Goal: Task Accomplishment & Management: Use online tool/utility

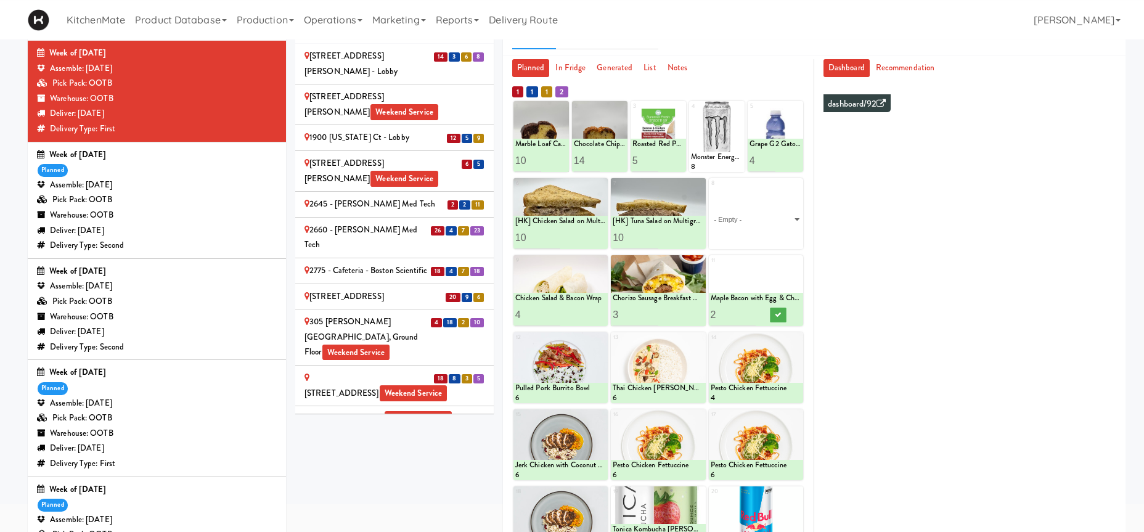
scroll to position [425, 0]
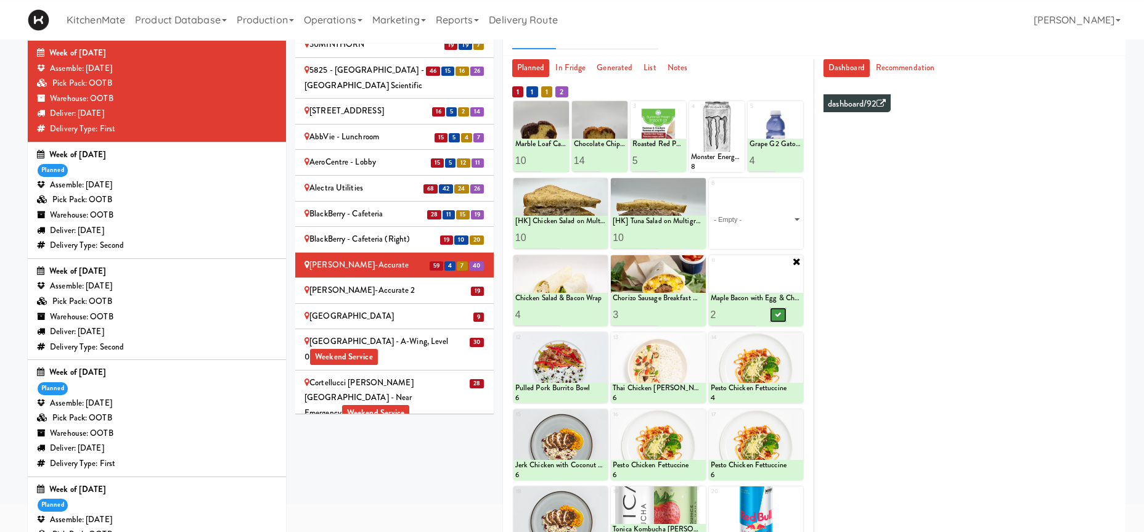
click at [778, 318] on icon at bounding box center [778, 314] width 6 height 7
click at [751, 311] on input "3" at bounding box center [734, 314] width 46 height 23
click at [751, 311] on input "4" at bounding box center [734, 314] width 46 height 23
click at [749, 311] on input "5" at bounding box center [734, 314] width 46 height 23
type input "6"
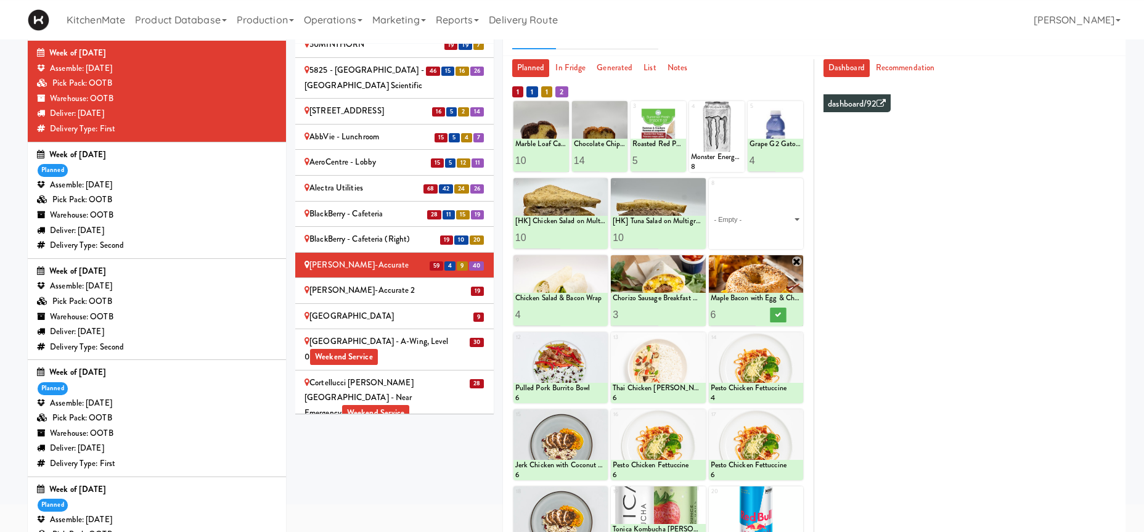
click at [749, 311] on input "6" at bounding box center [734, 314] width 46 height 23
click at [775, 315] on icon at bounding box center [778, 314] width 6 height 7
click at [654, 310] on input "4" at bounding box center [636, 314] width 46 height 23
click at [654, 310] on input "5" at bounding box center [636, 314] width 46 height 23
type input "4"
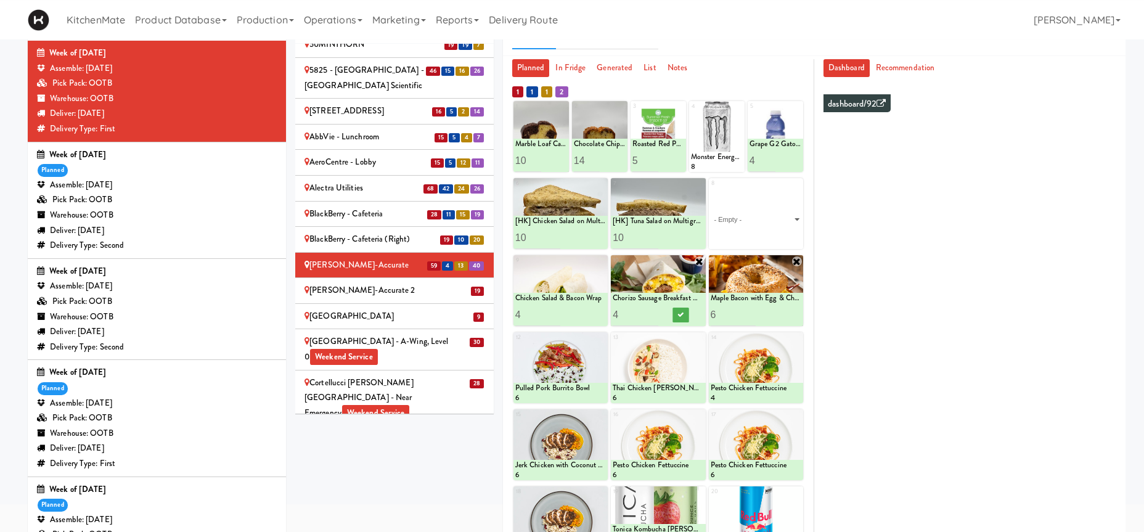
click at [654, 315] on input "4" at bounding box center [636, 314] width 46 height 23
click at [681, 314] on icon at bounding box center [680, 314] width 6 height 7
click option "Grilled Chicken Caesar Salad" at bounding box center [0, 0] width 0 height 0
type input "2"
click at [745, 232] on input "2" at bounding box center [734, 237] width 46 height 23
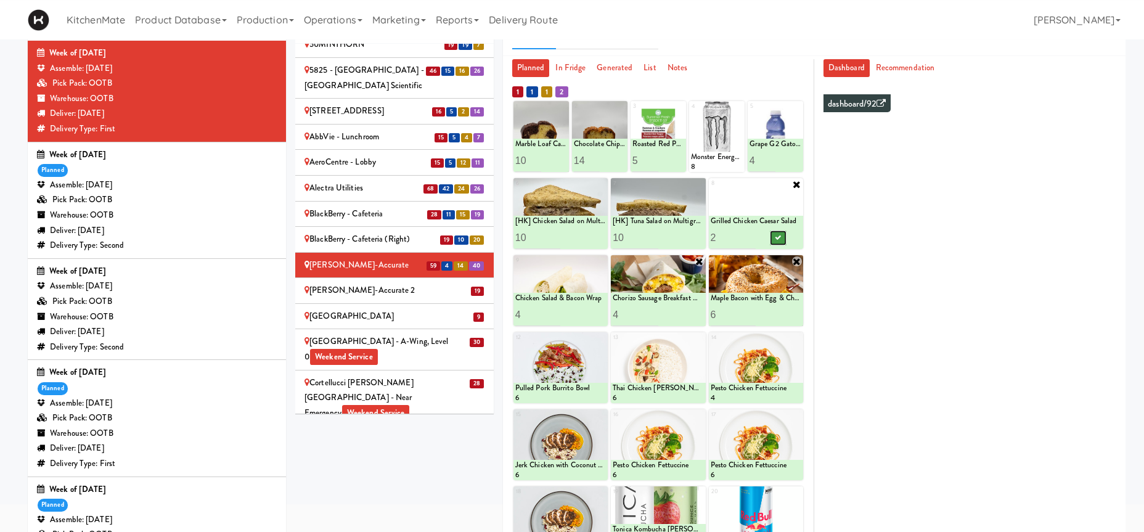
click at [781, 239] on icon at bounding box center [778, 237] width 6 height 7
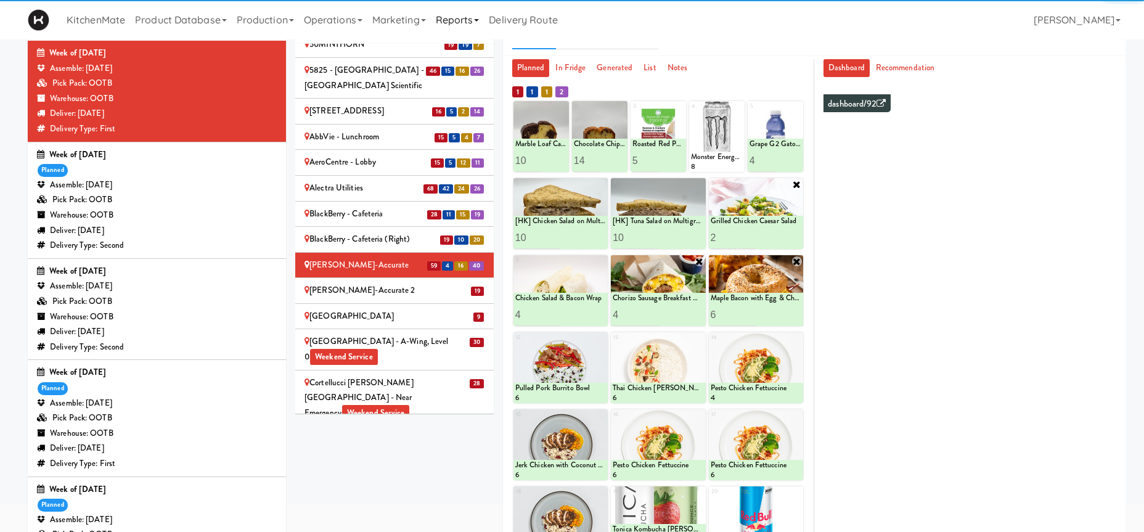
scroll to position [146, 0]
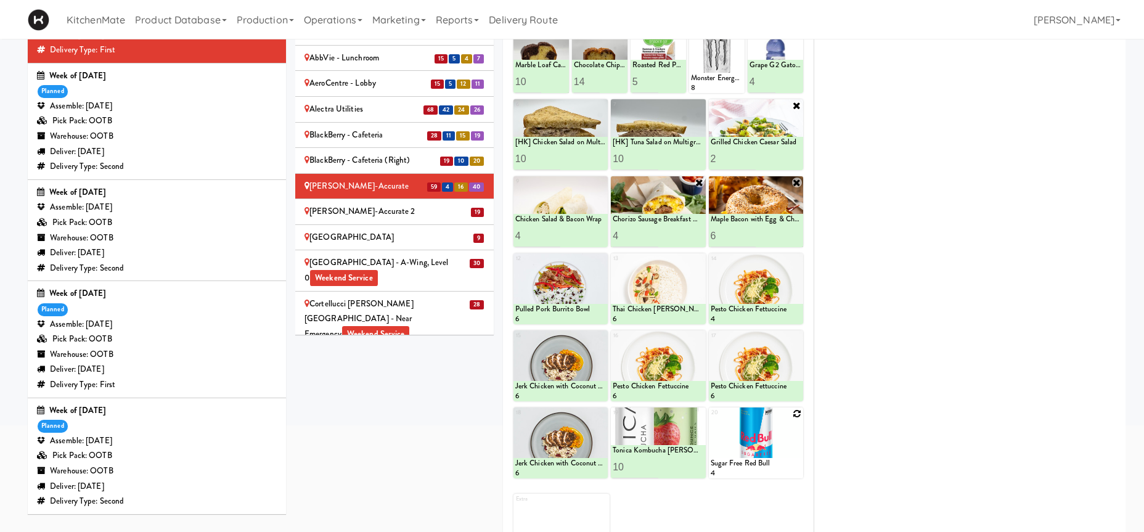
click at [792, 412] on div at bounding box center [756, 442] width 94 height 71
click at [799, 413] on icon at bounding box center [797, 413] width 9 height 9
click at [794, 413] on div "20 - Empty - Activia Probiotic Peach Mango Smoothie Coca Cola Diet Coke Frooti …" at bounding box center [756, 442] width 94 height 71
click at [795, 415] on div "20 - Empty - Activia Probiotic Peach Mango Smoothie Coca Cola Diet Coke Frooti …" at bounding box center [756, 442] width 94 height 71
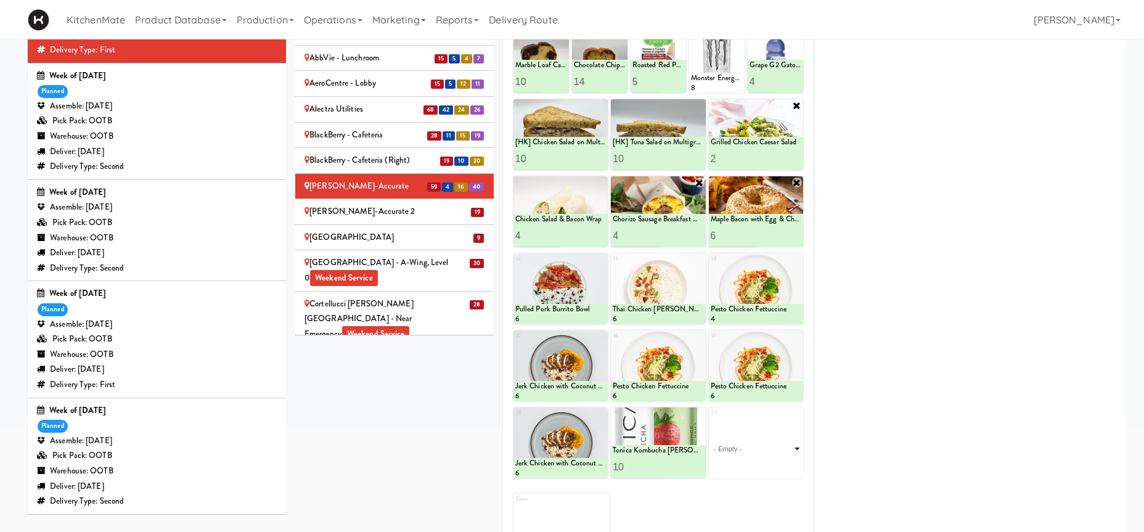
click at [799, 422] on select "- Empty - Activia Probiotic Peach Mango Smoothie Coca Cola Diet Coke Frooti Fuz…" at bounding box center [756, 448] width 91 height 59
click option "Clif Bar Peanut Butter Crunch" at bounding box center [0, 0] width 0 height 0
click at [786, 447] on select "- Empty - Activia Probiotic Peach Mango Smoothie Coca Cola Diet Coke Frooti Fuz…" at bounding box center [756, 448] width 91 height 59
click at [796, 414] on icon at bounding box center [797, 414] width 10 height 10
click at [778, 426] on div "Loading..." at bounding box center [756, 442] width 94 height 71
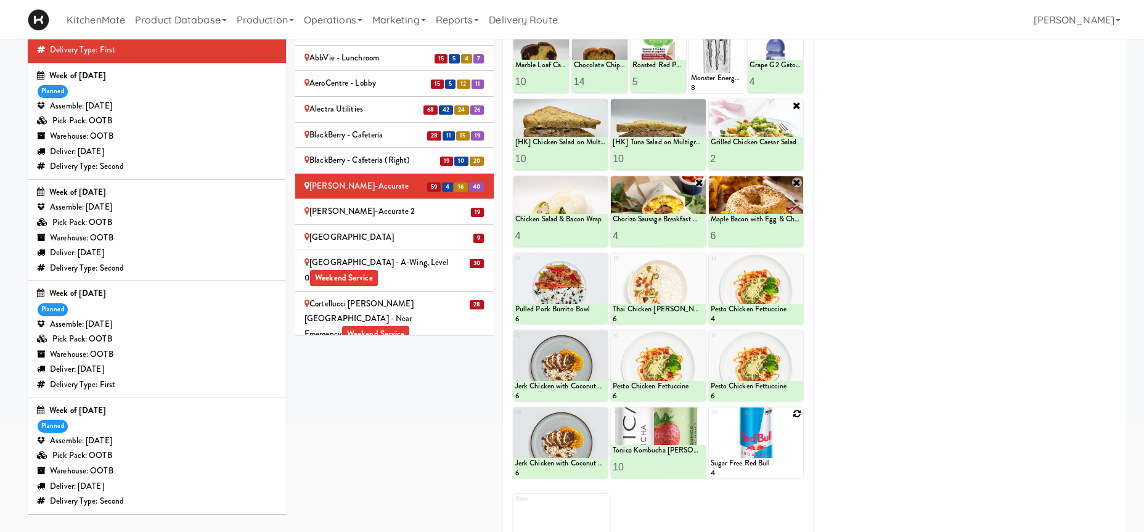
click at [802, 417] on div at bounding box center [756, 442] width 94 height 71
click at [799, 413] on icon at bounding box center [797, 413] width 9 height 9
click at [711, 419] on select "- Empty - Activia Probiotic Peach Mango Smoothie Coca Cola Diet Coke Frooti Fuz…" at bounding box center [756, 448] width 91 height 59
type input "10"
click at [783, 470] on button at bounding box center [778, 467] width 16 height 15
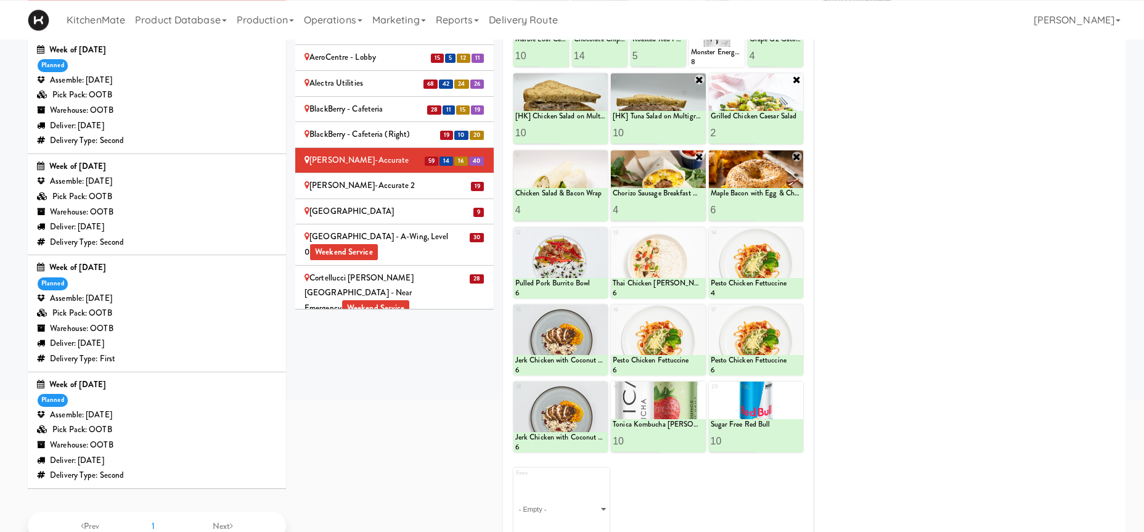
scroll to position [0, 0]
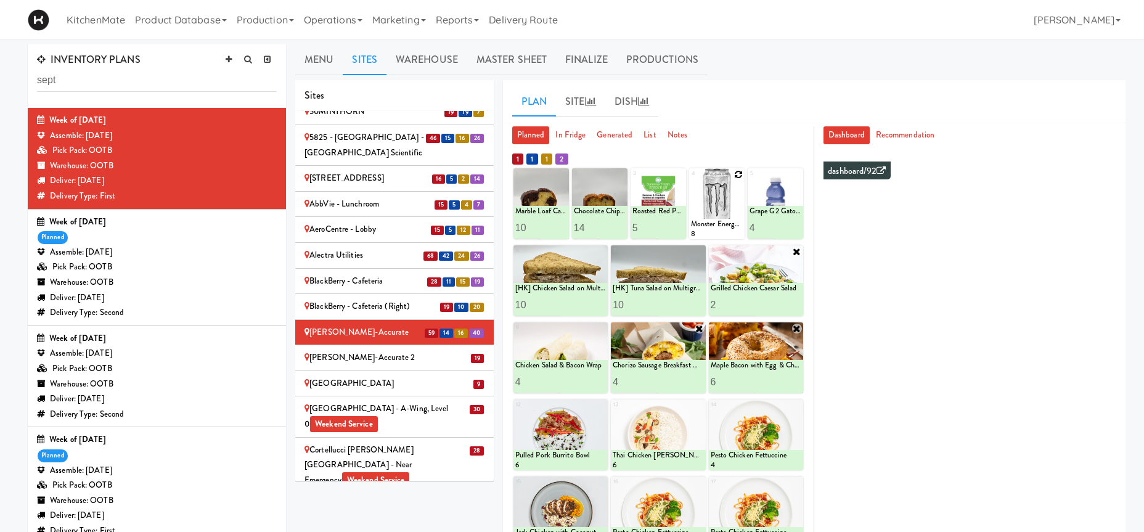
click at [740, 174] on icon at bounding box center [738, 174] width 9 height 9
type input "10"
click at [727, 230] on icon at bounding box center [730, 227] width 6 height 7
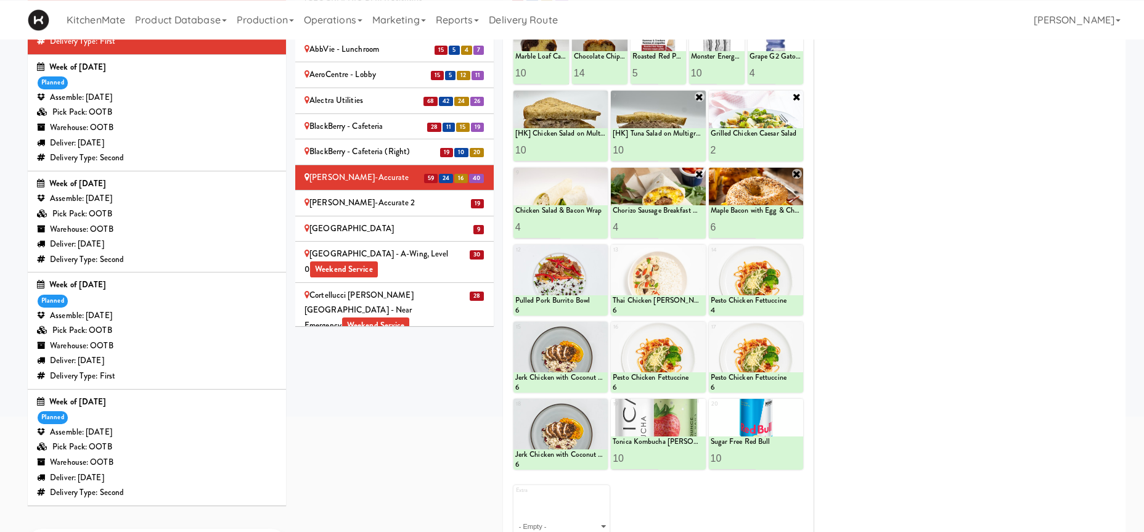
scroll to position [203, 0]
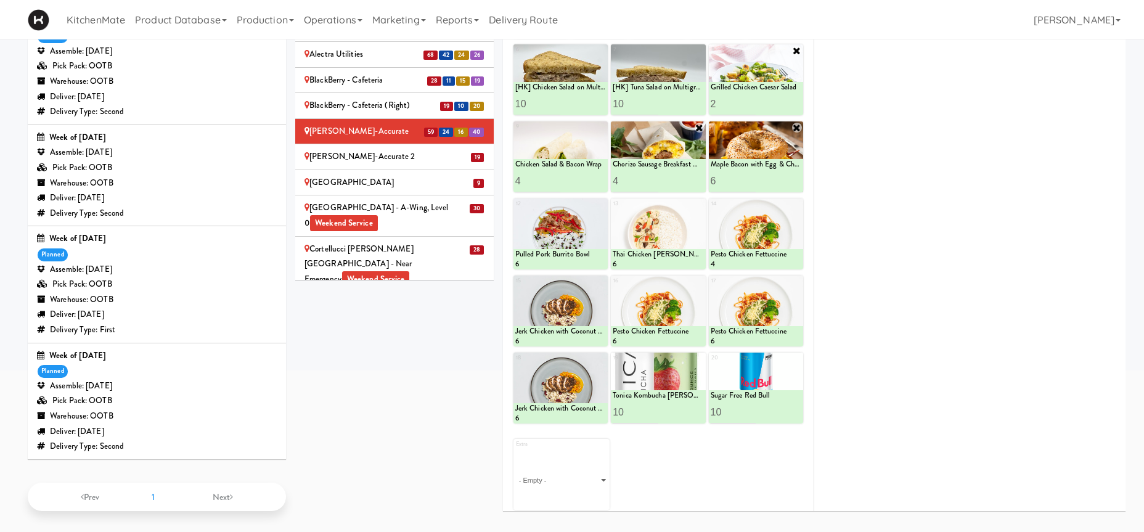
click at [365, 144] on li "19 Bothwell-Accurate 2" at bounding box center [394, 157] width 198 height 26
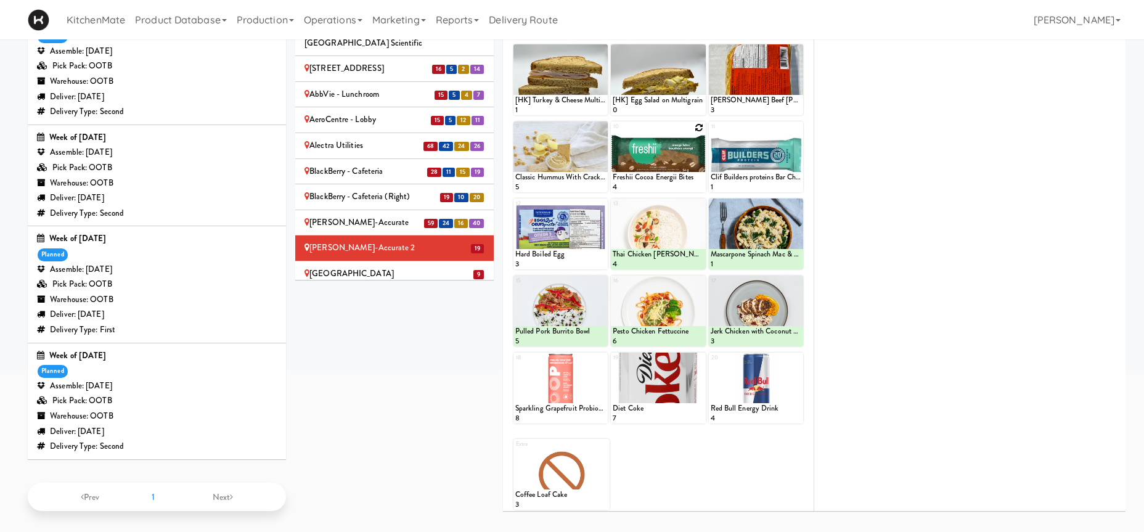
scroll to position [85, 0]
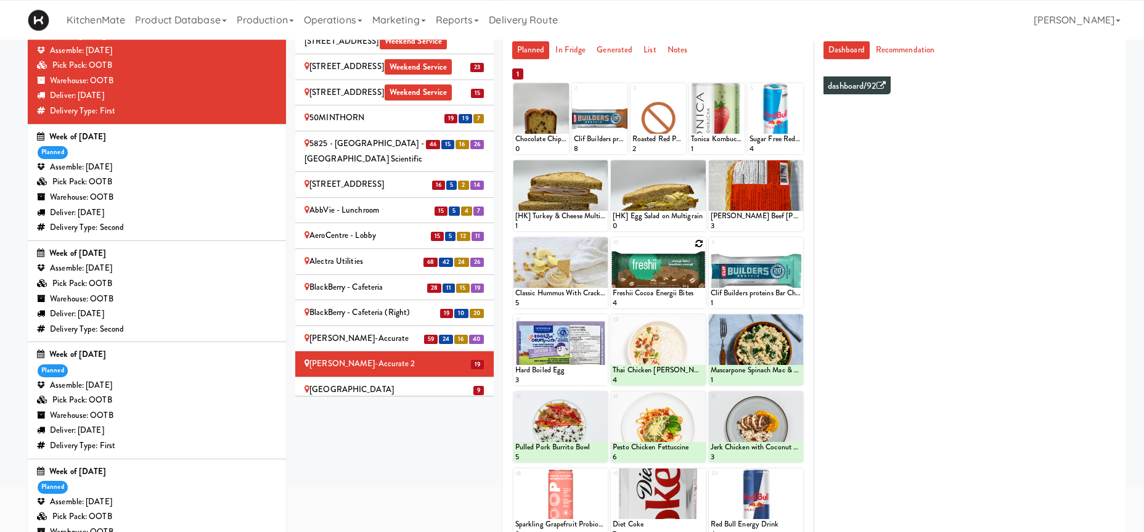
click at [696, 242] on icon at bounding box center [699, 243] width 9 height 9
click at [613, 249] on select "- Empty - Activia Probiotic Peach Mango Smoothie Coca Cola Diet Coke Frooti Fuz…" at bounding box center [658, 278] width 91 height 59
click option "Freshii Cocoa Energii Bites" at bounding box center [0, 0] width 0 height 0
type input "8"
click at [680, 301] on button at bounding box center [680, 297] width 16 height 15
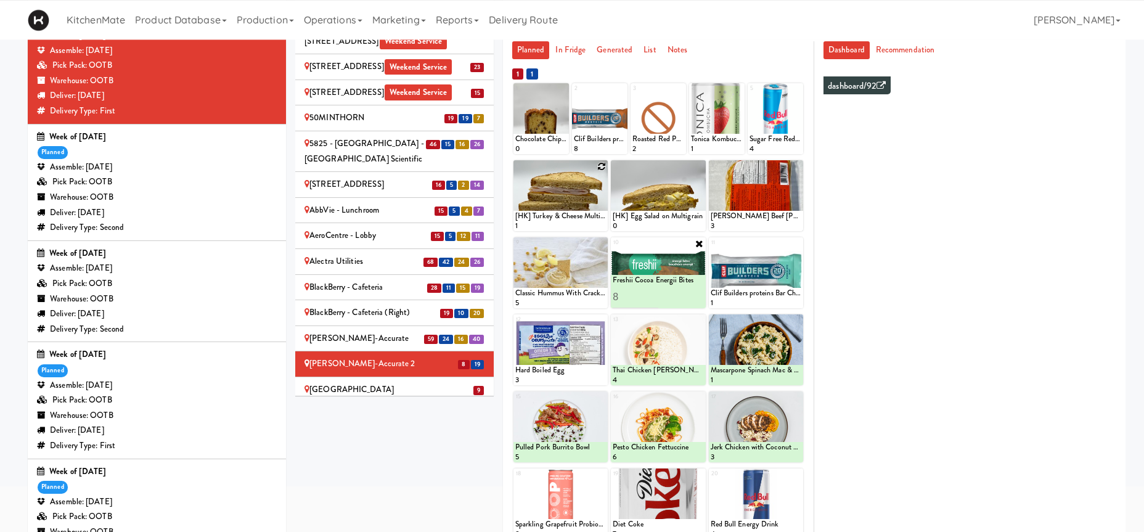
click at [601, 166] on icon at bounding box center [601, 166] width 9 height 9
click at [515, 172] on select "- Empty - Activia Probiotic Peach Mango Smoothie Coca Cola Diet Coke Frooti Fuz…" at bounding box center [560, 201] width 91 height 59
click option "[HK] Chicken Salad on Multigrain" at bounding box center [0, 0] width 0 height 0
type input "4"
click at [581, 222] on icon at bounding box center [583, 219] width 6 height 7
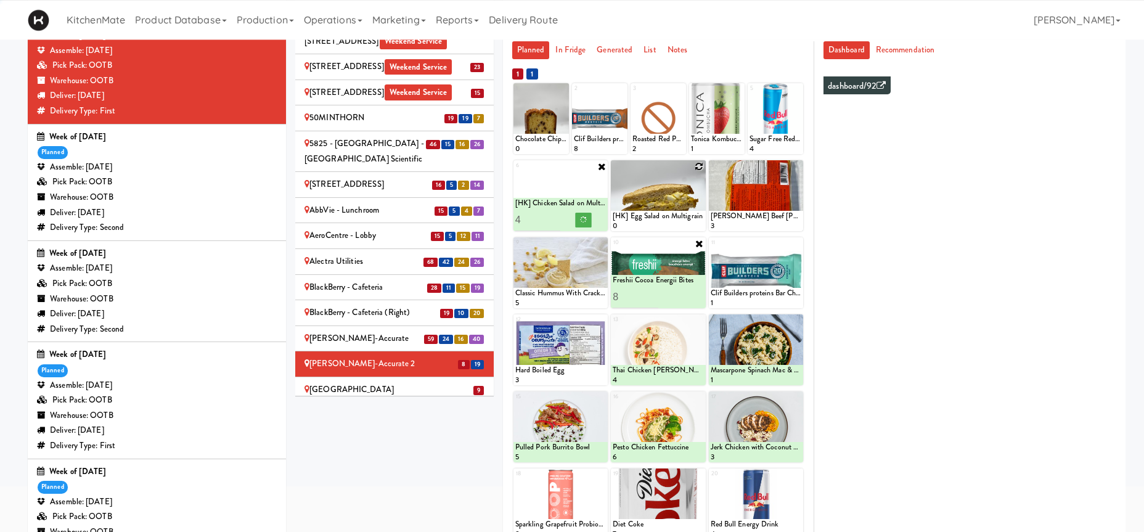
click at [698, 168] on icon at bounding box center [699, 166] width 9 height 9
click at [687, 190] on select "- Empty - Activia Probiotic Peach Mango Smoothie Coca Cola Diet Coke Frooti Fuz…" at bounding box center [658, 201] width 91 height 59
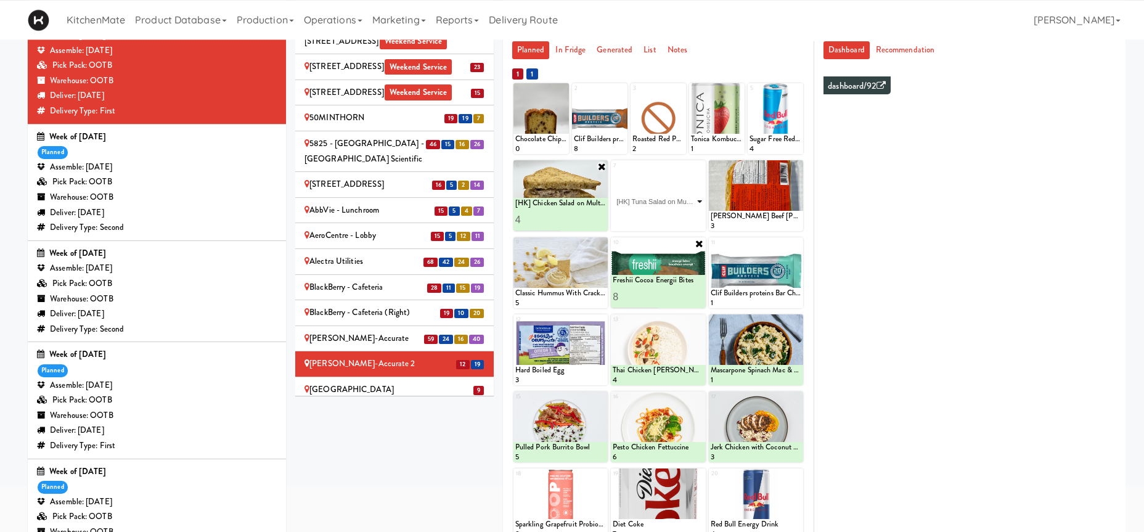
click option "[HK] Tuna Salad on Multigrain" at bounding box center [0, 0] width 0 height 0
type input "3"
click at [683, 220] on icon at bounding box center [680, 219] width 6 height 7
click at [738, 94] on icon at bounding box center [738, 89] width 9 height 9
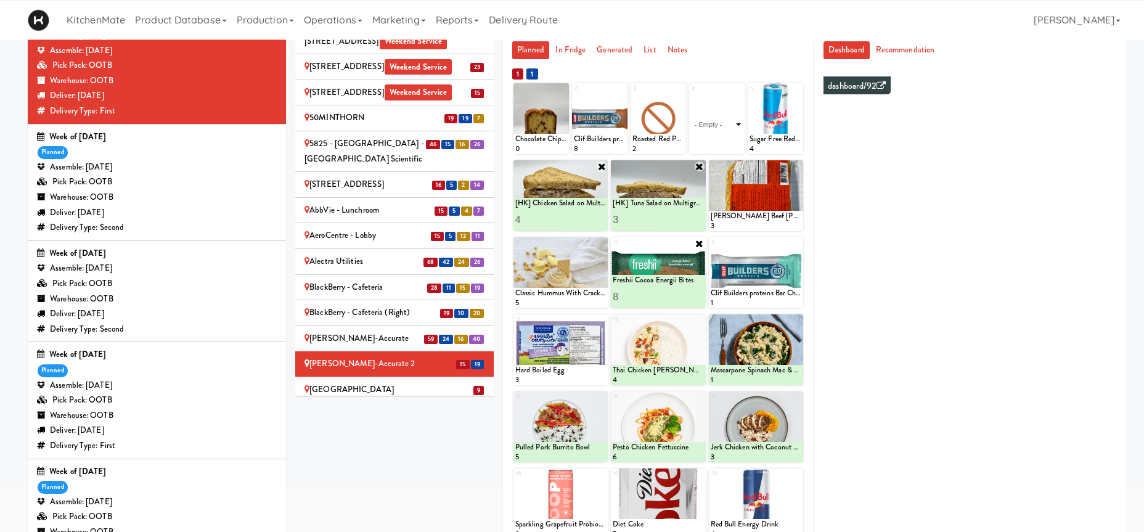
click at [691, 95] on select "- Empty - Activia Probiotic Peach Mango Smoothie Coca Cola Diet Coke Frooti Fuz…" at bounding box center [717, 124] width 52 height 59
click option "Tonica Kombucha [PERSON_NAME] Bounce" at bounding box center [0, 0] width 0 height 0
type input "4"
click at [735, 143] on button at bounding box center [730, 143] width 16 height 15
click at [564, 89] on icon at bounding box center [562, 89] width 9 height 9
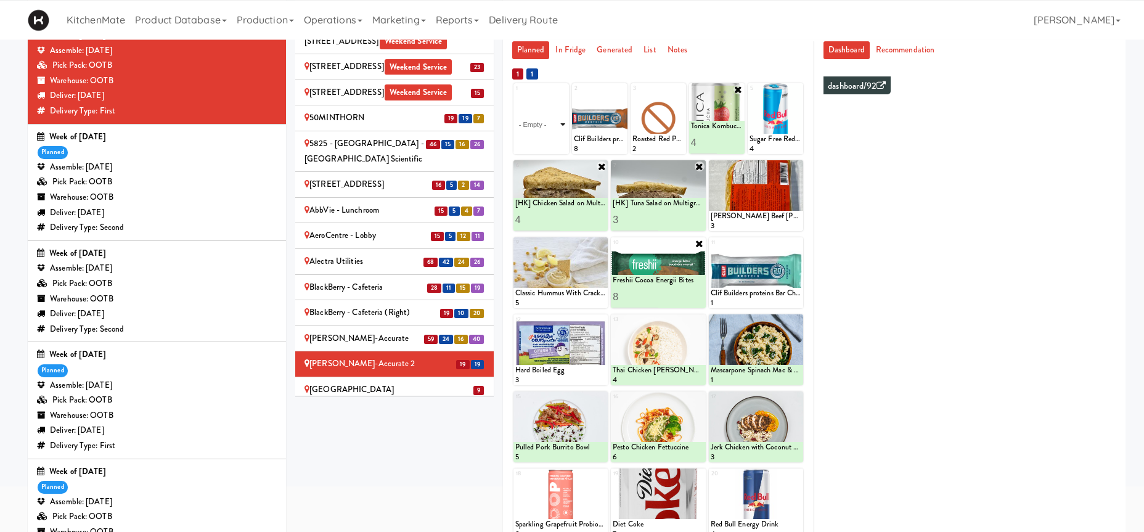
click at [515, 95] on select "- Empty - Activia Probiotic Peach Mango Smoothie Coca Cola Diet Coke Frooti Fuz…" at bounding box center [541, 124] width 52 height 59
click option "Chocolate Chip Loaf Cake" at bounding box center [0, 0] width 0 height 0
type input "4"
click at [554, 142] on icon at bounding box center [553, 142] width 6 height 7
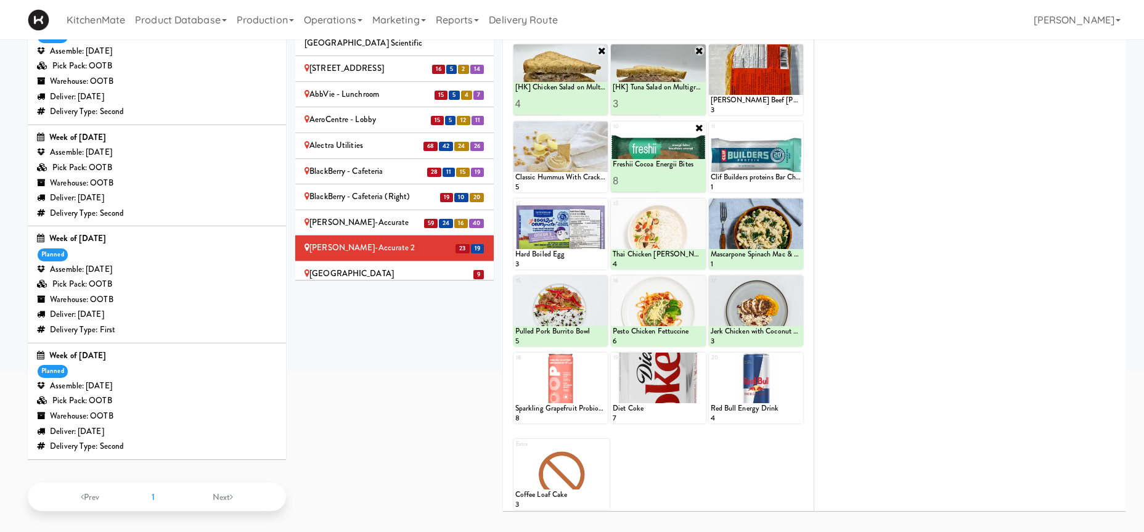
scroll to position [97, 0]
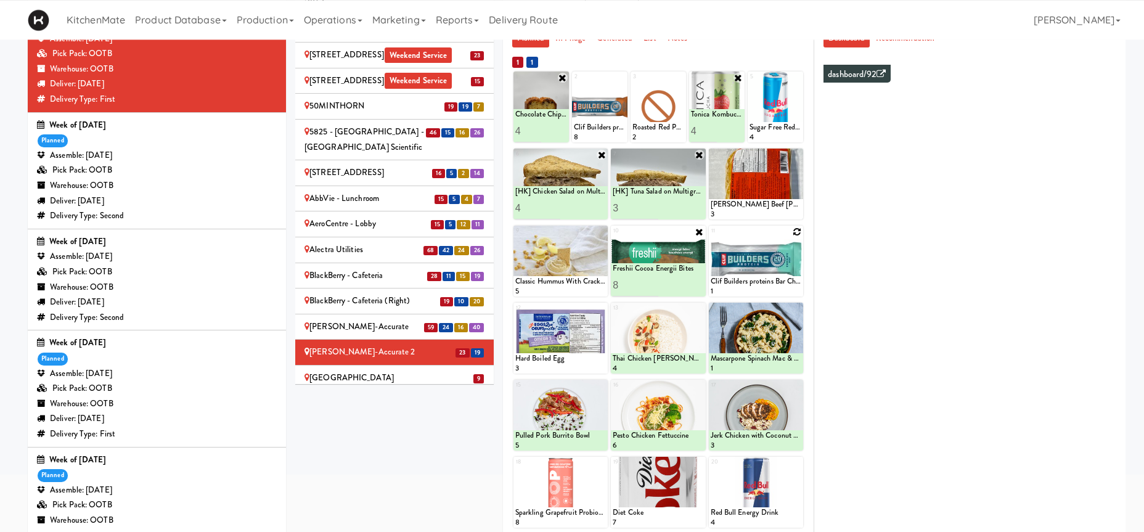
click at [797, 229] on icon at bounding box center [797, 231] width 9 height 9
click at [711, 237] on select "- Empty - Activia Probiotic Peach Mango Smoothie Coca Cola Diet Coke Frooti Fuz…" at bounding box center [756, 266] width 91 height 59
click option "Clif Builders proteins Bar Peanut Butter Chocolate" at bounding box center [0, 0] width 0 height 0
click at [751, 285] on input "2" at bounding box center [734, 285] width 46 height 23
click at [751, 285] on input "3" at bounding box center [734, 285] width 46 height 23
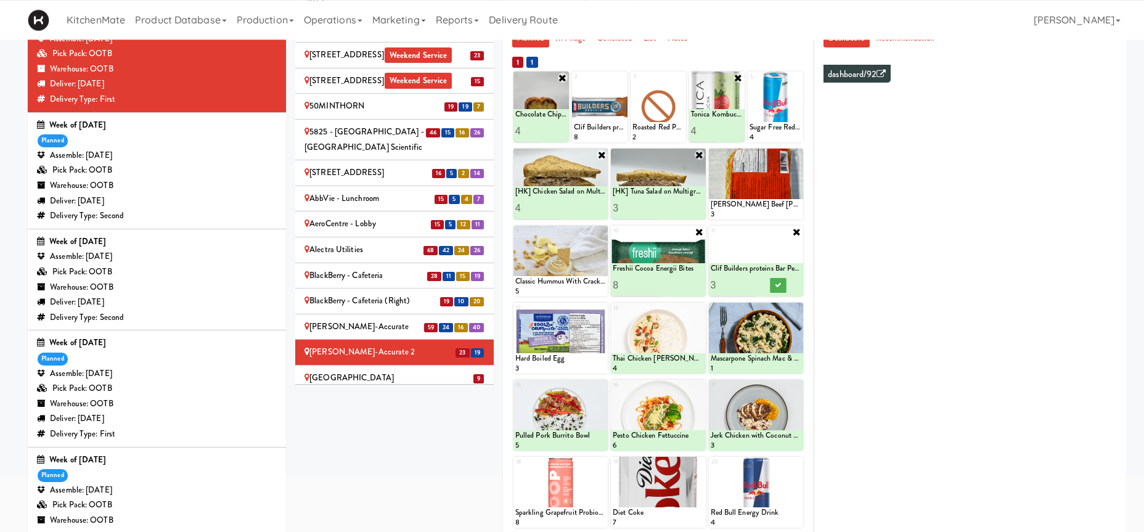
type input "4"
click at [751, 285] on input "4" at bounding box center [734, 285] width 46 height 23
click at [775, 286] on icon at bounding box center [778, 285] width 6 height 7
click at [446, 370] on div "Cafe Valleywood" at bounding box center [394, 377] width 180 height 15
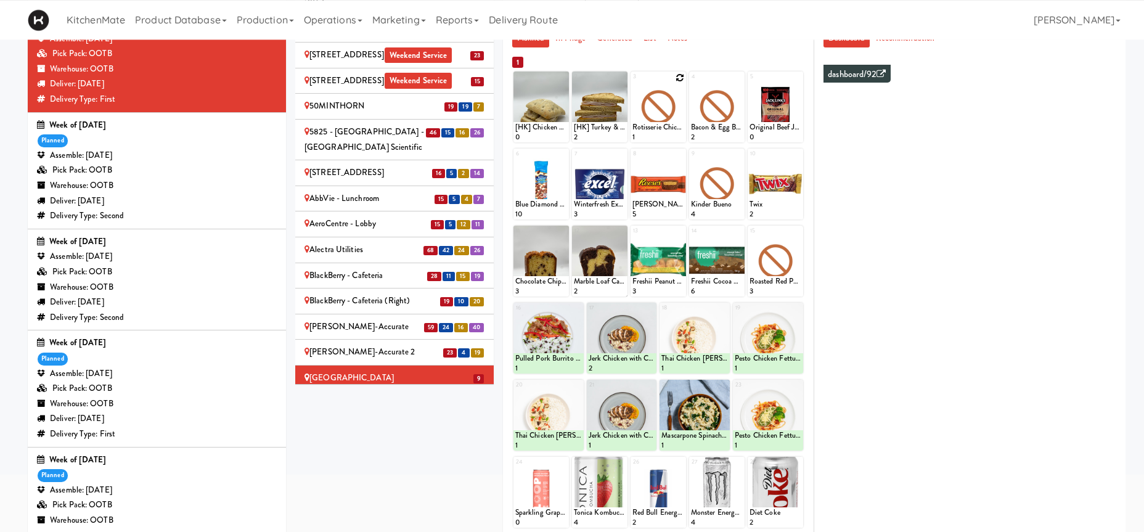
click at [680, 78] on icon at bounding box center [679, 77] width 9 height 9
click at [632, 83] on select "- Empty - Activia Probiotic Peach Mango Smoothie Coca Cola Diet Coke Frooti Fuz…" at bounding box center [658, 112] width 52 height 59
click option "Chicken Salad & Bacon Wrap" at bounding box center [0, 0] width 0 height 0
type input "3"
click at [663, 131] on button at bounding box center [671, 131] width 16 height 15
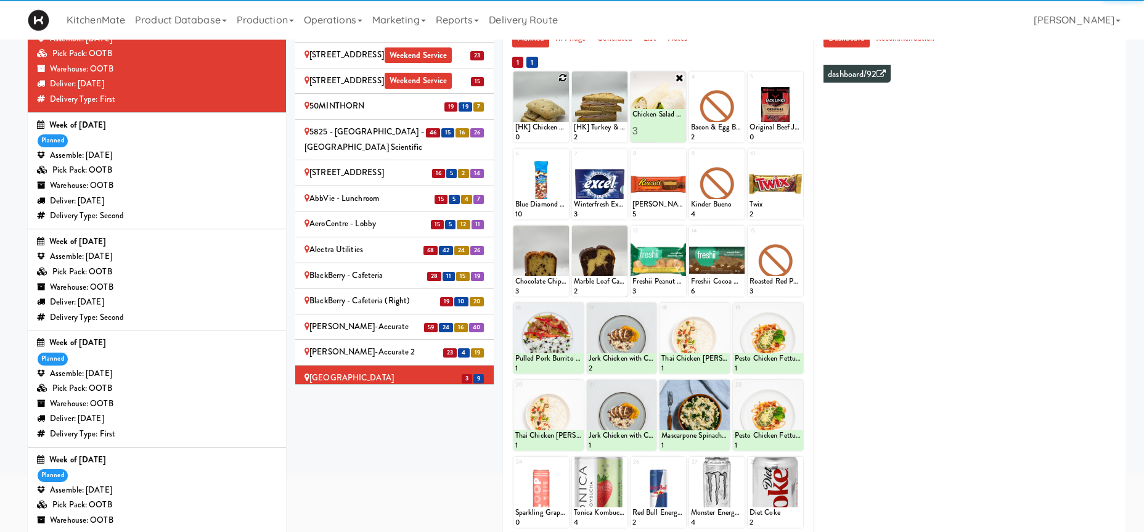
click at [562, 79] on icon at bounding box center [562, 77] width 9 height 9
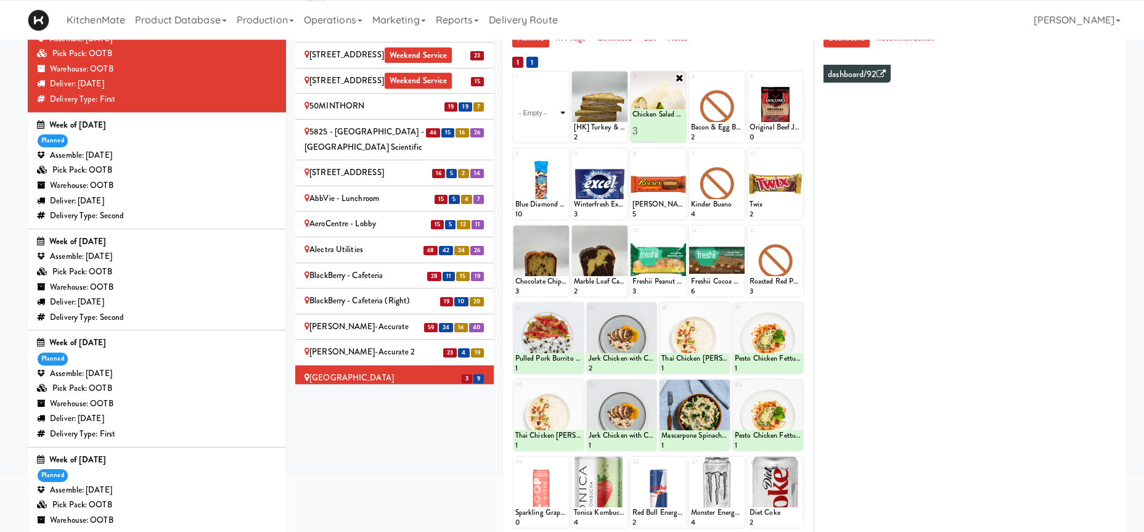
click at [515, 83] on select "- Empty - Activia Probiotic Peach Mango Smoothie Coca Cola Diet Coke Frooti Fuz…" at bounding box center [541, 112] width 52 height 59
click option "[HK] Chicken & Swiss Cheese On Focaccia" at bounding box center [0, 0] width 0 height 0
type input "2"
click at [533, 128] on input "2" at bounding box center [528, 131] width 26 height 23
click at [549, 130] on button at bounding box center [553, 131] width 16 height 15
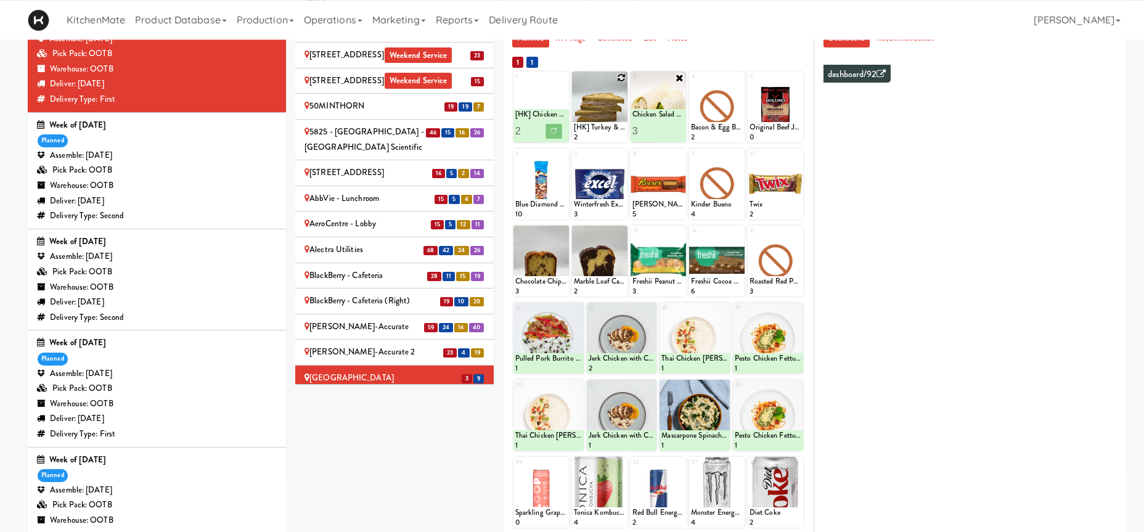
click at [622, 77] on icon at bounding box center [621, 77] width 9 height 9
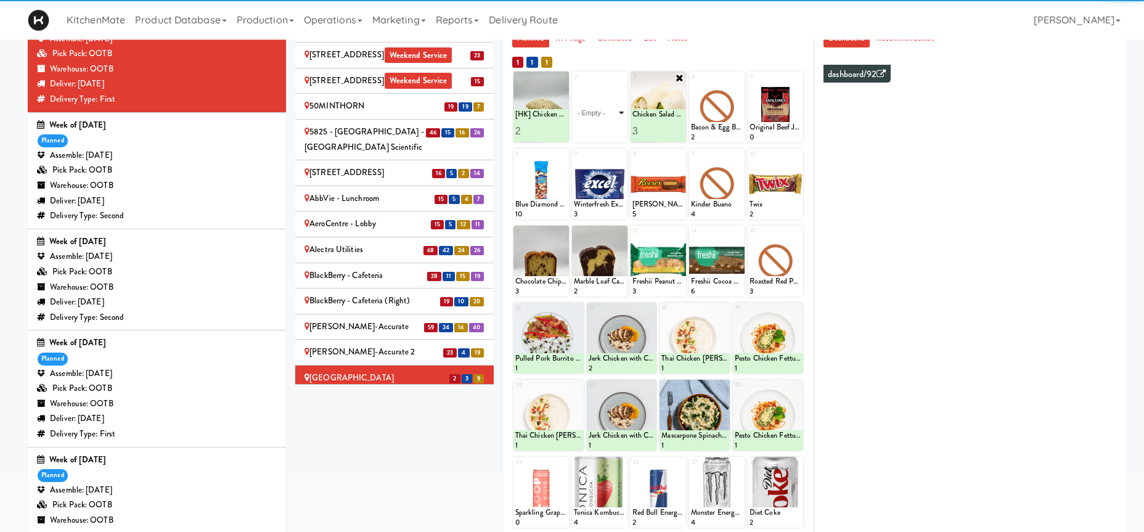
click at [601, 105] on select "- Empty - Activia Probiotic Peach Mango Smoothie Coca Cola Diet Coke Frooti Fuz…" at bounding box center [600, 112] width 52 height 59
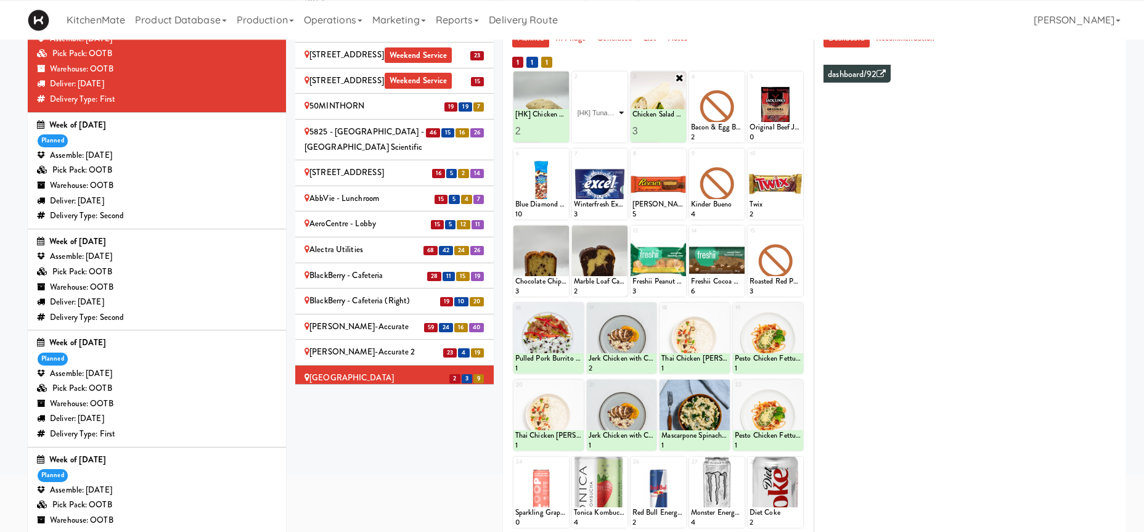
click option "[HK] Tuna Salad on Multigrain" at bounding box center [0, 0] width 0 height 0
type input "3"
click at [609, 126] on button at bounding box center [613, 131] width 16 height 15
click at [740, 76] on icon at bounding box center [738, 77] width 9 height 9
click at [691, 83] on select "- Empty - Activia Probiotic Peach Mango Smoothie Coca Cola Diet Coke Frooti Fuz…" at bounding box center [717, 112] width 52 height 59
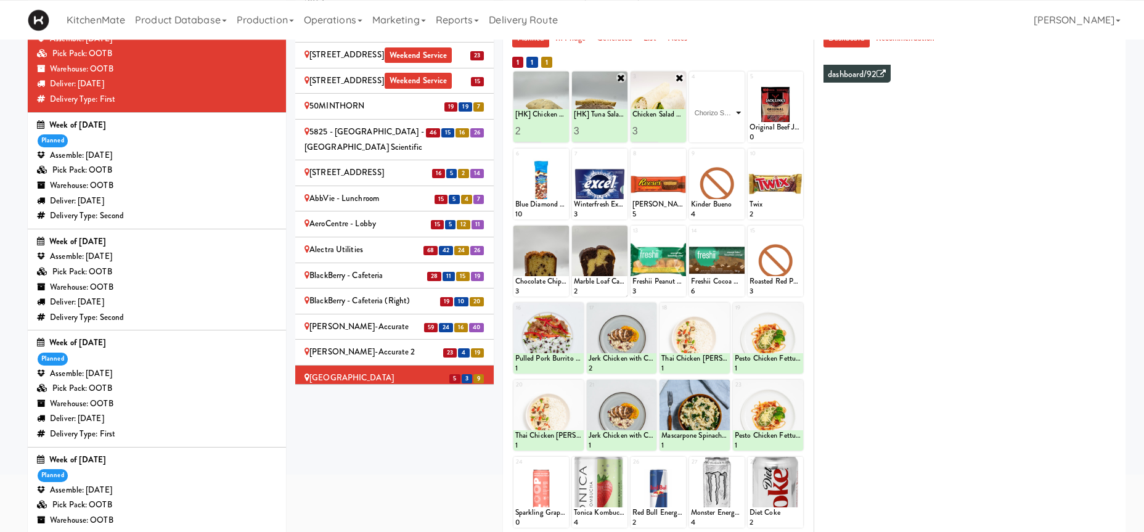
click option "Chorizo Sausage Breakfast Wrap" at bounding box center [0, 0] width 0 height 0
type input "2"
click at [733, 132] on icon at bounding box center [730, 131] width 6 height 7
click at [799, 81] on icon at bounding box center [797, 77] width 9 height 9
click at [749, 83] on select "- Empty - Activia Probiotic Peach Mango Smoothie Coca Cola Diet Coke Frooti Fuz…" at bounding box center [775, 112] width 52 height 59
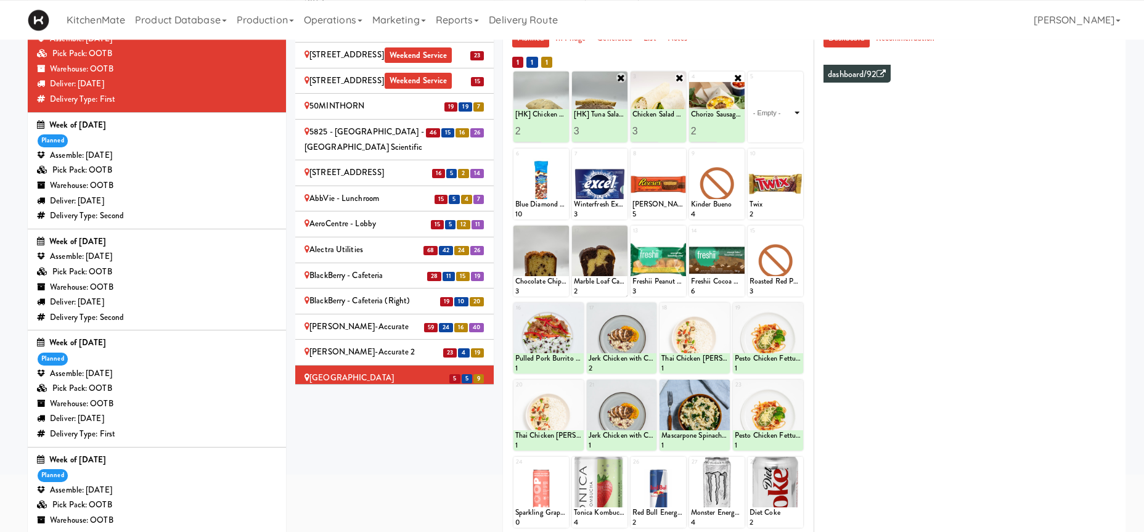
click at [749, 83] on select "- Empty - Activia Probiotic Peach Mango Smoothie Coca Cola Diet Coke Frooti Fuz…" at bounding box center [775, 112] width 52 height 59
click option "Marble Loaf Cake" at bounding box center [0, 0] width 0 height 0
type input "1"
click at [797, 78] on icon at bounding box center [797, 78] width 10 height 10
click at [789, 98] on div "Loading..." at bounding box center [775, 106] width 55 height 71
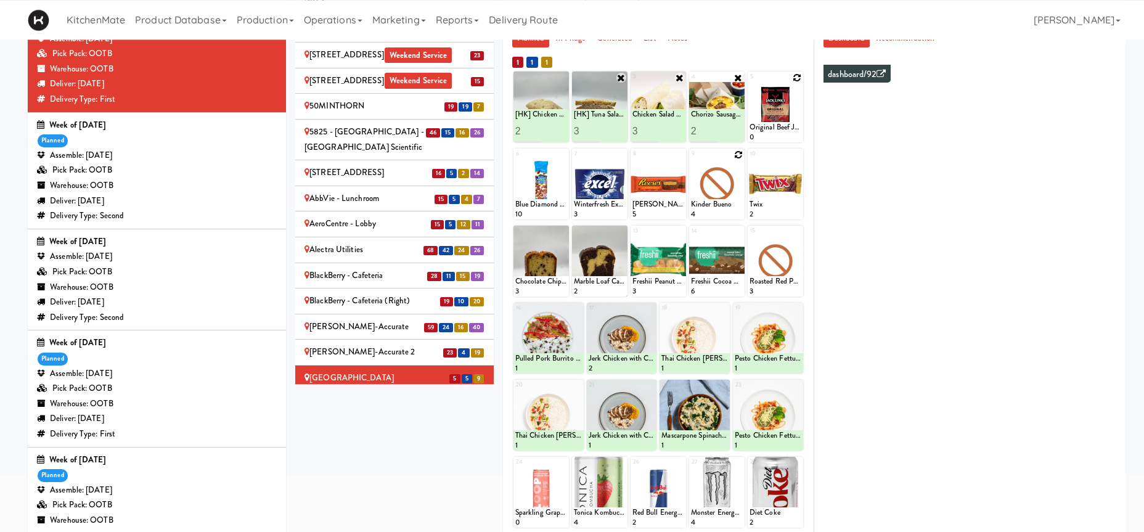
click at [738, 156] on icon at bounding box center [738, 154] width 9 height 9
click option "Kinder Bueno" at bounding box center [0, 0] width 0 height 0
type input "1"
type input "4"
click at [727, 208] on icon at bounding box center [730, 208] width 6 height 7
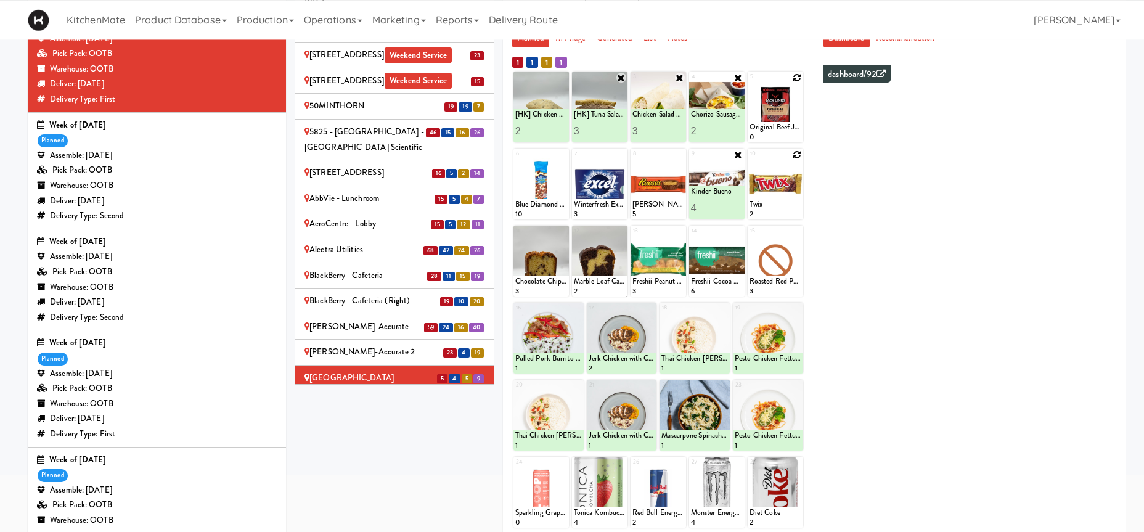
click at [797, 158] on icon at bounding box center [797, 154] width 9 height 9
click option "Twix" at bounding box center [0, 0] width 0 height 0
type input "5"
click at [787, 208] on icon at bounding box center [788, 208] width 6 height 7
click at [797, 79] on icon at bounding box center [797, 77] width 9 height 9
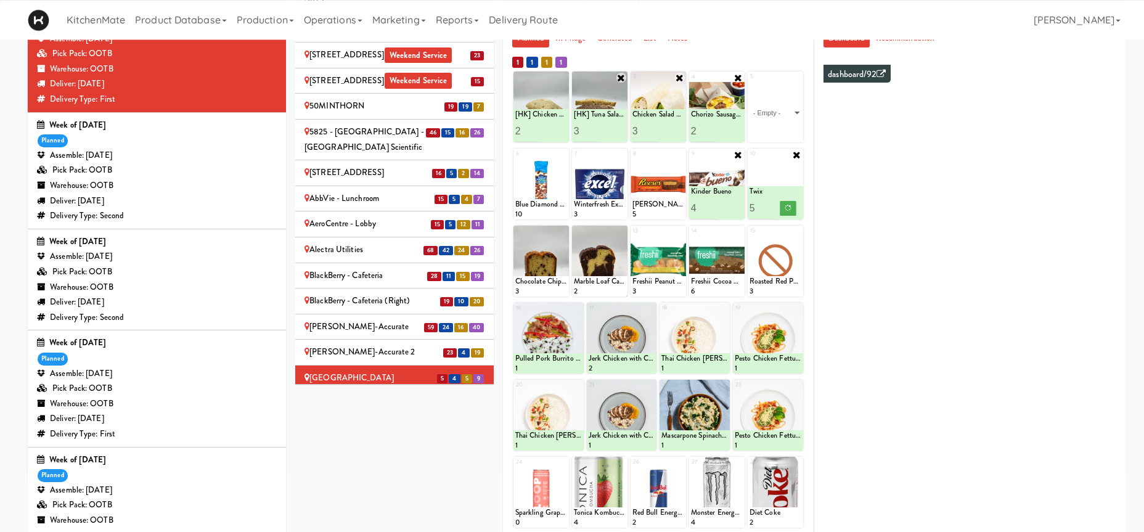
click at [797, 79] on div "5 - Empty - Activia Probiotic Peach Mango Smoothie Coca Cola Diet Coke Frooti F…" at bounding box center [775, 106] width 55 height 71
click at [791, 93] on select "- Empty - Activia Probiotic Peach Mango Smoothie Coca Cola Diet Coke Frooti Fuz…" at bounding box center [775, 112] width 52 height 59
click at [772, 126] on select "- Empty - Activia Probiotic Peach Mango Smoothie Coca Cola Diet Coke Frooti Fuz…" at bounding box center [775, 112] width 52 height 59
click at [775, 114] on select "- Empty - Activia Probiotic Peach Mango Smoothie Coca Cola Diet Coke Frooti Fuz…" at bounding box center [775, 112] width 52 height 59
click at [773, 125] on select "- Empty - Activia Probiotic Peach Mango Smoothie Coca Cola Diet Coke Frooti Fuz…" at bounding box center [775, 112] width 52 height 59
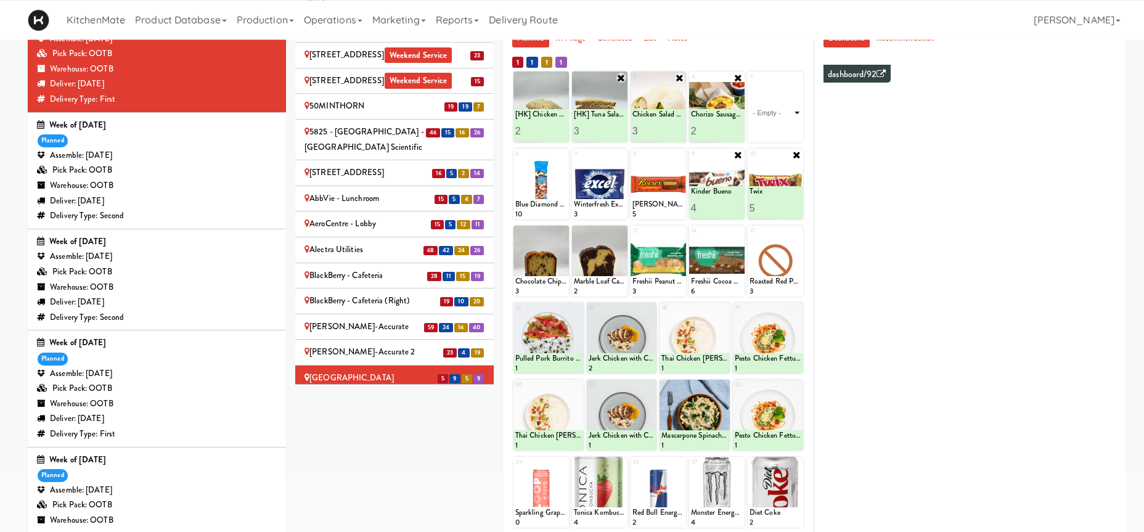
click at [779, 115] on select "- Empty - Activia Probiotic Peach Mango Smoothie Coca Cola Diet Coke Frooti Fuz…" at bounding box center [775, 112] width 52 height 59
click at [785, 111] on select "- Empty - Activia Probiotic Peach Mango Smoothie Coca Cola Diet Coke Frooti Fuz…" at bounding box center [775, 112] width 52 height 59
click at [792, 113] on select "- Empty - Activia Probiotic Peach Mango Smoothie Coca Cola Diet Coke Frooti Fuz…" at bounding box center [775, 112] width 52 height 59
click at [761, 118] on select "- Empty - Activia Probiotic Peach Mango Smoothie Coca Cola Diet Coke Frooti Fuz…" at bounding box center [775, 112] width 52 height 59
click at [776, 117] on select "- Empty - Activia Probiotic Peach Mango Smoothie Coca Cola Diet Coke Frooti Fuz…" at bounding box center [775, 112] width 52 height 59
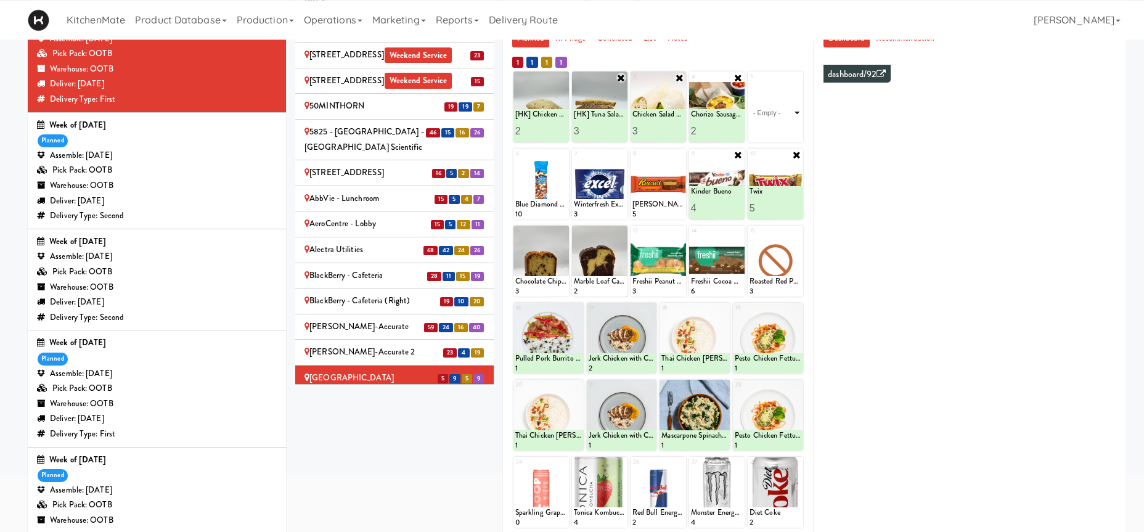
click at [786, 110] on select "- Empty - Activia Probiotic Peach Mango Smoothie Coca Cola Diet Coke Frooti Fuz…" at bounding box center [775, 112] width 52 height 59
click at [749, 83] on select "- Empty - Activia Probiotic Peach Mango Smoothie Coca Cola Diet Coke Frooti Fuz…" at bounding box center [775, 112] width 52 height 59
click option "Grilled Chicken Caesar Salad" at bounding box center [0, 0] width 0 height 0
type input "2"
click at [772, 129] on input "2" at bounding box center [762, 131] width 26 height 23
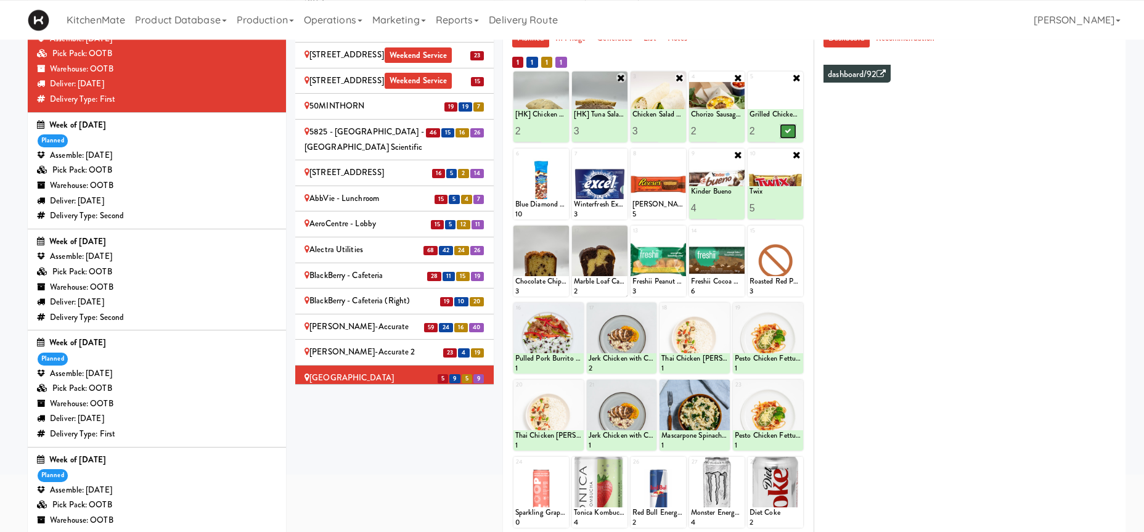
click at [788, 131] on icon at bounding box center [788, 131] width 6 height 7
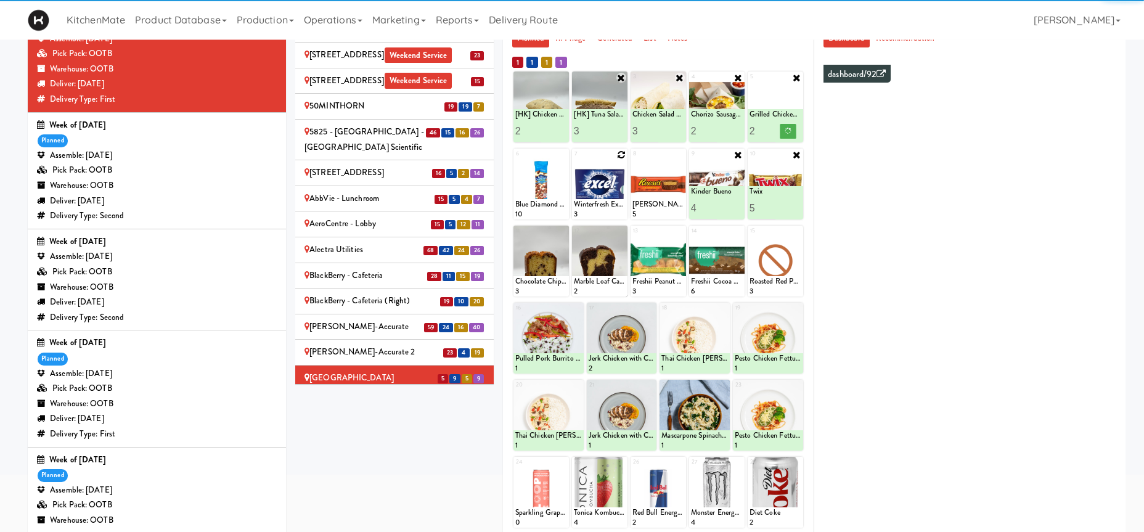
click at [621, 157] on icon at bounding box center [621, 154] width 9 height 9
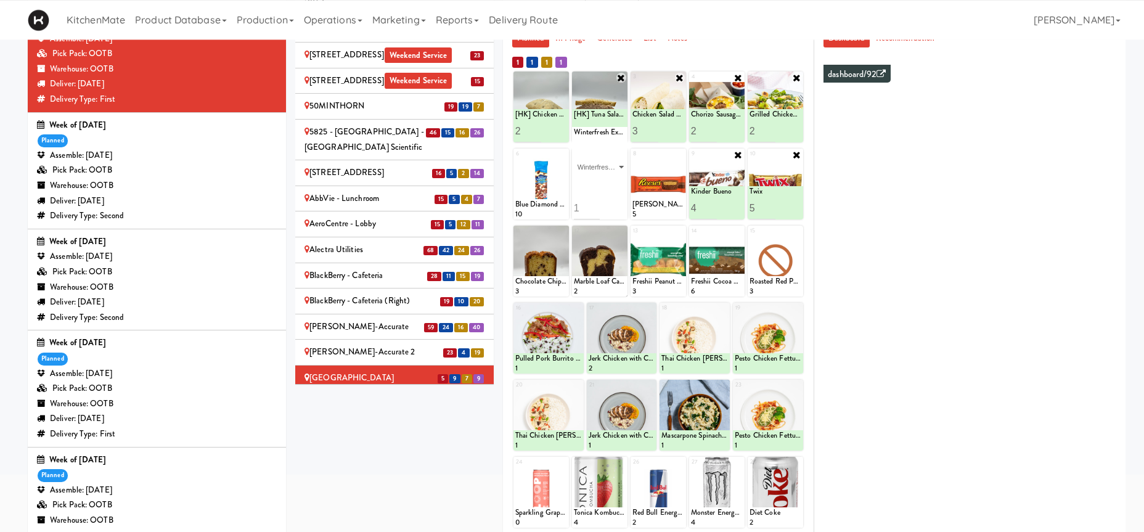
click at [594, 206] on input "1" at bounding box center [587, 208] width 26 height 23
click at [594, 206] on input "2" at bounding box center [587, 208] width 26 height 23
click at [594, 206] on input "3" at bounding box center [587, 208] width 26 height 23
click at [594, 206] on input "4" at bounding box center [587, 208] width 26 height 23
type input "5"
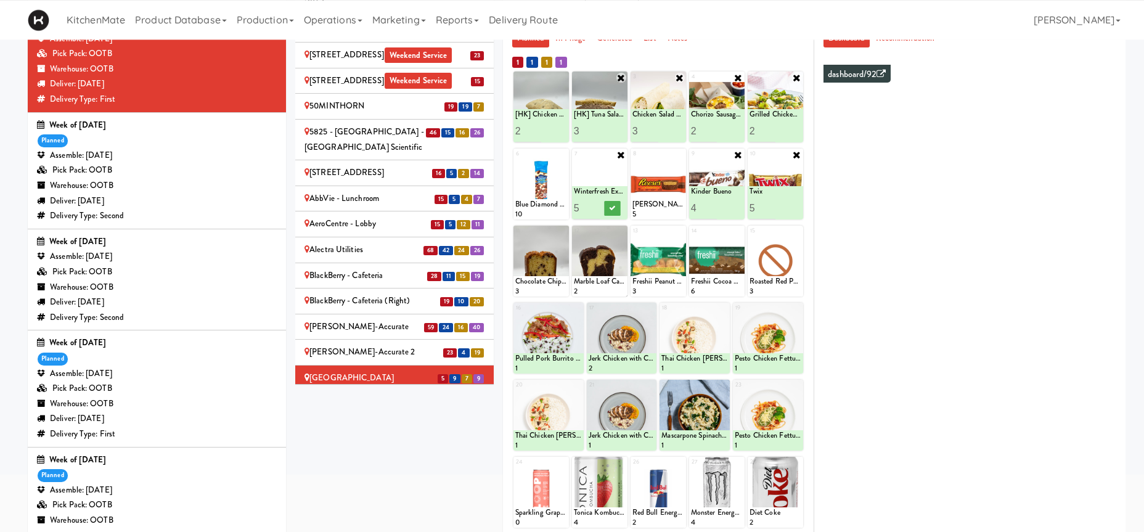
click at [595, 206] on input "5" at bounding box center [587, 208] width 26 height 23
click at [614, 213] on button at bounding box center [613, 208] width 16 height 15
click at [623, 234] on icon at bounding box center [621, 231] width 9 height 9
click at [574, 237] on select "- Empty - Activia Probiotic Peach Mango Smoothie Coca Cola Diet Coke Frooti Fuz…" at bounding box center [600, 266] width 52 height 59
type input "1"
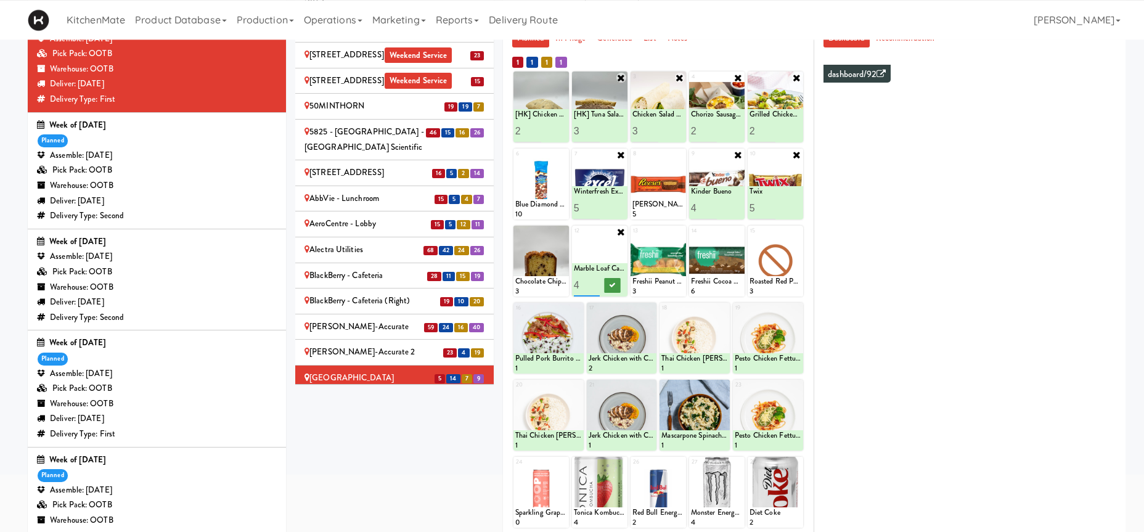
type input "4"
click at [611, 284] on icon at bounding box center [612, 285] width 6 height 7
click at [560, 232] on icon at bounding box center [562, 231] width 9 height 9
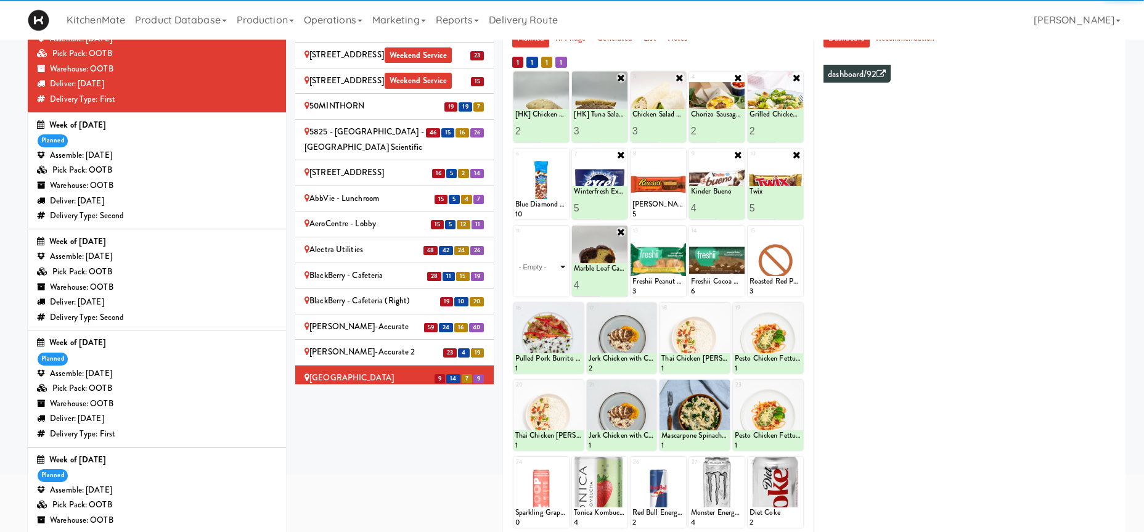
click at [560, 247] on select "- Empty - Activia Probiotic Peach Mango Smoothie Coca Cola Diet Coke Frooti Fuz…" at bounding box center [541, 266] width 52 height 59
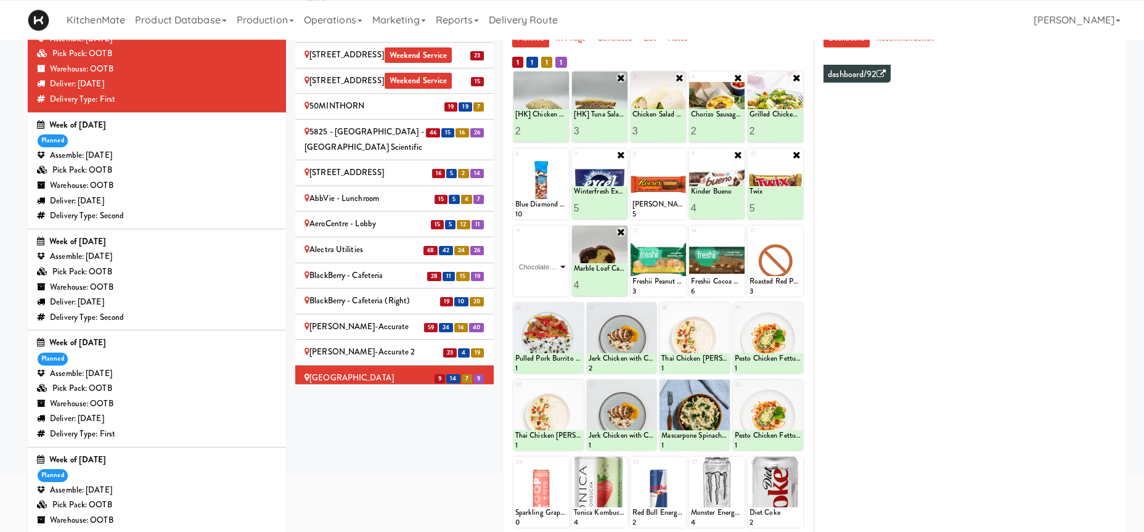
click option "Chocolate Chip Loaf Cake" at bounding box center [0, 0] width 0 height 0
type input "3"
click at [555, 286] on icon at bounding box center [553, 285] width 6 height 7
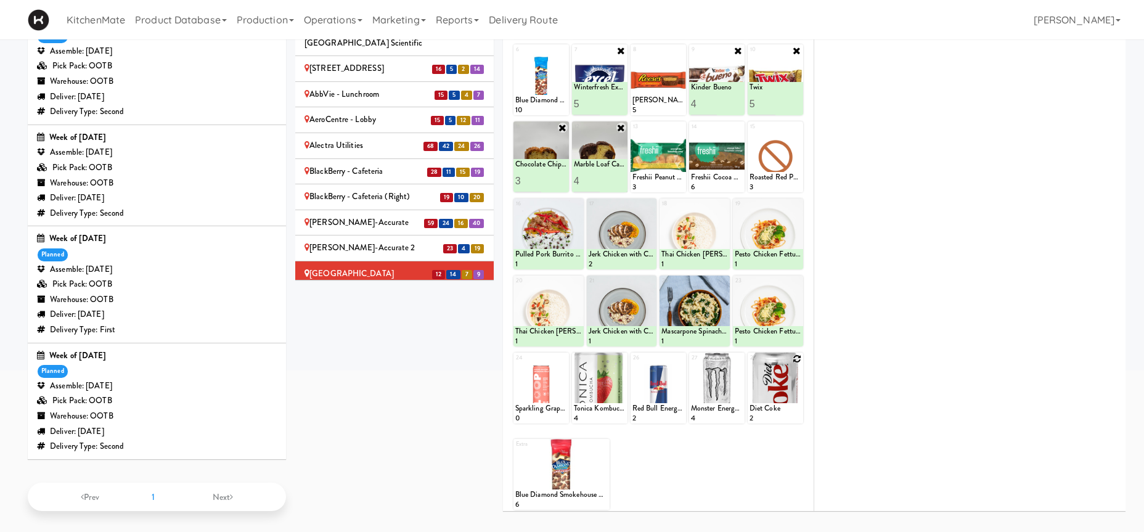
click at [795, 361] on icon at bounding box center [797, 358] width 9 height 9
click at [749, 364] on select "- Empty - Activia Probiotic Peach Mango Smoothie Coca Cola Diet Coke Frooti Fuz…" at bounding box center [775, 393] width 52 height 59
click option "Diet Coke" at bounding box center [0, 0] width 0 height 0
type input "1"
type input "6"
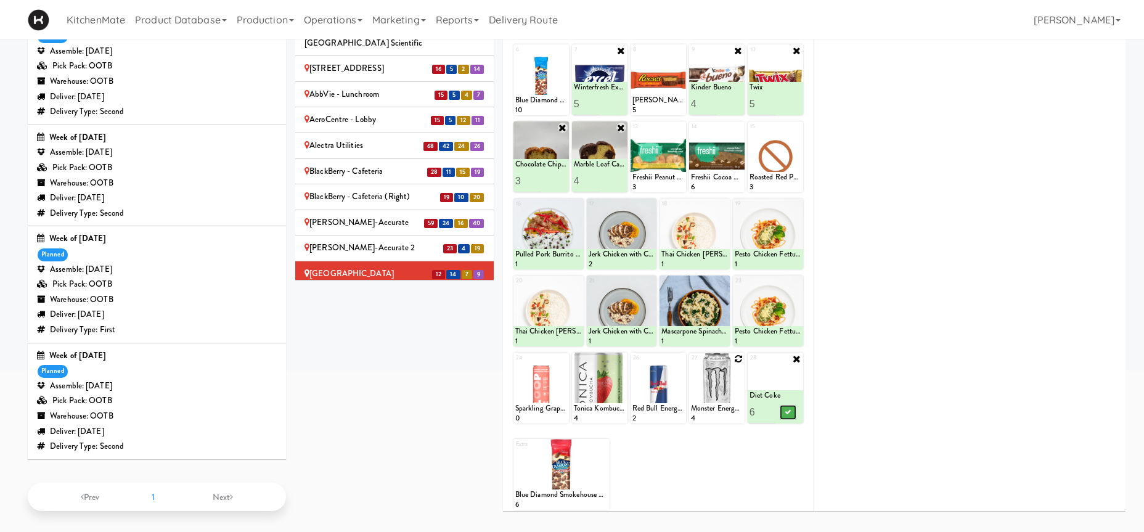
click at [789, 410] on icon at bounding box center [788, 412] width 6 height 7
click at [683, 355] on icon at bounding box center [679, 358] width 9 height 9
click at [676, 358] on div "26 Red Bull Energy Drink 2" at bounding box center [657, 388] width 55 height 71
click option "Red Bull Energy Drink" at bounding box center [0, 0] width 0 height 0
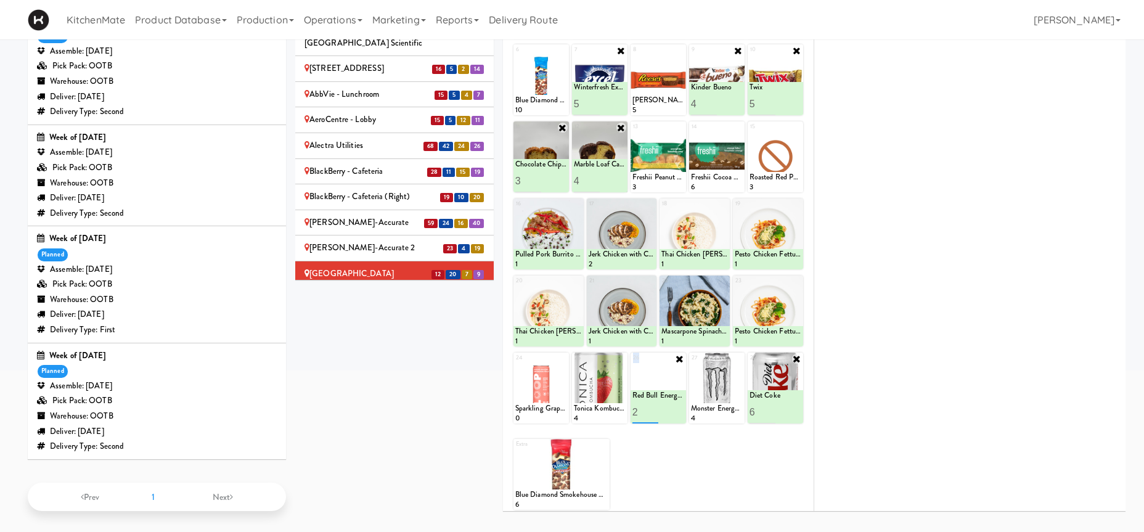
click at [651, 406] on input "2" at bounding box center [645, 412] width 26 height 23
click at [651, 406] on input "3" at bounding box center [645, 412] width 26 height 23
click at [651, 406] on input "4" at bounding box center [645, 412] width 26 height 23
click at [651, 406] on input "5" at bounding box center [645, 412] width 26 height 23
click at [651, 406] on input "6" at bounding box center [645, 412] width 26 height 23
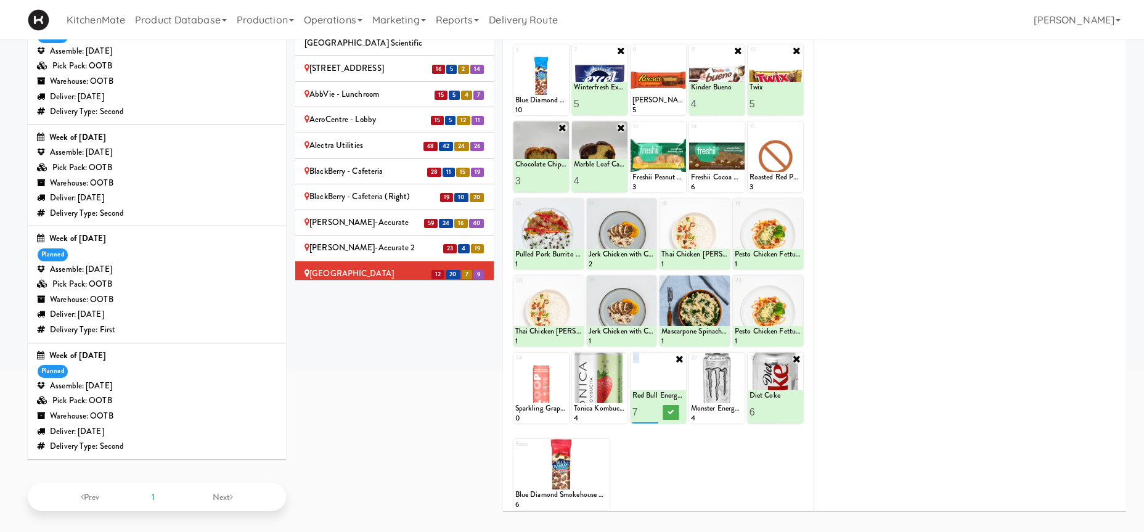
click at [651, 406] on input "7" at bounding box center [645, 412] width 26 height 23
type input "6"
click at [648, 412] on input "6" at bounding box center [645, 412] width 26 height 23
click at [669, 407] on button at bounding box center [671, 412] width 16 height 15
click at [559, 354] on icon at bounding box center [562, 358] width 9 height 9
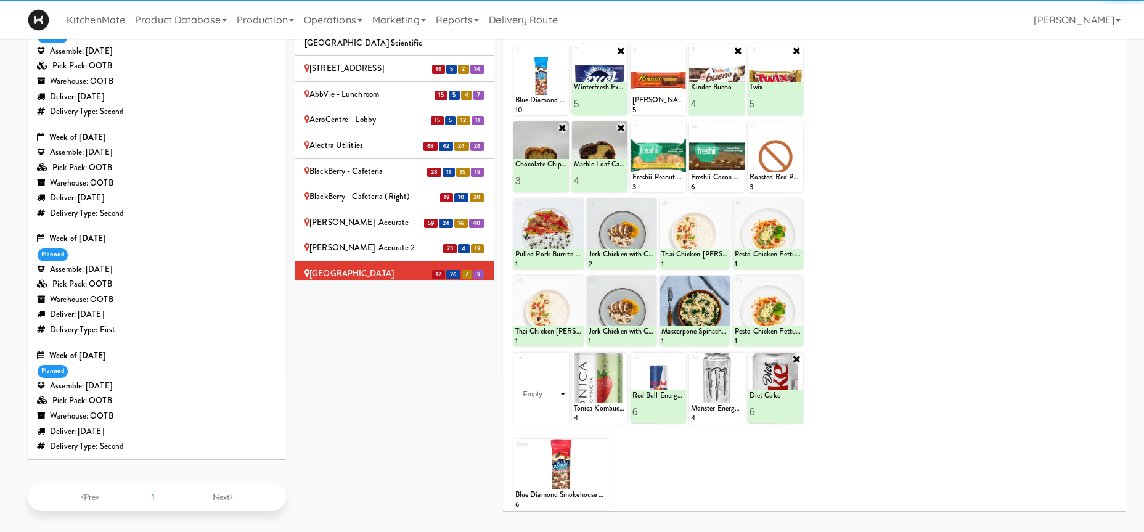
click at [515, 364] on select "- Empty - Activia Probiotic Peach Mango Smoothie Coca Cola Diet Coke Frooti Fuz…" at bounding box center [541, 393] width 52 height 59
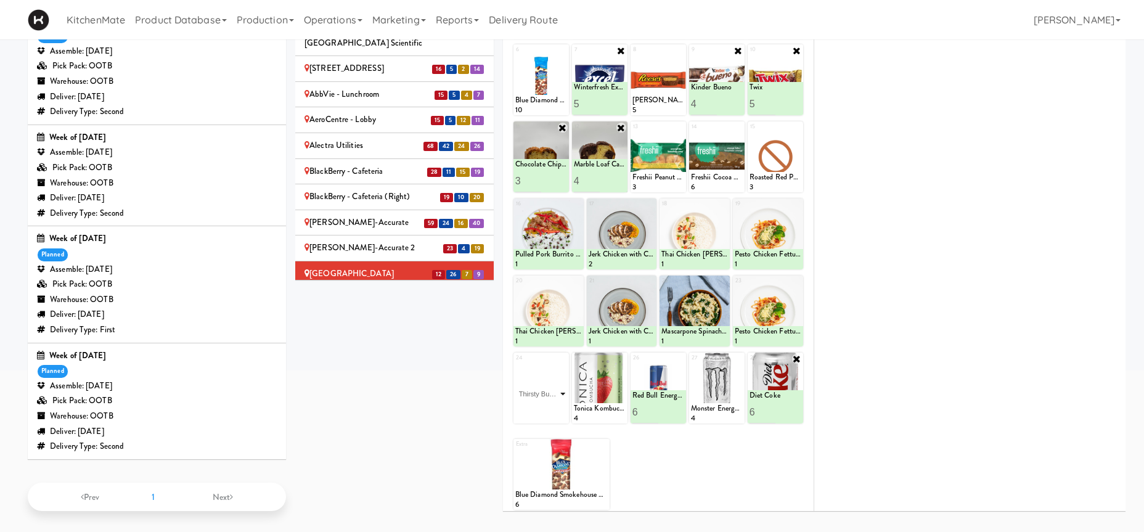
click option "Thirsty Buddha - Lime" at bounding box center [0, 0] width 0 height 0
click at [534, 407] on input "2" at bounding box center [528, 412] width 26 height 23
click at [534, 407] on input "3" at bounding box center [528, 412] width 26 height 23
type input "4"
click at [534, 407] on input "4" at bounding box center [528, 412] width 26 height 23
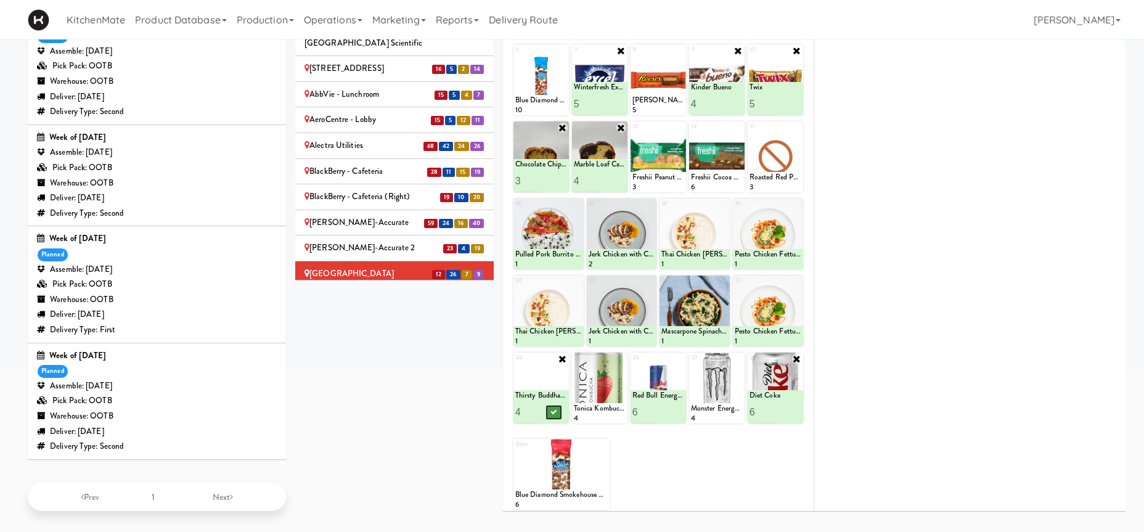
click at [552, 407] on button at bounding box center [553, 412] width 16 height 15
click at [430, 291] on div "Cambridge Memorial Hospital - A-Wing, Level 0 Weekend Service" at bounding box center [394, 306] width 180 height 30
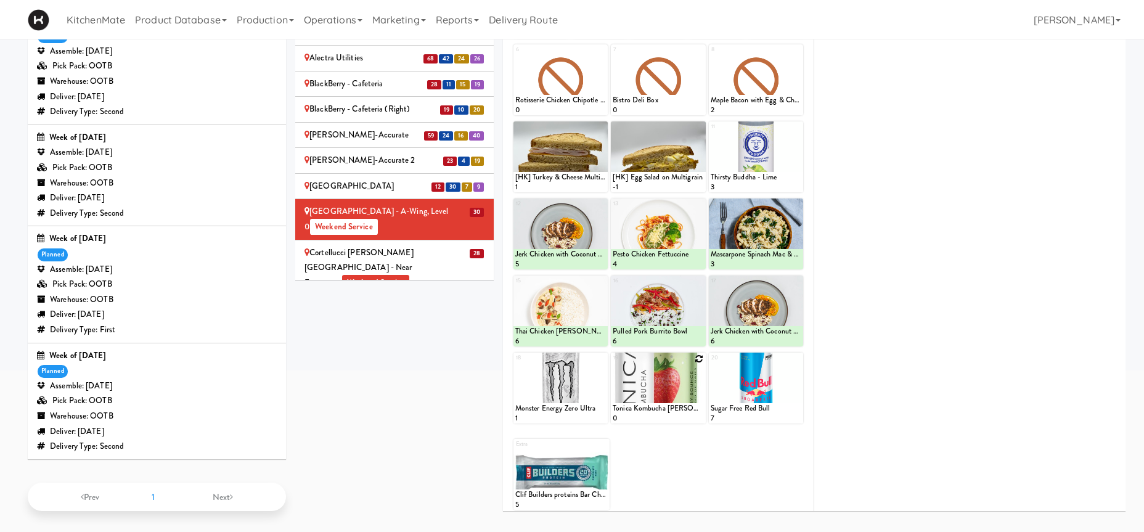
click at [699, 356] on icon at bounding box center [699, 358] width 9 height 9
click at [613, 364] on select "- Empty - Activia Probiotic Peach Mango Smoothie Coca Cola Diet Coke Frooti Fuz…" at bounding box center [658, 393] width 91 height 59
click option "Tonica Kombucha [PERSON_NAME] Bounce" at bounding box center [0, 0] width 0 height 0
type input "5"
click at [677, 405] on button at bounding box center [680, 412] width 16 height 15
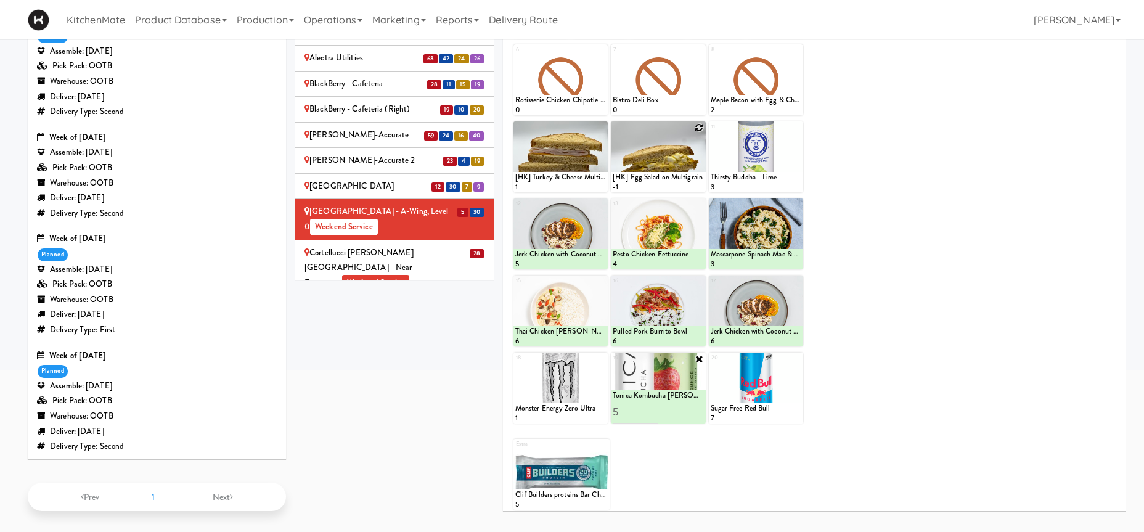
scroll to position [154, 0]
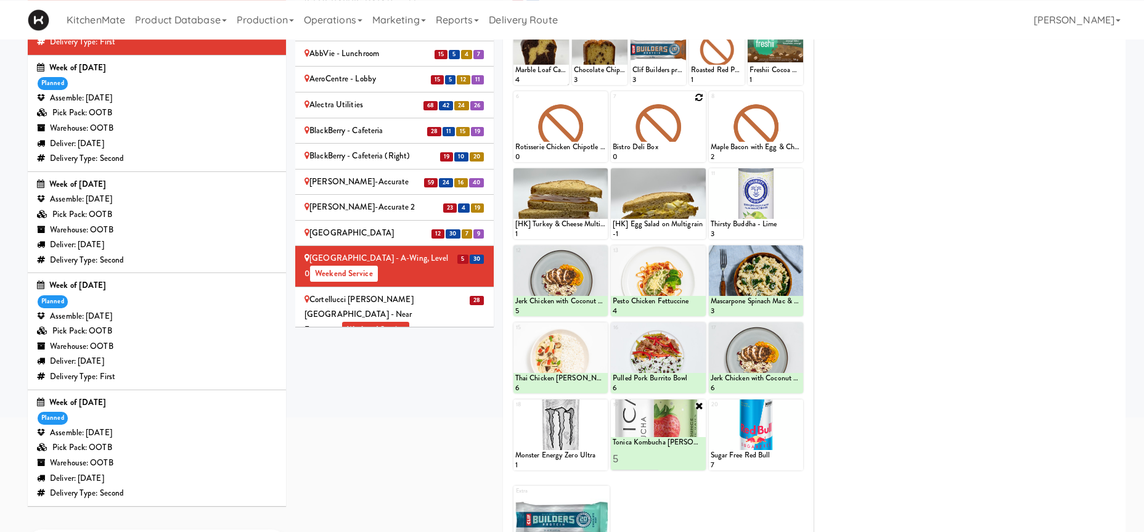
click at [697, 96] on icon at bounding box center [699, 97] width 9 height 9
click at [613, 103] on select "- Empty - Activia Probiotic Peach Mango Smoothie Coca Cola Diet Coke Frooti Fuz…" at bounding box center [658, 132] width 91 height 59
click option "Grilled Chicken Caesar Salad" at bounding box center [0, 0] width 0 height 0
click at [650, 145] on input "2" at bounding box center [636, 150] width 46 height 23
type input "3"
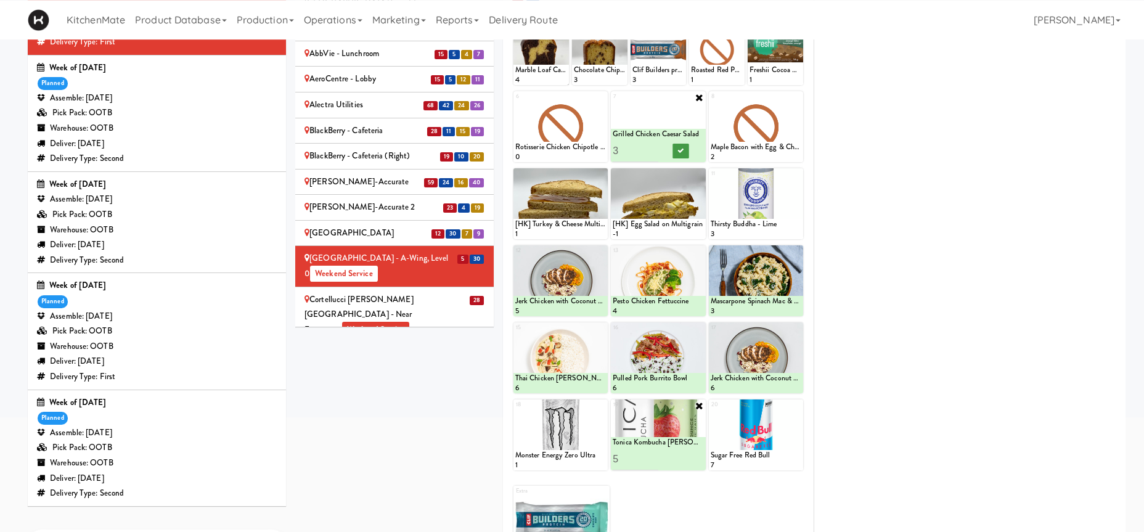
click at [652, 148] on input "3" at bounding box center [636, 150] width 46 height 23
click at [682, 150] on icon at bounding box center [680, 150] width 6 height 7
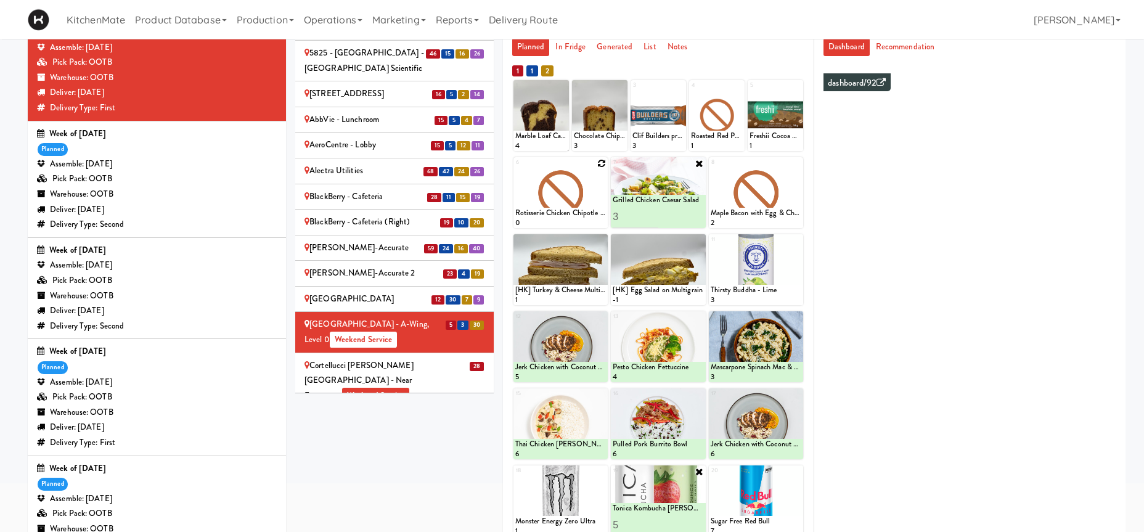
click at [601, 163] on icon at bounding box center [601, 163] width 9 height 9
click at [515, 169] on select "- Empty - Activia Probiotic Peach Mango Smoothie Coca Cola Diet Coke Frooti Fuz…" at bounding box center [560, 198] width 91 height 59
click option "Chicken Salad & Bacon Wrap" at bounding box center [0, 0] width 0 height 0
type input "4"
click at [587, 217] on button at bounding box center [583, 217] width 16 height 15
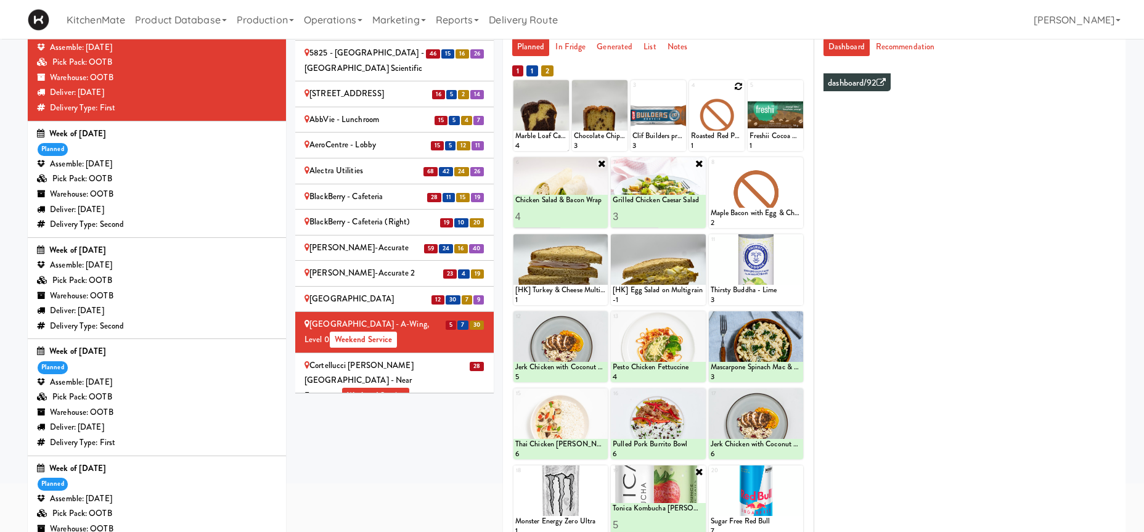
click at [739, 86] on icon at bounding box center [738, 86] width 9 height 9
click at [739, 86] on div "4 Roasted Red Pepper Hummus with Crackers 1" at bounding box center [716, 115] width 55 height 71
click at [732, 129] on select "- Empty - Activia Probiotic Peach Mango Smoothie Coca Cola Diet Coke Frooti Fuz…" at bounding box center [717, 121] width 52 height 59
click at [736, 120] on select "- Empty - Activia Probiotic Peach Mango Smoothie Coca Cola Diet Coke Frooti Fuz…" at bounding box center [717, 121] width 52 height 59
click at [691, 92] on select "- Empty - Activia Probiotic Peach Mango Smoothie Coca Cola Diet Coke Frooti Fuz…" at bounding box center [717, 121] width 52 height 59
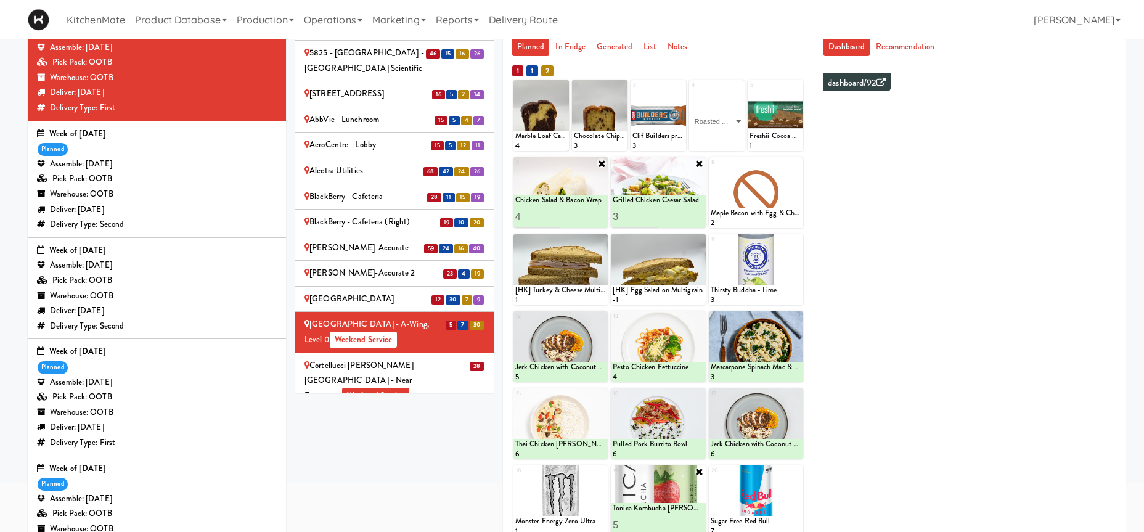
click option "Roasted Red Pepper Hummus with Crackers" at bounding box center [0, 0] width 0 height 0
type input "5"
click at [727, 141] on icon at bounding box center [730, 139] width 6 height 7
click at [799, 87] on icon at bounding box center [797, 86] width 9 height 9
click at [798, 86] on div "5 Freshii Cocoa Energii Bites 1" at bounding box center [775, 115] width 55 height 71
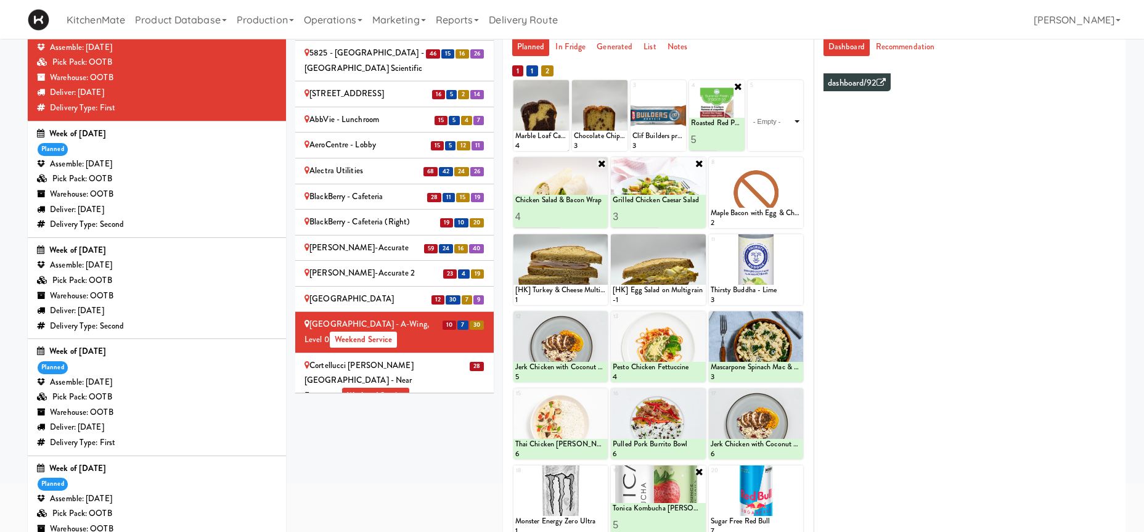
click at [778, 129] on select "- Empty - Activia Probiotic Peach Mango Smoothie Coca Cola Diet Coke Frooti Fuz…" at bounding box center [775, 121] width 52 height 59
click at [788, 123] on select "- Empty - Activia Probiotic Peach Mango Smoothie Coca Cola Diet Coke Frooti Fuz…" at bounding box center [775, 121] width 52 height 59
click at [749, 92] on select "- Empty - Activia Probiotic Peach Mango Smoothie Coca Cola Diet Coke Frooti Fuz…" at bounding box center [775, 121] width 52 height 59
click option "Freshii Cocoa Energii Bites" at bounding box center [0, 0] width 0 height 0
type input "6"
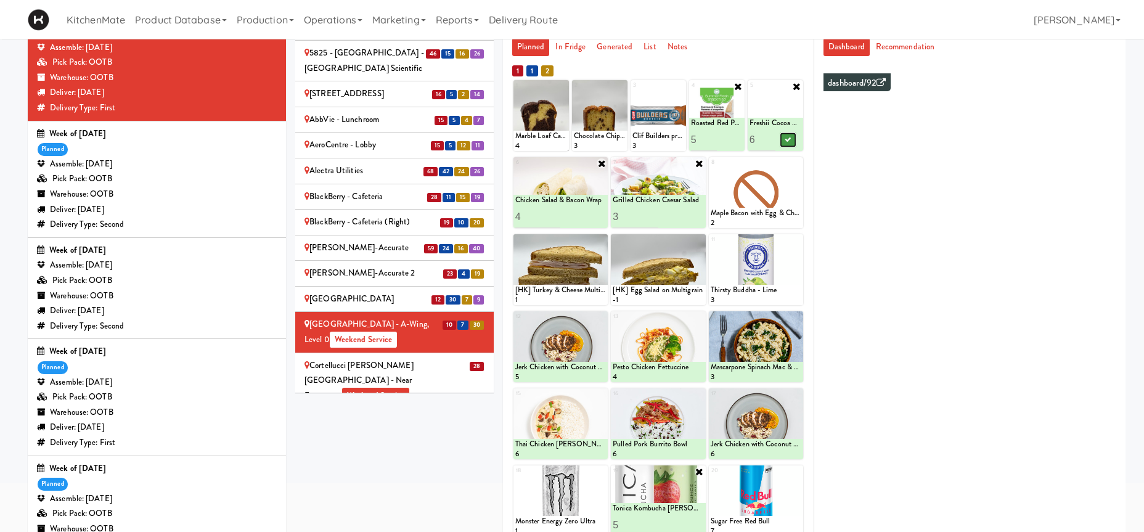
click at [788, 143] on icon at bounding box center [788, 139] width 6 height 7
click at [602, 242] on icon at bounding box center [601, 240] width 9 height 9
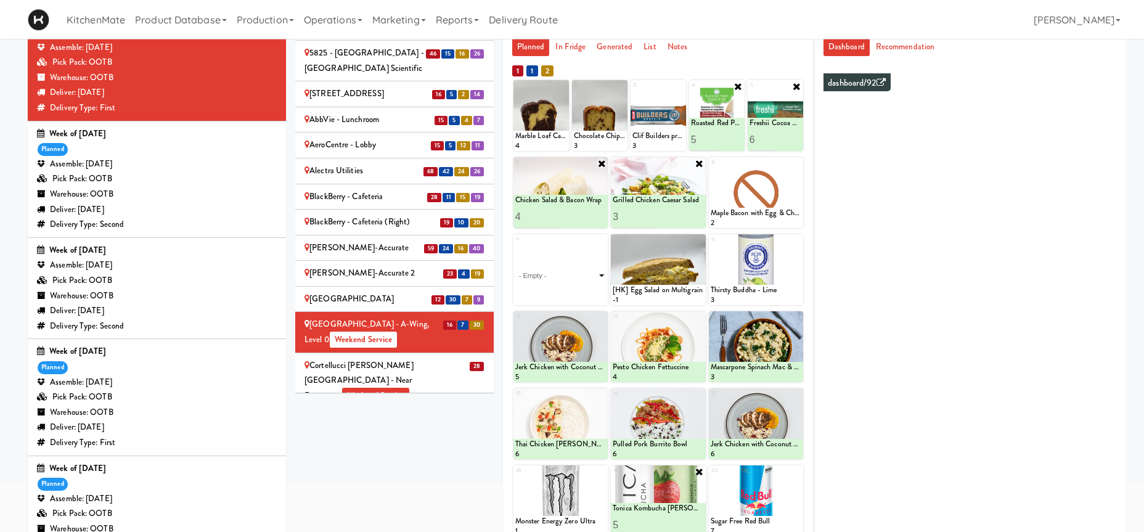
click at [515, 246] on select "- Empty - Activia Probiotic Peach Mango Smoothie Coca Cola Diet Coke Frooti Fuz…" at bounding box center [560, 275] width 91 height 59
click option "[HK] Chicken Salad on Multigrain" at bounding box center [0, 0] width 0 height 0
type input "3"
click at [580, 294] on button at bounding box center [583, 294] width 16 height 15
click at [700, 240] on icon at bounding box center [699, 240] width 9 height 9
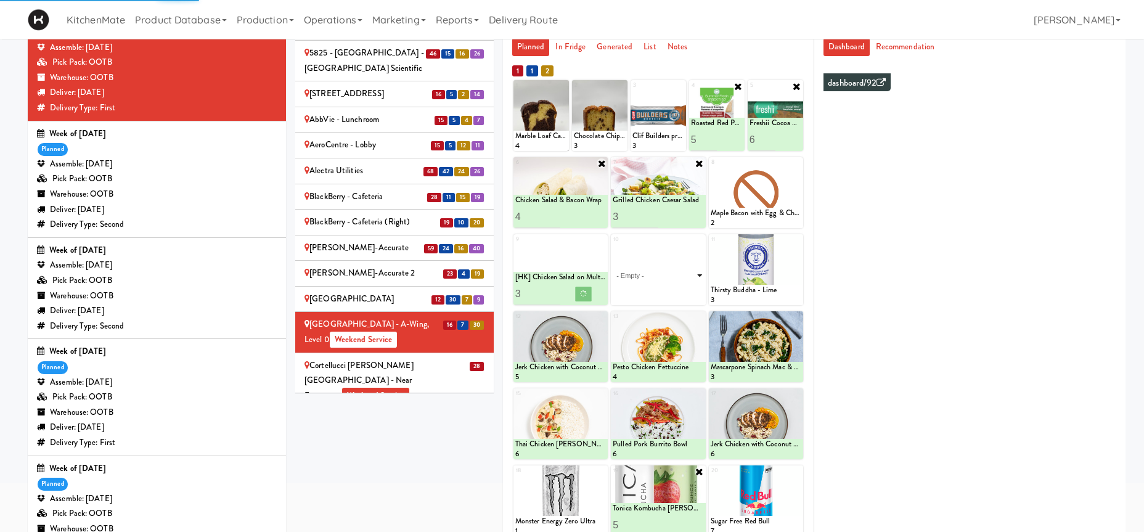
click at [688, 256] on select "- Empty - Activia Probiotic Peach Mango Smoothie Coca Cola Diet Coke Frooti Fuz…" at bounding box center [658, 275] width 91 height 59
click option "[HK] Ham & Cheese on Multigrain" at bounding box center [0, 0] width 0 height 0
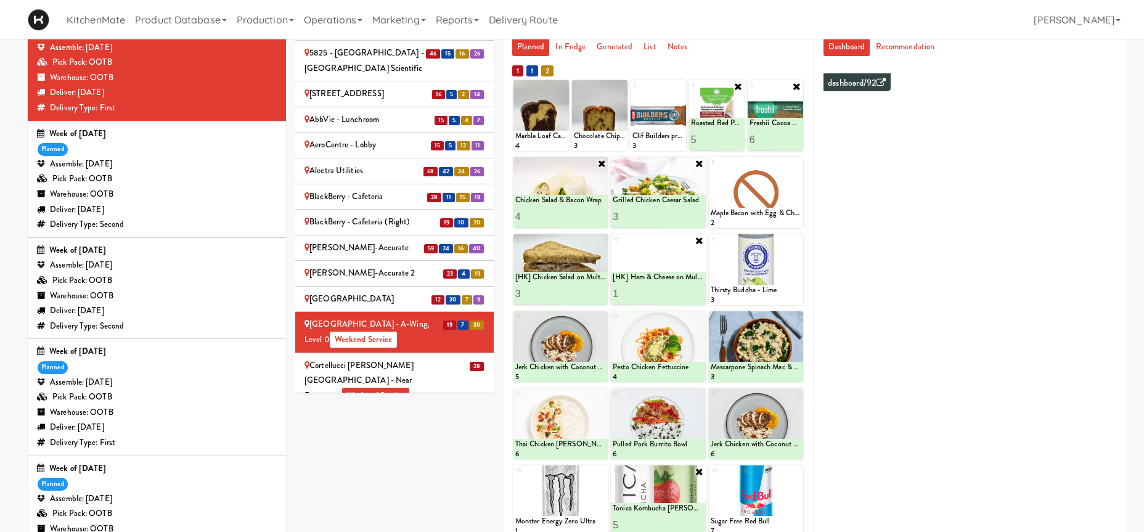
click at [652, 290] on input "1" at bounding box center [636, 293] width 46 height 23
click at [652, 290] on input "2" at bounding box center [636, 293] width 46 height 23
type input "3"
click at [652, 290] on input "3" at bounding box center [636, 293] width 46 height 23
click at [680, 294] on icon at bounding box center [680, 293] width 6 height 7
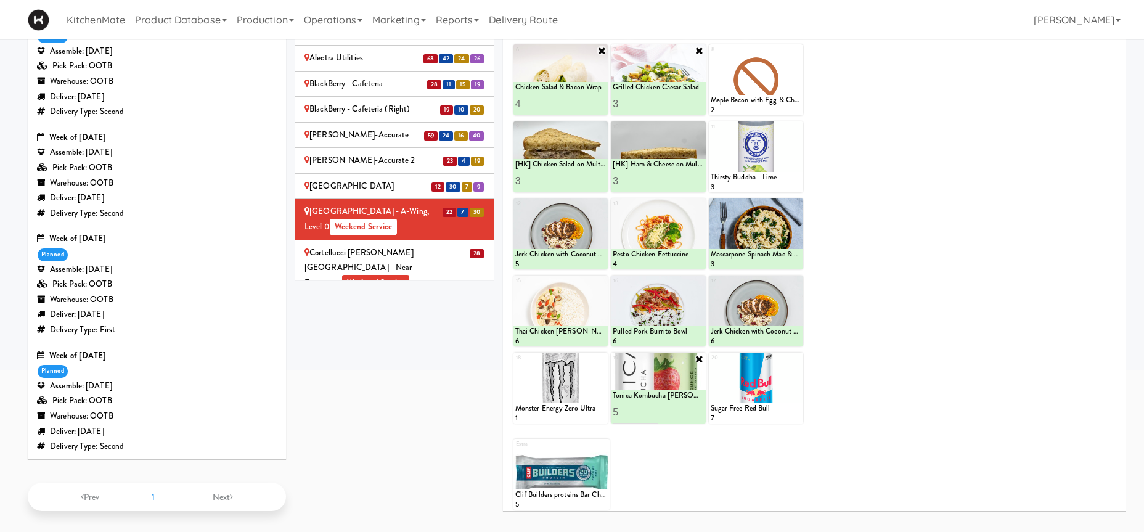
scroll to position [44, 0]
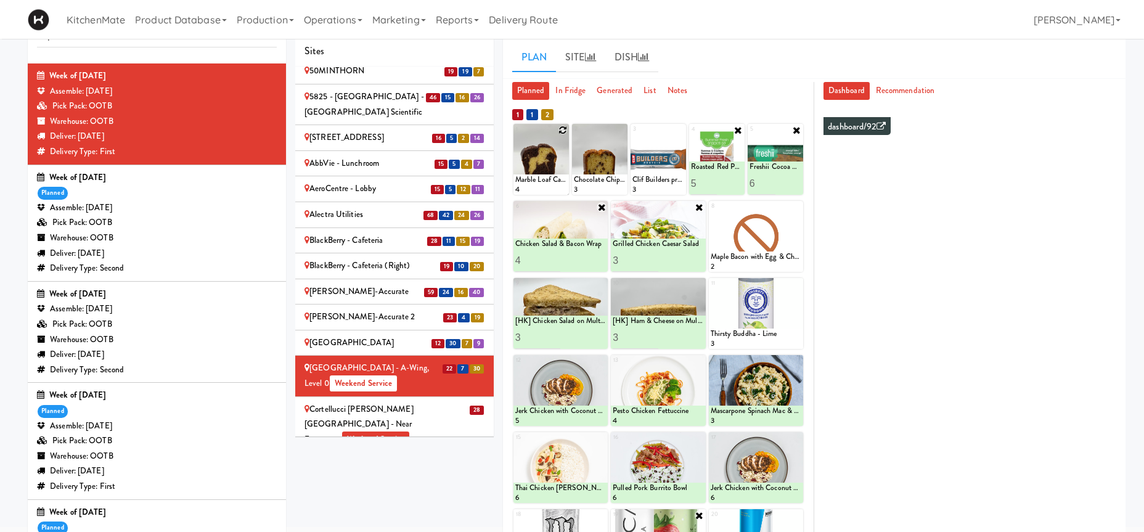
click at [564, 131] on icon at bounding box center [562, 130] width 9 height 9
click at [515, 136] on select "- Empty - Activia Probiotic Peach Mango Smoothie Coca Cola Diet Coke Frooti Fuz…" at bounding box center [541, 165] width 52 height 59
click option "Marble Loaf Cake" at bounding box center [0, 0] width 0 height 0
type input "1"
type input "3"
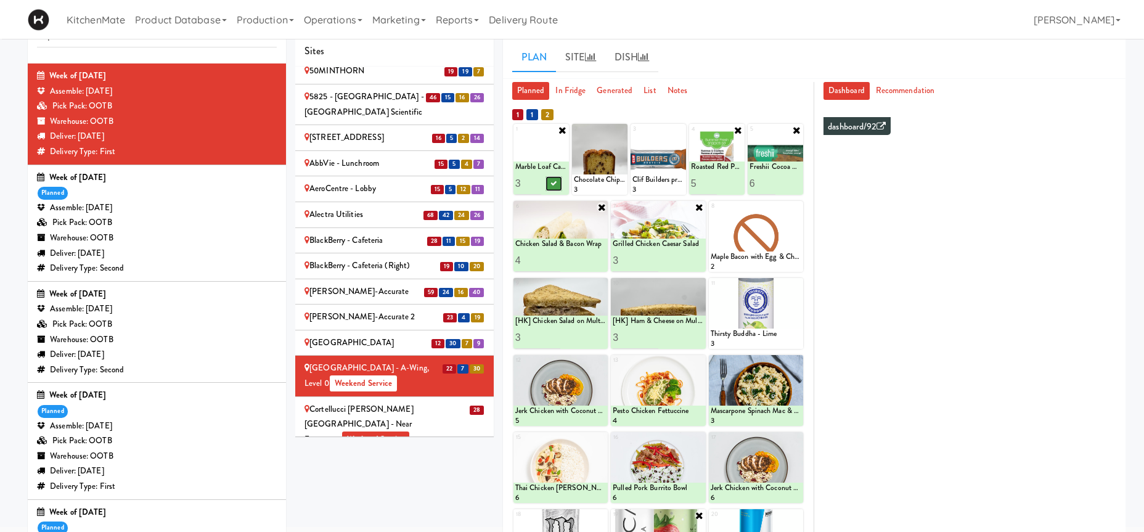
click at [555, 185] on icon at bounding box center [553, 183] width 6 height 7
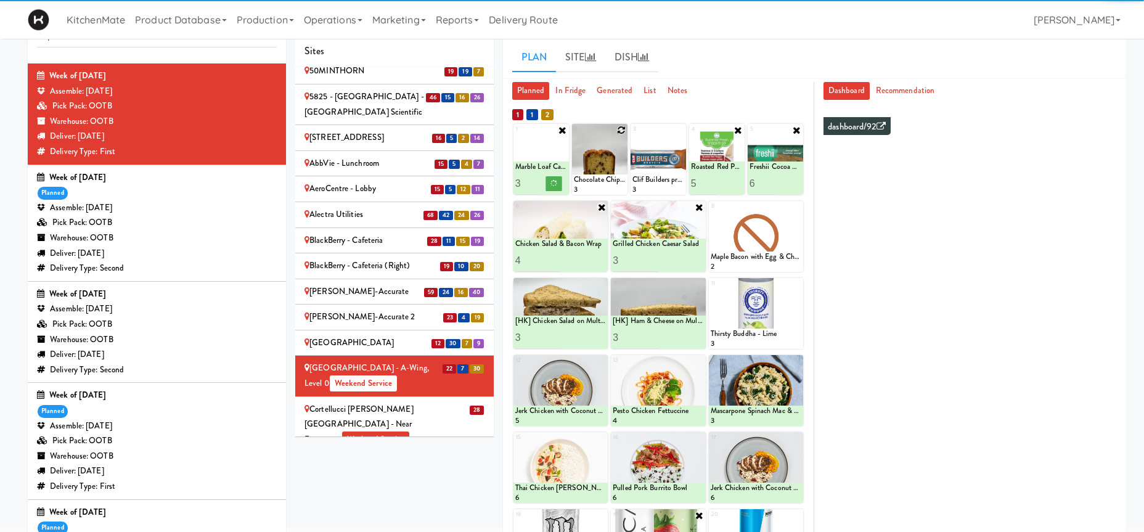
click at [619, 128] on icon at bounding box center [621, 130] width 9 height 9
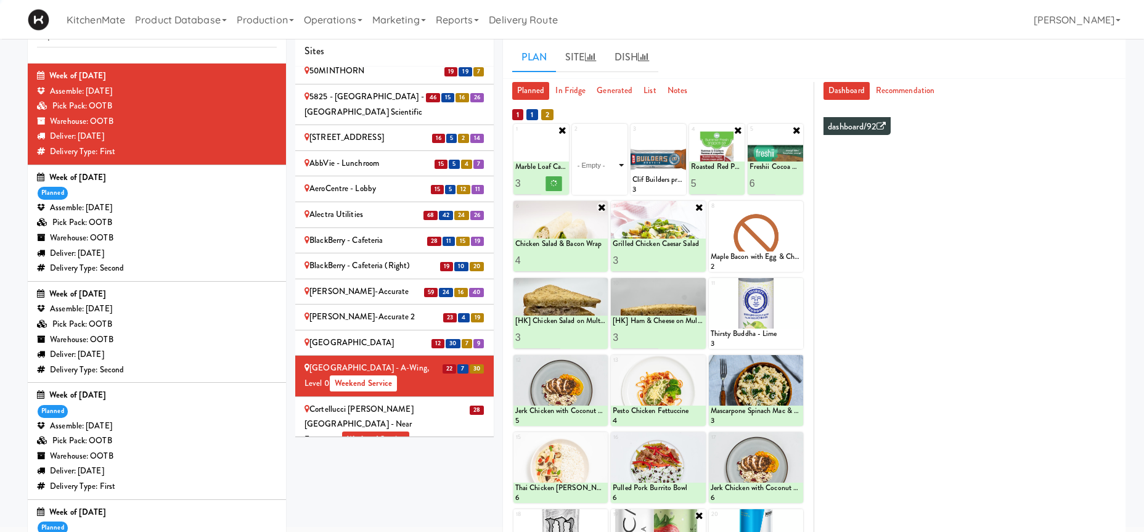
click at [622, 146] on select "- Empty - Activia Probiotic Peach Mango Smoothie Coca Cola Diet Coke Frooti Fuz…" at bounding box center [600, 165] width 52 height 59
click option "Chocolate Chip Loaf Cake" at bounding box center [0, 0] width 0 height 0
type input "3"
click at [614, 184] on icon at bounding box center [612, 183] width 6 height 7
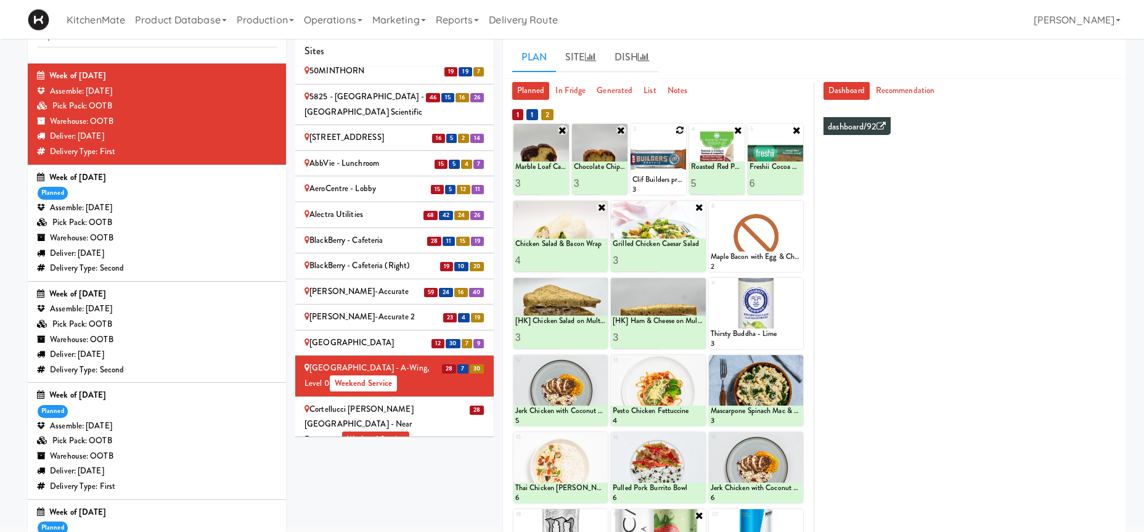
click at [680, 133] on icon at bounding box center [679, 130] width 9 height 9
click at [632, 136] on select "- Empty - Activia Probiotic Peach Mango Smoothie Coca Cola Diet Coke Frooti Fuz…" at bounding box center [658, 165] width 52 height 59
click option "Clif Builders proteins Bar Peanut Butter Chocolate" at bounding box center [0, 0] width 0 height 0
click at [653, 180] on input "2" at bounding box center [645, 183] width 26 height 23
click at [653, 180] on input "3" at bounding box center [645, 183] width 26 height 23
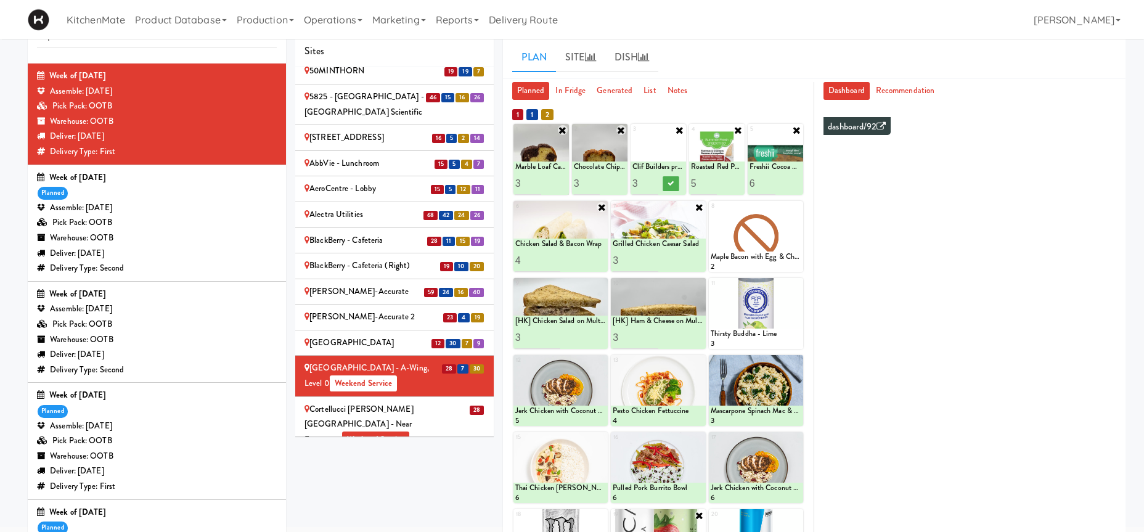
type input "4"
click at [653, 180] on input "4" at bounding box center [645, 183] width 26 height 23
click at [672, 182] on icon at bounding box center [671, 183] width 6 height 7
click at [799, 208] on icon at bounding box center [797, 207] width 9 height 9
click at [711, 213] on select "- Empty - Activia Probiotic Peach Mango Smoothie Coca Cola Diet Coke Frooti Fuz…" at bounding box center [756, 242] width 91 height 59
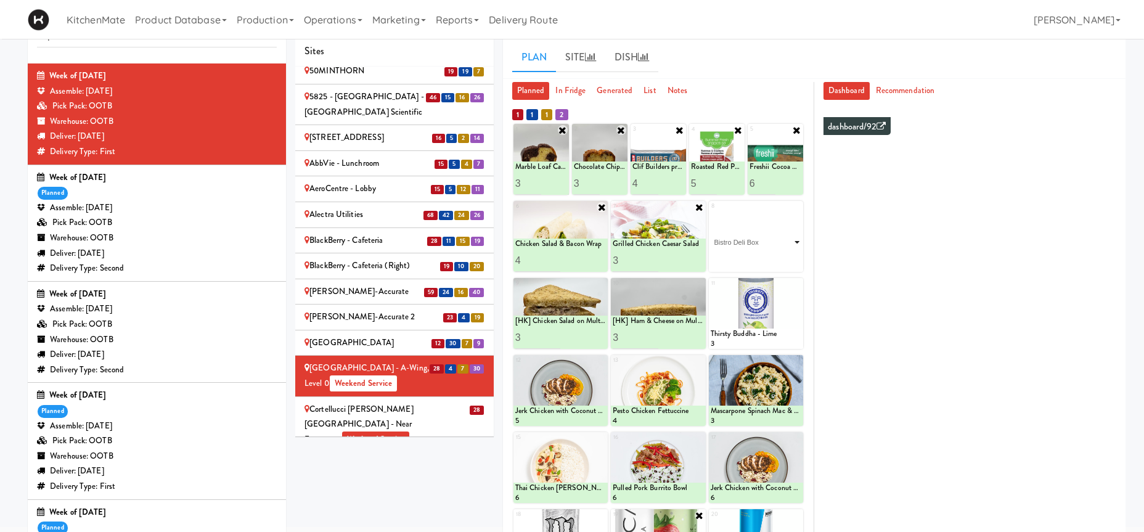
click option "Bistro Deli Box" at bounding box center [0, 0] width 0 height 0
click at [750, 259] on input "2" at bounding box center [734, 260] width 46 height 23
click at [780, 264] on button at bounding box center [778, 260] width 16 height 15
click at [698, 284] on icon at bounding box center [700, 284] width 10 height 10
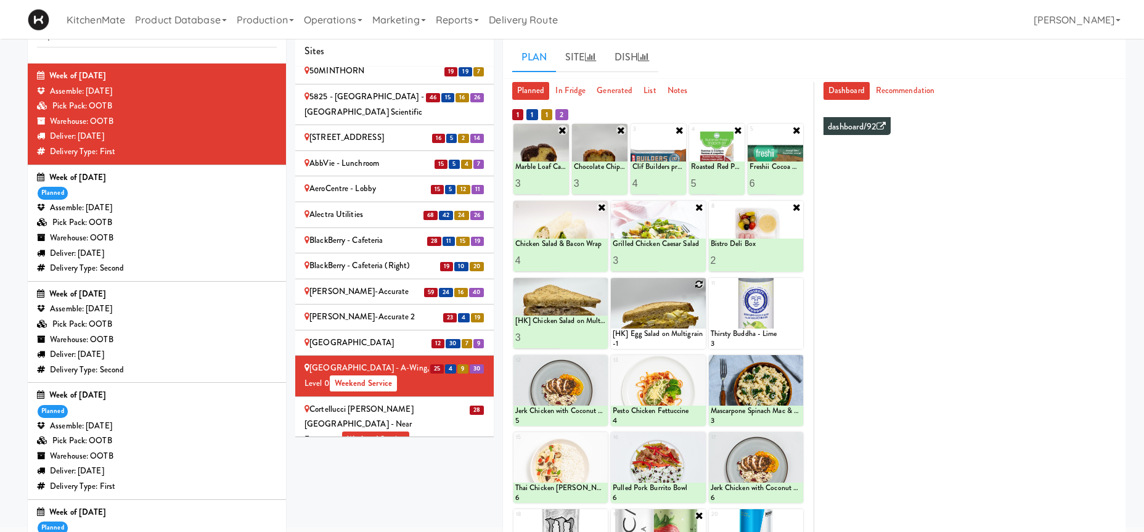
type input "3"
click at [753, 259] on input "3" at bounding box center [734, 260] width 46 height 23
click at [776, 263] on icon at bounding box center [778, 260] width 6 height 7
click at [698, 285] on icon at bounding box center [699, 284] width 9 height 9
click at [693, 301] on select "- Empty - Activia Probiotic Peach Mango Smoothie Coca Cola Diet Coke Frooti Fuz…" at bounding box center [658, 319] width 91 height 59
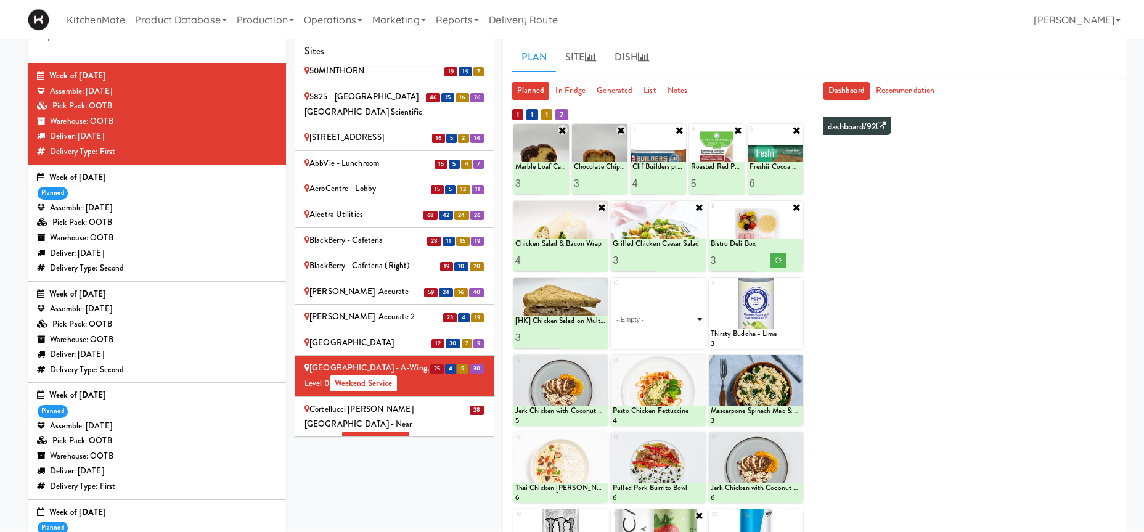
click at [693, 301] on select "- Empty - Activia Probiotic Peach Mango Smoothie Coca Cola Diet Coke Frooti Fuz…" at bounding box center [658, 319] width 91 height 59
click at [700, 281] on div "10 - Empty - Activia Probiotic Peach Mango Smoothie Coca Cola Diet Coke Frooti …" at bounding box center [658, 313] width 94 height 71
click at [677, 432] on div at bounding box center [658, 467] width 94 height 71
click at [679, 290] on select "- Empty - Activia Probiotic Peach Mango Smoothie Coca Cola Diet Coke Frooti Fuz…" at bounding box center [658, 319] width 91 height 59
click at [678, 290] on select "- Empty - Activia Probiotic Peach Mango Smoothie Coca Cola Diet Coke Frooti Fuz…" at bounding box center [658, 319] width 91 height 59
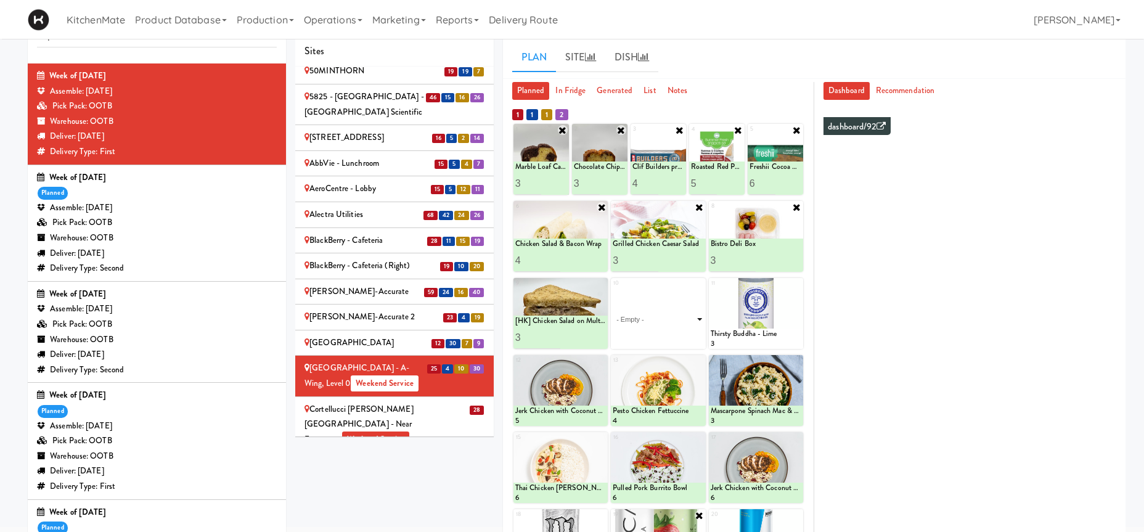
click at [678, 290] on select "- Empty - Activia Probiotic Peach Mango Smoothie Coca Cola Diet Coke Frooti Fuz…" at bounding box center [658, 319] width 91 height 59
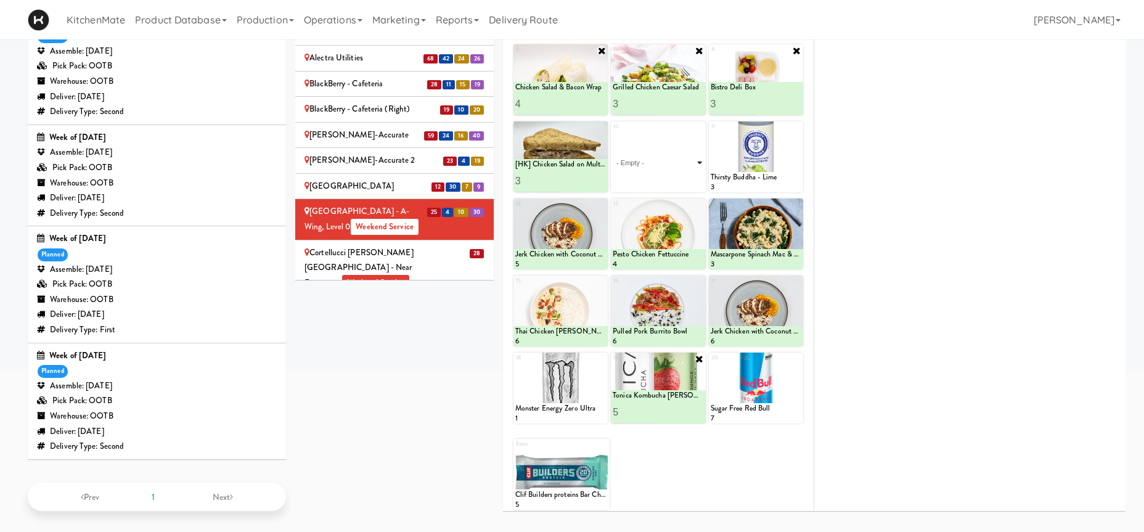
click at [613, 133] on select "- Empty - Activia Probiotic Peach Mango Smoothie Coca Cola Diet Coke Frooti Fuz…" at bounding box center [658, 162] width 91 height 59
click option "Clif Builders proteins Bar Chocolate Mint" at bounding box center [0, 0] width 0 height 0
click at [699, 129] on icon at bounding box center [700, 128] width 10 height 10
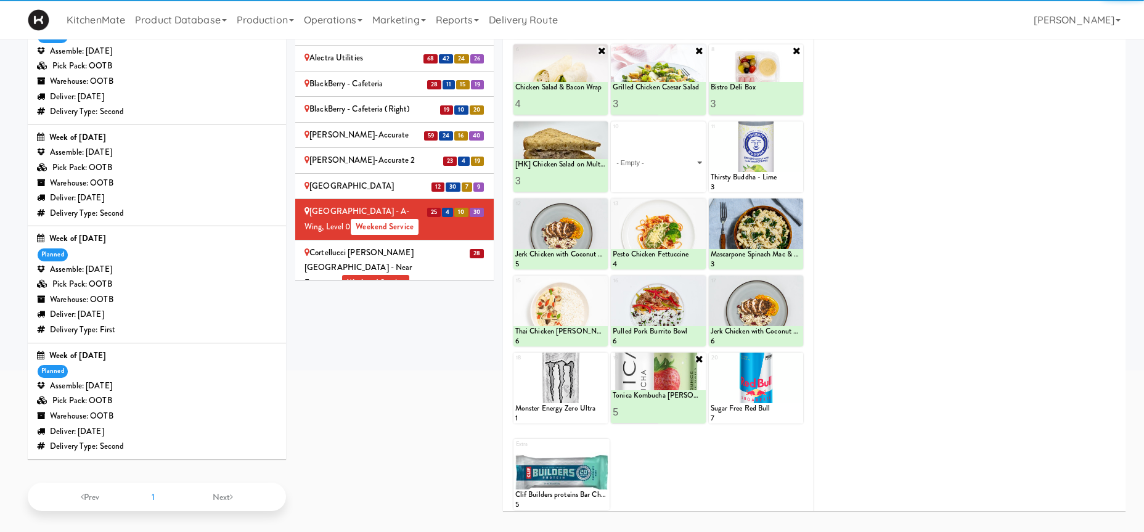
click at [698, 127] on div "10 - Empty - Activia Probiotic Peach Mango Smoothie Coca Cola Diet Coke Frooti …" at bounding box center [658, 156] width 94 height 71
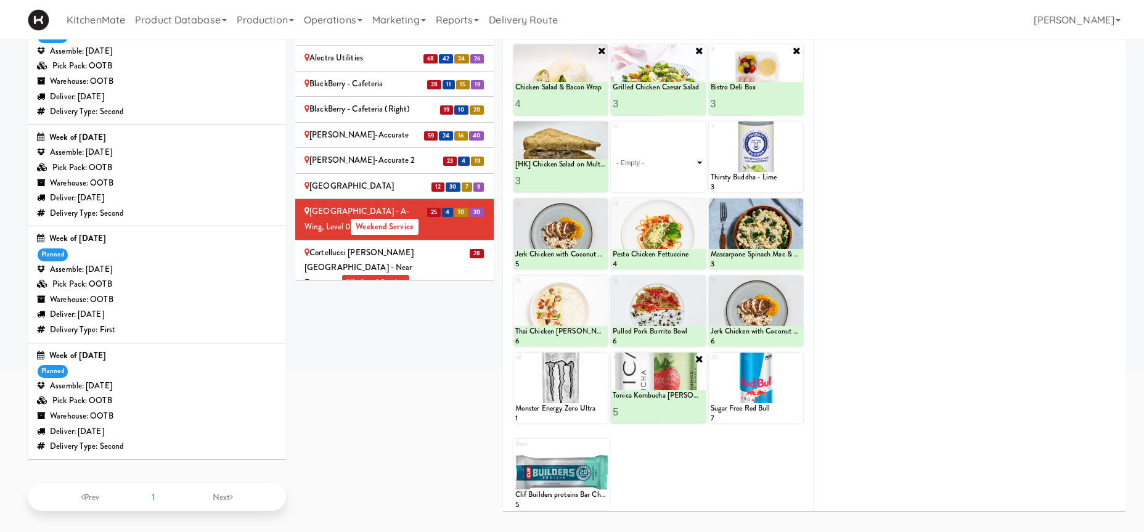
click at [613, 133] on select "- Empty - Activia Probiotic Peach Mango Smoothie Coca Cola Diet Coke Frooti Fuz…" at bounding box center [658, 162] width 91 height 59
click option "[HK] Tuna Salad on Multigrain" at bounding box center [0, 0] width 0 height 0
type input "4"
click at [683, 181] on icon at bounding box center [680, 180] width 6 height 7
type input "4"
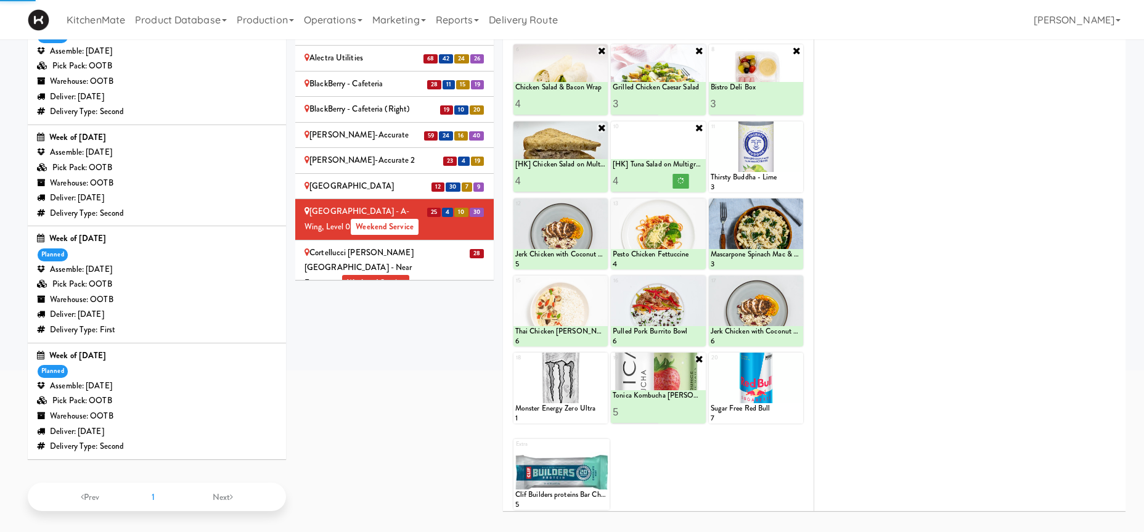
click at [554, 175] on input "4" at bounding box center [538, 180] width 46 height 23
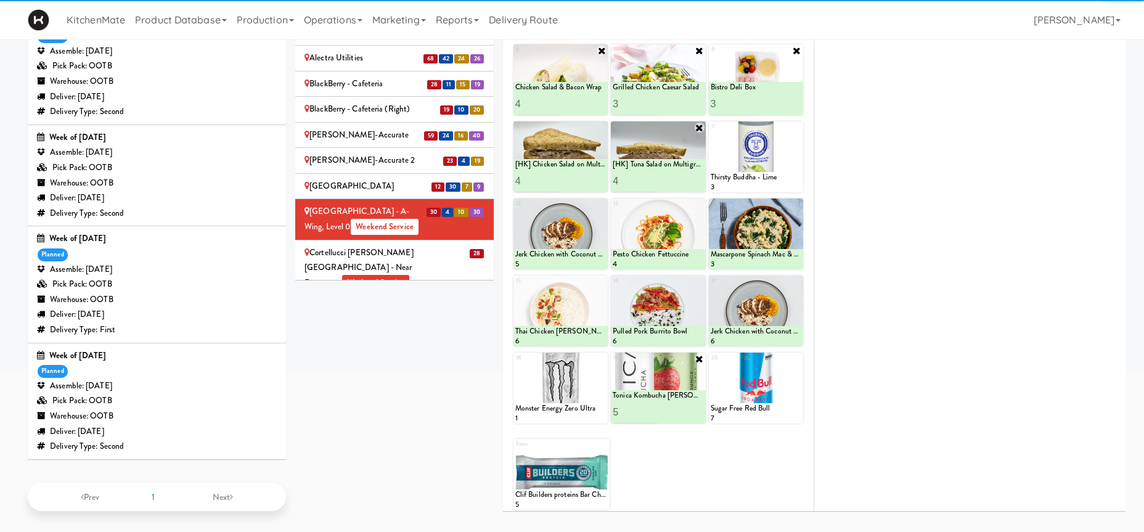
scroll to position [49, 0]
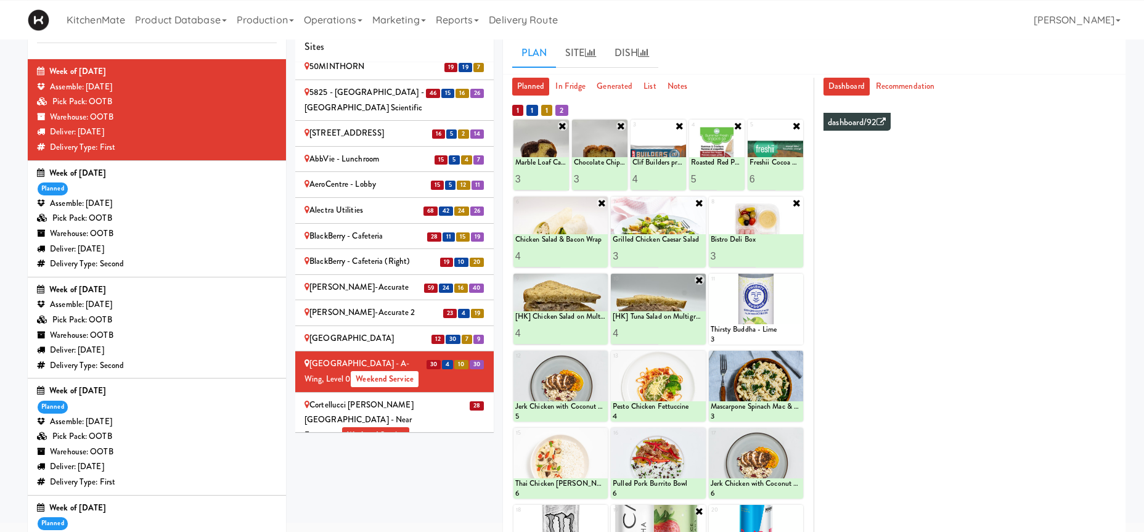
click at [447, 397] on div "Cortellucci Vaughan Hospital - near Emergency Weekend Service" at bounding box center [394, 420] width 180 height 46
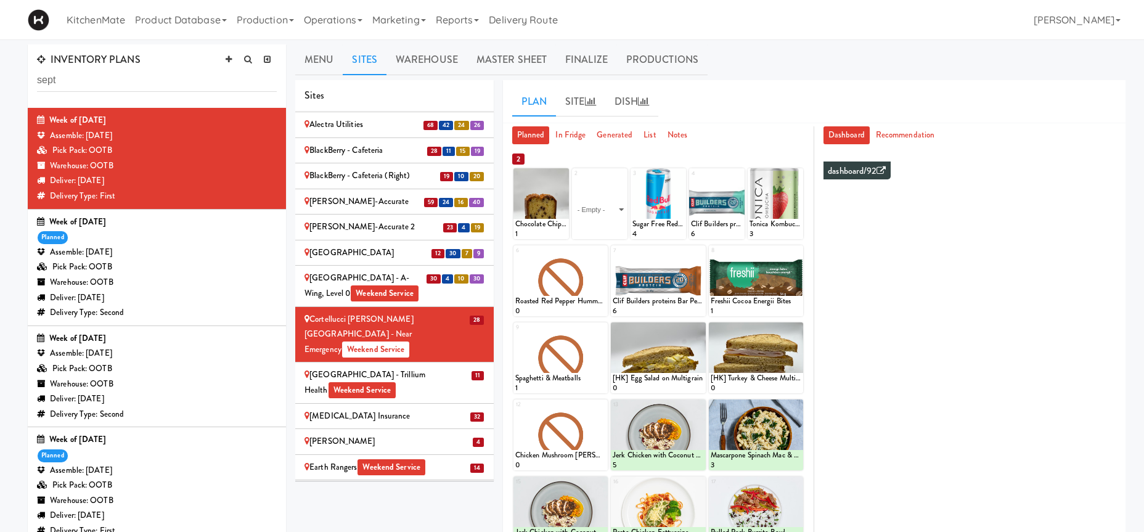
scroll to position [555, 0]
click at [559, 172] on icon at bounding box center [562, 174] width 9 height 9
click at [515, 180] on select "- Empty - Activia Probiotic Peach Mango Smoothie Coca Cola Diet Coke Frooti Fuz…" at bounding box center [541, 209] width 52 height 59
click option "Chocolate Chip Loaf Cake" at bounding box center [0, 0] width 0 height 0
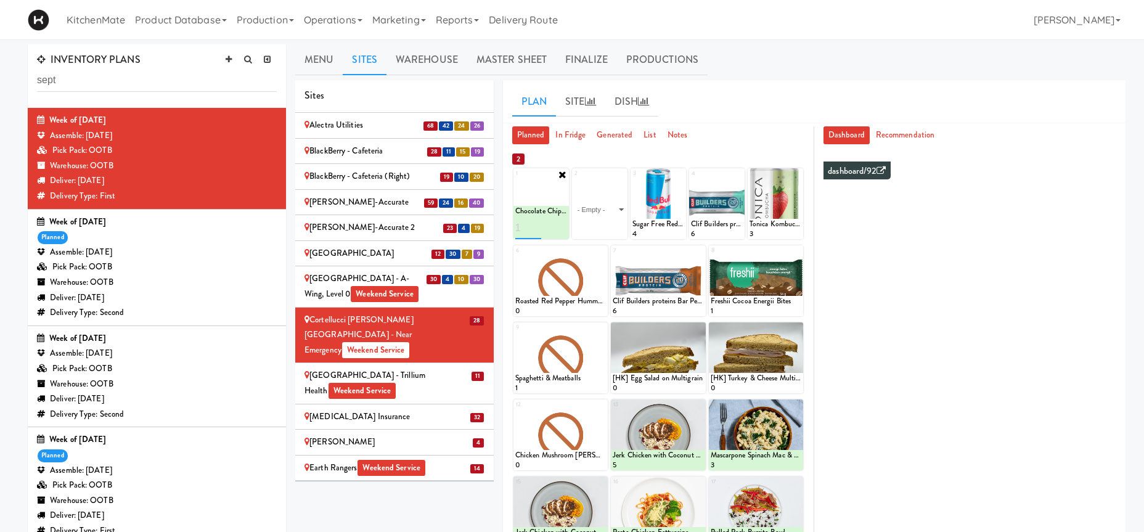
type input "1"
type input "5"
click at [558, 226] on button at bounding box center [553, 228] width 16 height 15
click at [605, 219] on select "- Empty - Activia Probiotic Peach Mango Smoothie Coca Cola Diet Coke Frooti Fuz…" at bounding box center [600, 209] width 52 height 59
click option "Coffee Loaf Cake" at bounding box center [0, 0] width 0 height 0
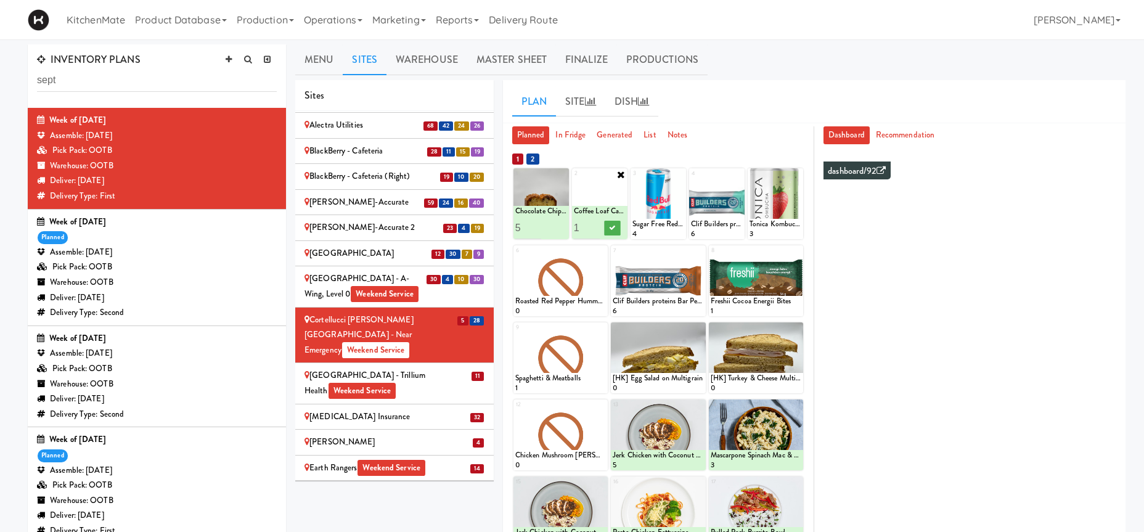
click at [621, 365] on div at bounding box center [658, 357] width 94 height 71
click at [593, 224] on input "2" at bounding box center [587, 227] width 26 height 23
click at [593, 224] on input "3" at bounding box center [587, 227] width 26 height 23
click at [593, 224] on input "4" at bounding box center [587, 227] width 26 height 23
click at [593, 224] on input "5" at bounding box center [587, 227] width 26 height 23
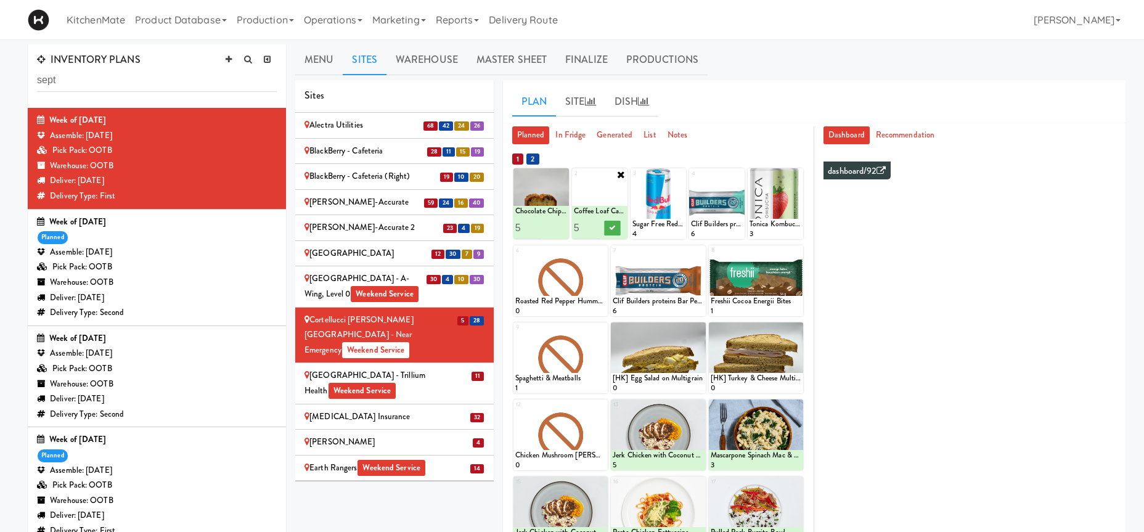
type input "4"
click at [593, 230] on input "4" at bounding box center [587, 227] width 26 height 23
click at [617, 227] on button at bounding box center [613, 228] width 16 height 15
click at [598, 250] on icon at bounding box center [601, 251] width 9 height 9
click option "Roasted Red Pepper Hummus with Crackers" at bounding box center [0, 0] width 0 height 0
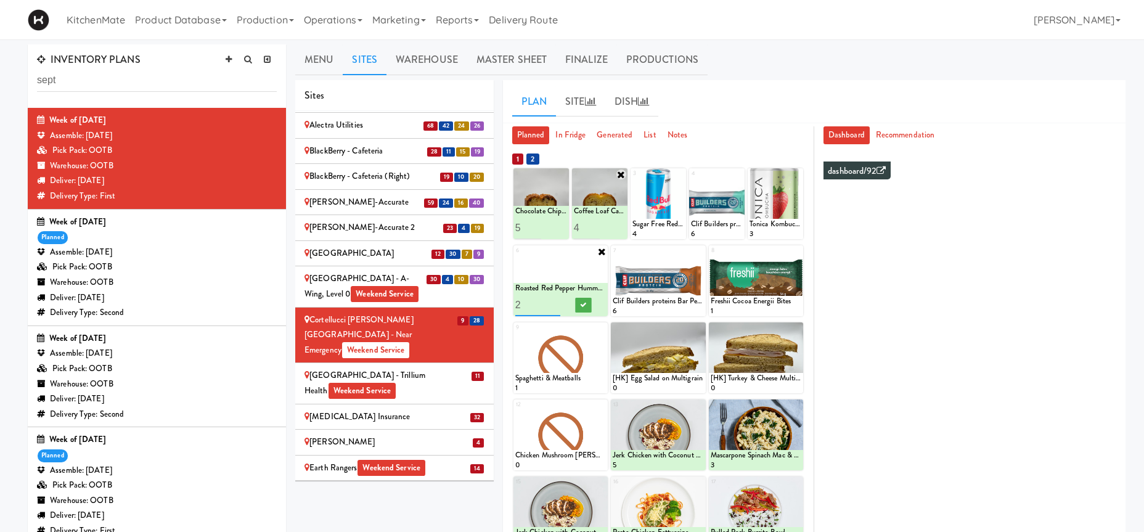
click at [554, 301] on input "2" at bounding box center [538, 304] width 46 height 23
click at [554, 301] on input "3" at bounding box center [538, 304] width 46 height 23
type input "4"
click at [554, 301] on input "4" at bounding box center [538, 304] width 46 height 23
click at [587, 305] on button at bounding box center [583, 305] width 16 height 15
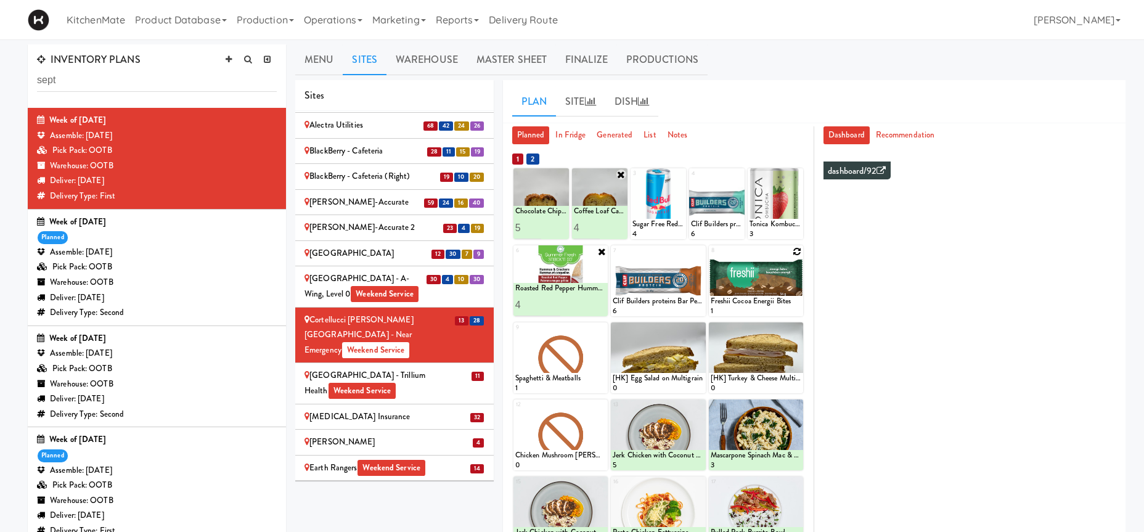
click at [796, 255] on icon at bounding box center [797, 251] width 9 height 9
click at [711, 257] on select "- Empty - Activia Probiotic Peach Mango Smoothie Coca Cola Diet Coke Frooti Fuz…" at bounding box center [756, 286] width 91 height 59
click option "Freshii Cocoa Energii Bites" at bounding box center [0, 0] width 0 height 0
type input "1"
type input "8"
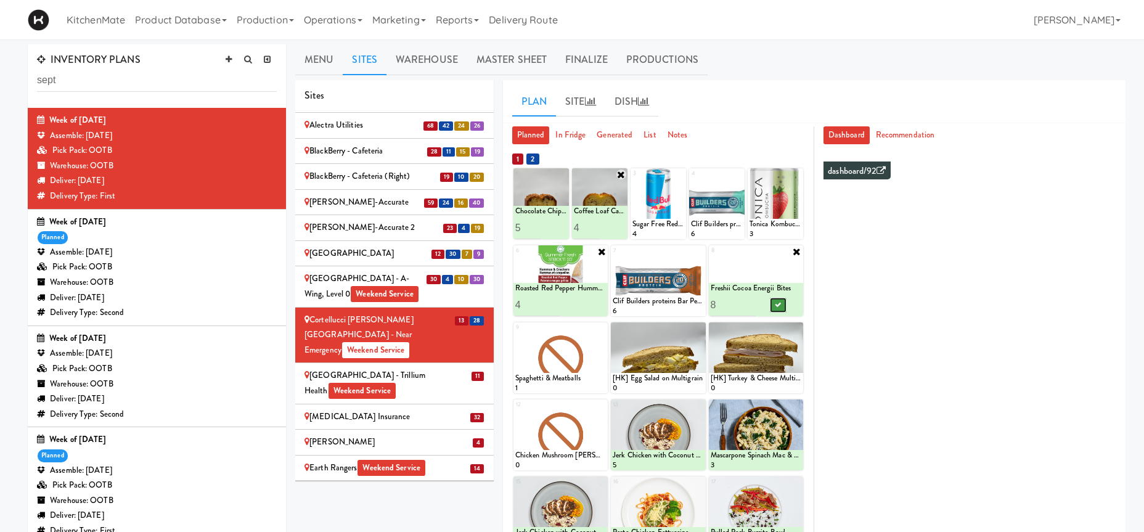
click at [775, 301] on button at bounding box center [778, 305] width 16 height 15
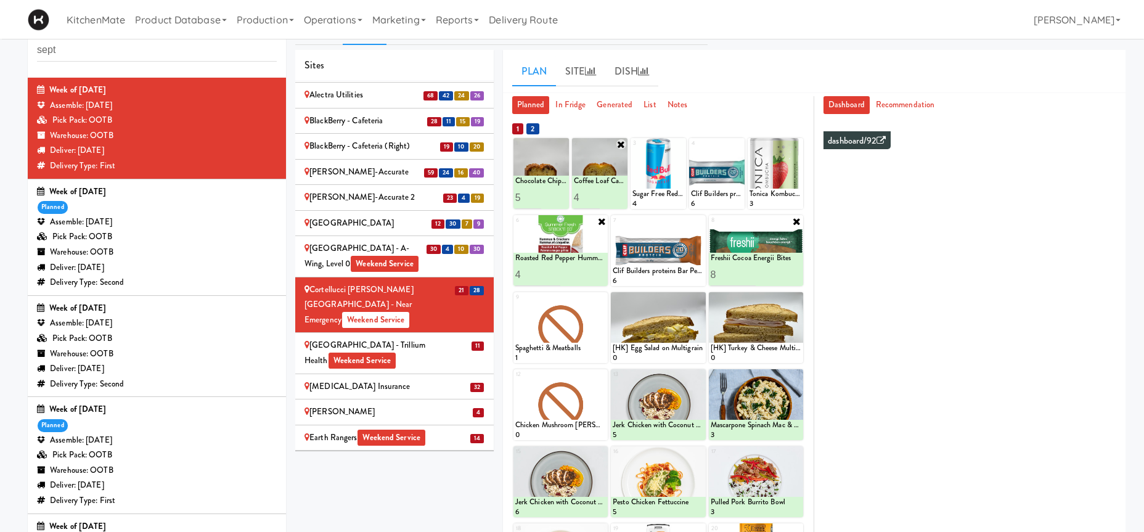
scroll to position [0, 0]
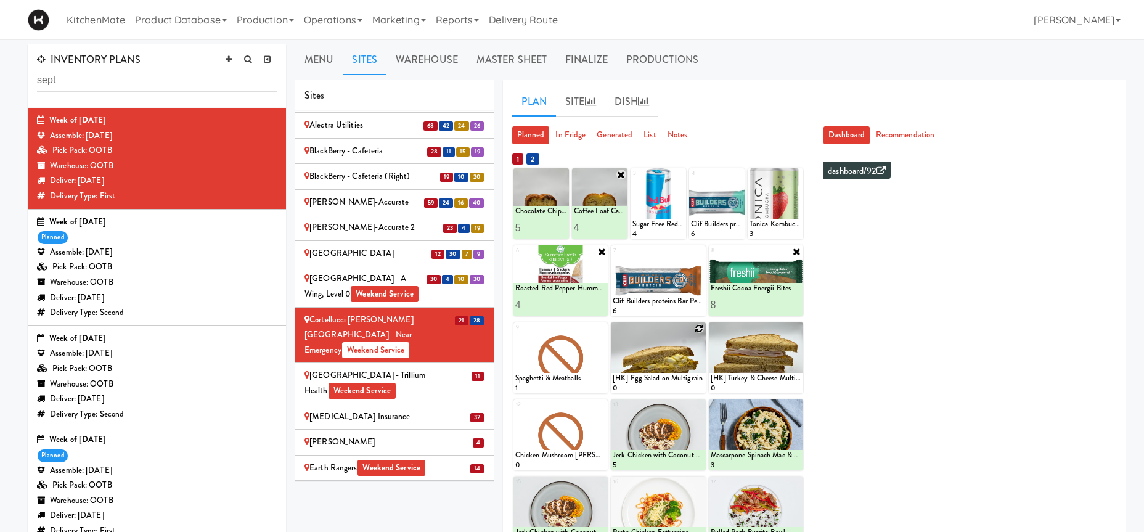
click at [698, 330] on icon at bounding box center [699, 328] width 9 height 9
click at [613, 334] on select "- Empty - Activia Probiotic Peach Mango Smoothie Coca Cola Diet Coke Frooti Fuz…" at bounding box center [658, 363] width 91 height 59
click option "[HK] Chicken Salad on Multigrain" at bounding box center [0, 0] width 0 height 0
type input "4"
click at [680, 380] on icon at bounding box center [680, 381] width 6 height 7
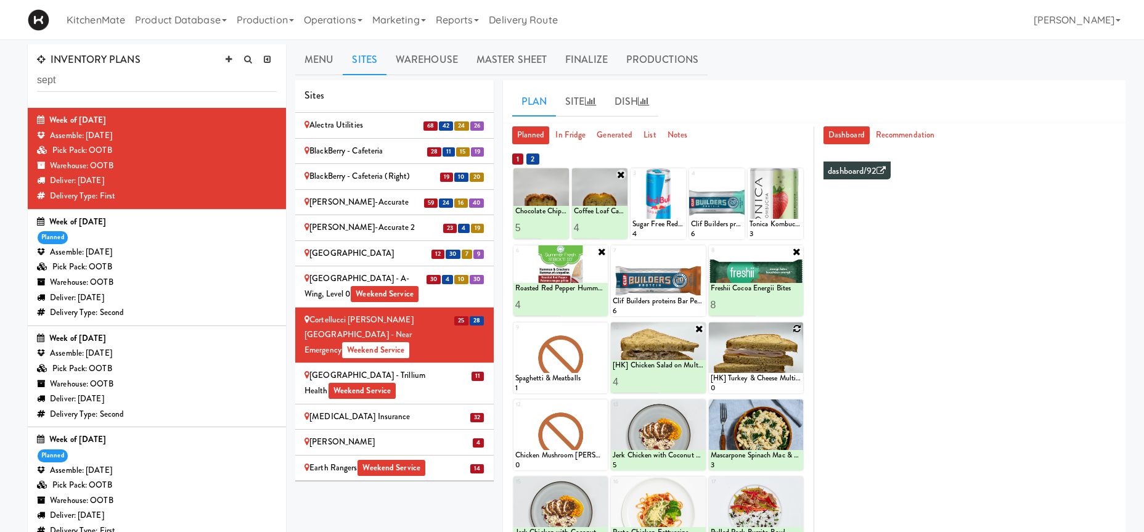
click at [794, 326] on icon at bounding box center [797, 328] width 9 height 9
click at [711, 334] on select "- Empty - Activia Probiotic Peach Mango Smoothie Coca Cola Diet Coke Frooti Fuz…" at bounding box center [756, 363] width 91 height 59
click option "[HK] Tuna Salad on Multigrain" at bounding box center [0, 0] width 0 height 0
type input "4"
click at [778, 380] on icon at bounding box center [778, 381] width 6 height 7
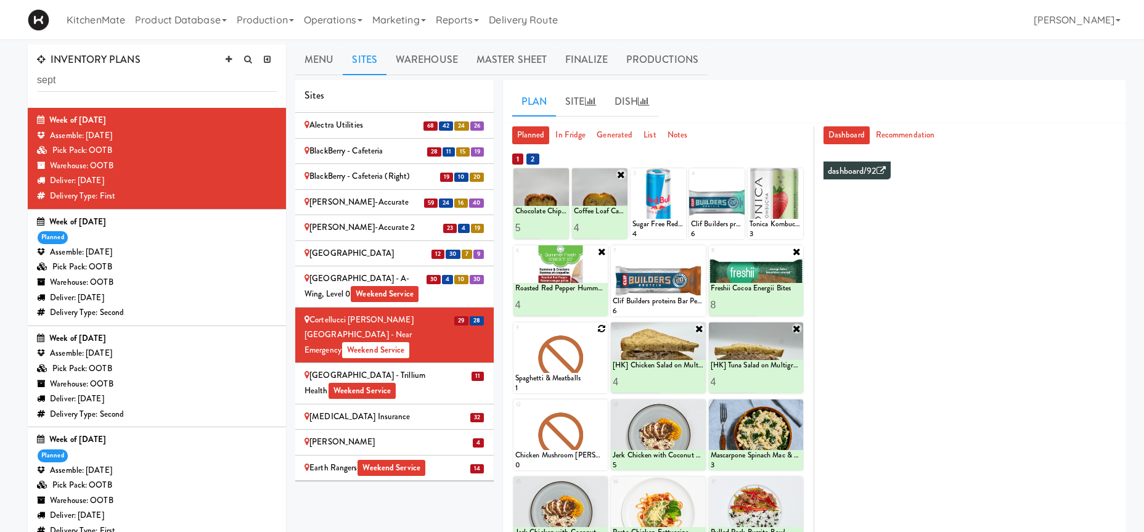
click at [598, 325] on icon at bounding box center [601, 328] width 9 height 9
click at [515, 334] on select "- Empty - Activia Probiotic Peach Mango Smoothie Coca Cola Diet Coke Frooti Fuz…" at bounding box center [560, 363] width 91 height 59
click at [539, 371] on select "- Empty - Activia Probiotic Peach Mango Smoothie Coca Cola Diet Coke Frooti Fuz…" at bounding box center [560, 363] width 91 height 59
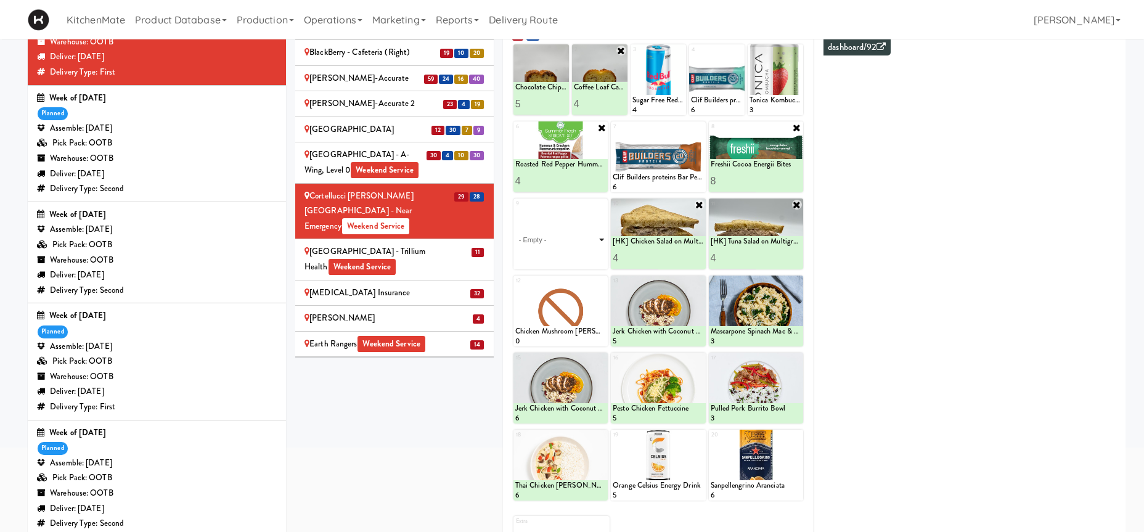
scroll to position [15, 0]
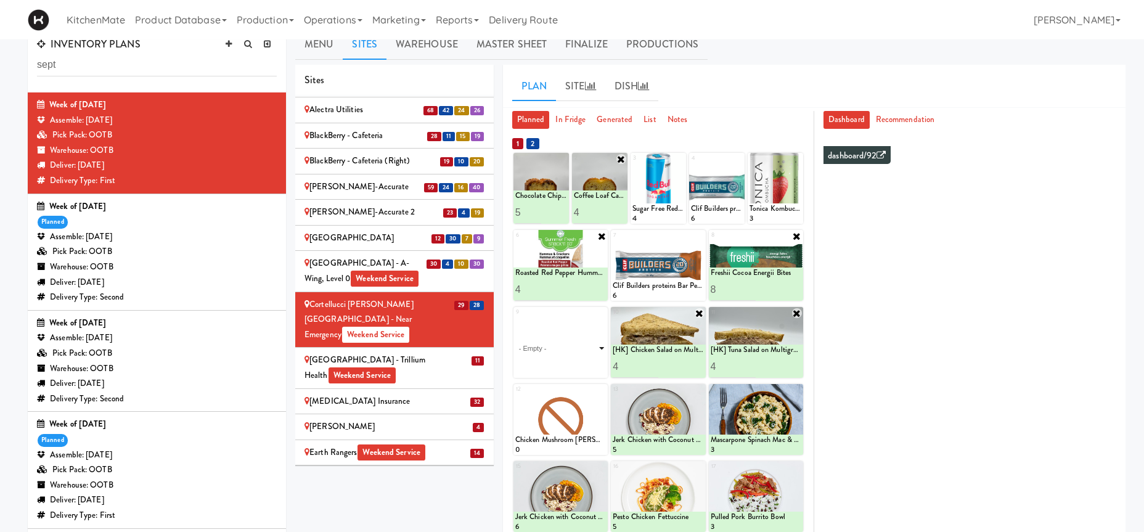
click at [515, 319] on select "- Empty - Activia Probiotic Peach Mango Smoothie Coca Cola Diet Coke Frooti Fuz…" at bounding box center [560, 348] width 91 height 59
click option "Chicken Salad & Bacon Wrap" at bounding box center [0, 0] width 0 height 0
click at [555, 365] on input "2" at bounding box center [538, 366] width 46 height 23
click at [555, 365] on input "3" at bounding box center [538, 366] width 46 height 23
type input "4"
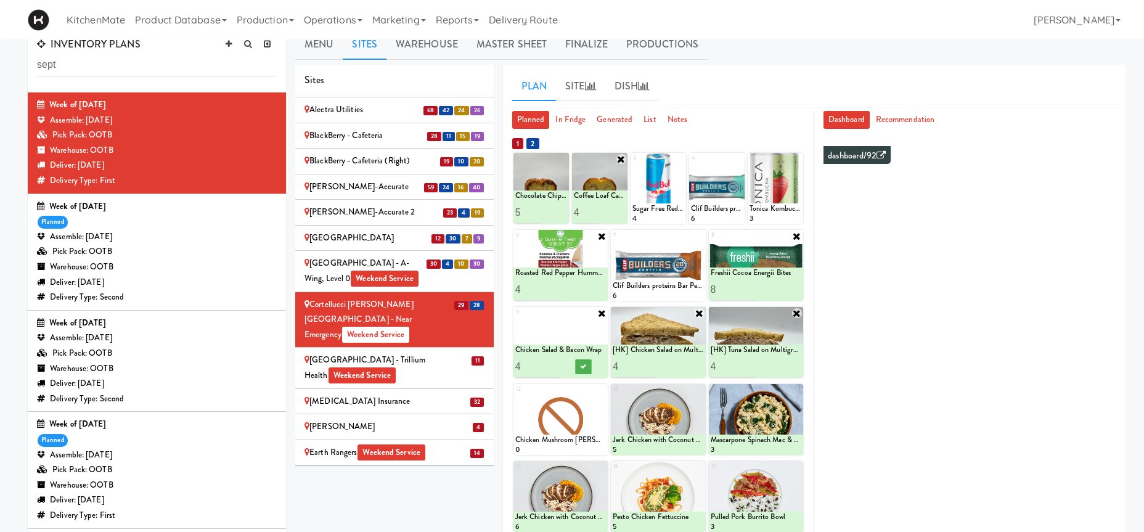
click at [555, 365] on input "4" at bounding box center [538, 366] width 46 height 23
click at [586, 367] on icon at bounding box center [583, 366] width 6 height 7
click at [603, 393] on icon at bounding box center [601, 390] width 9 height 9
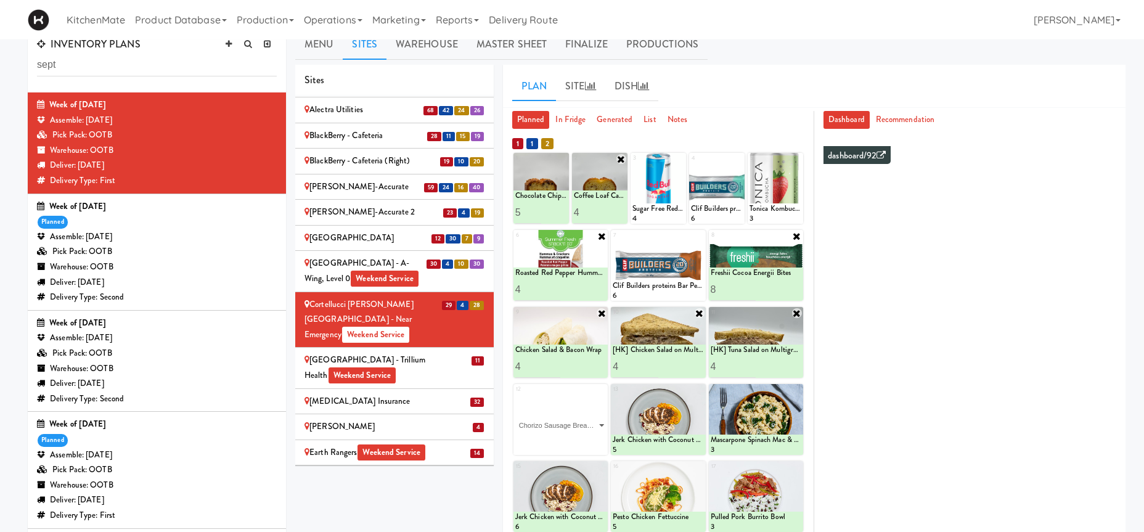
click option "Chorizo Sausage Breakfast Wrap" at bounding box center [0, 0] width 0 height 0
type input "2"
click at [555, 441] on input "2" at bounding box center [538, 443] width 46 height 23
click at [586, 441] on button at bounding box center [583, 443] width 16 height 15
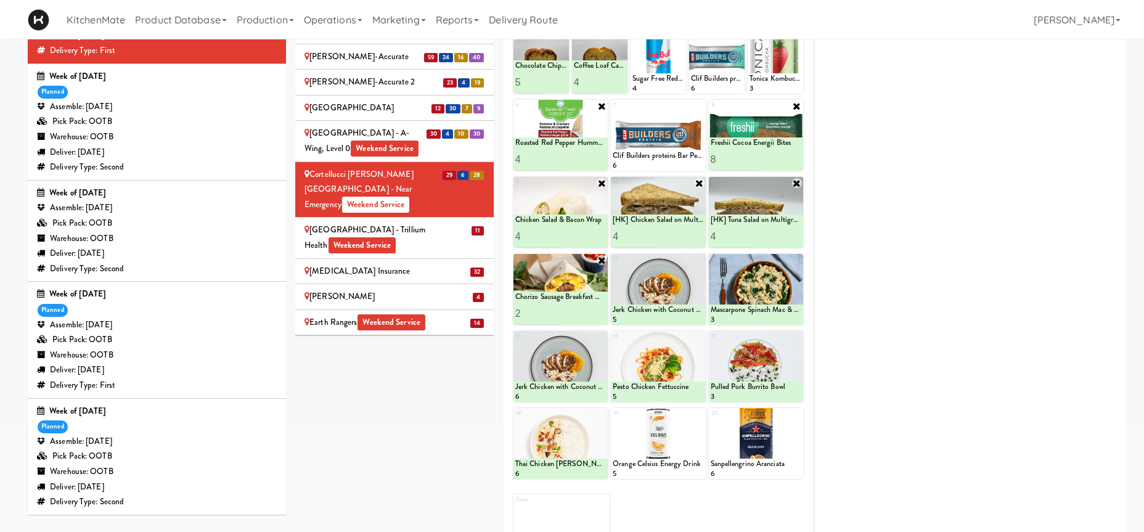
scroll to position [15, 0]
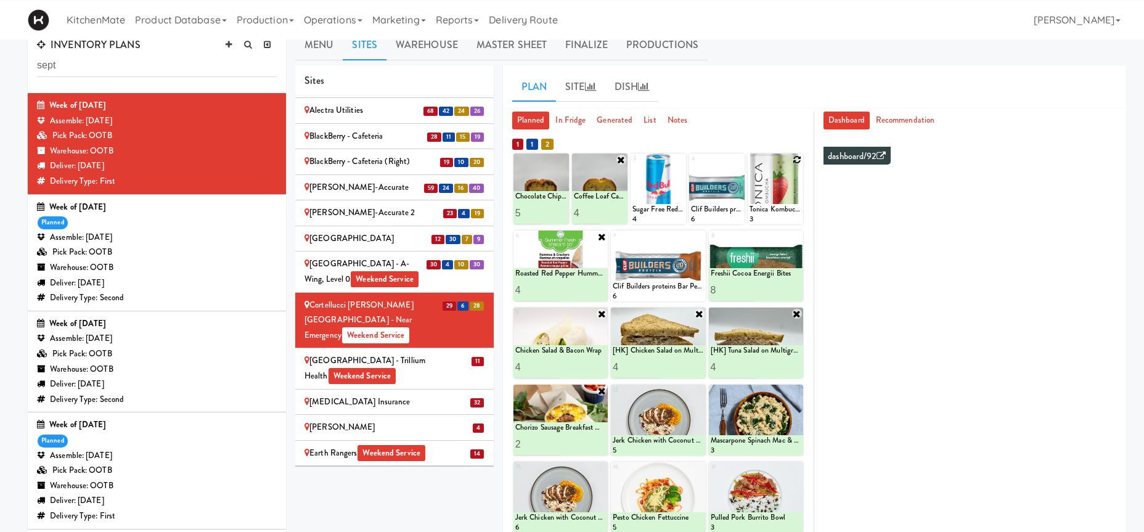
click at [797, 157] on icon at bounding box center [797, 159] width 9 height 9
click option "Tonica Kombucha [PERSON_NAME] Bounce" at bounding box center [0, 0] width 0 height 0
type input "1"
type input "5"
type input "4"
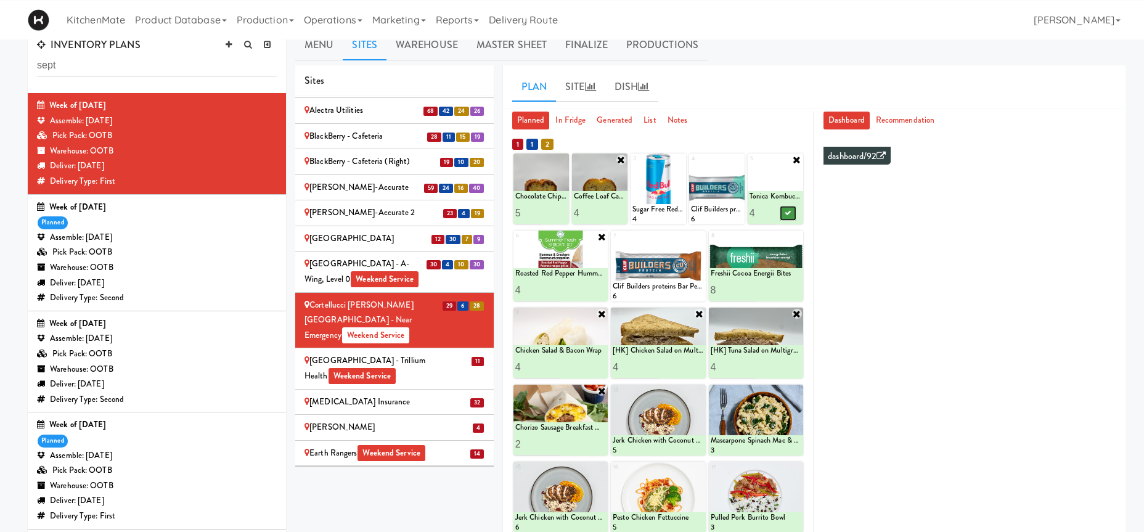
click at [786, 213] on icon at bounding box center [788, 213] width 6 height 7
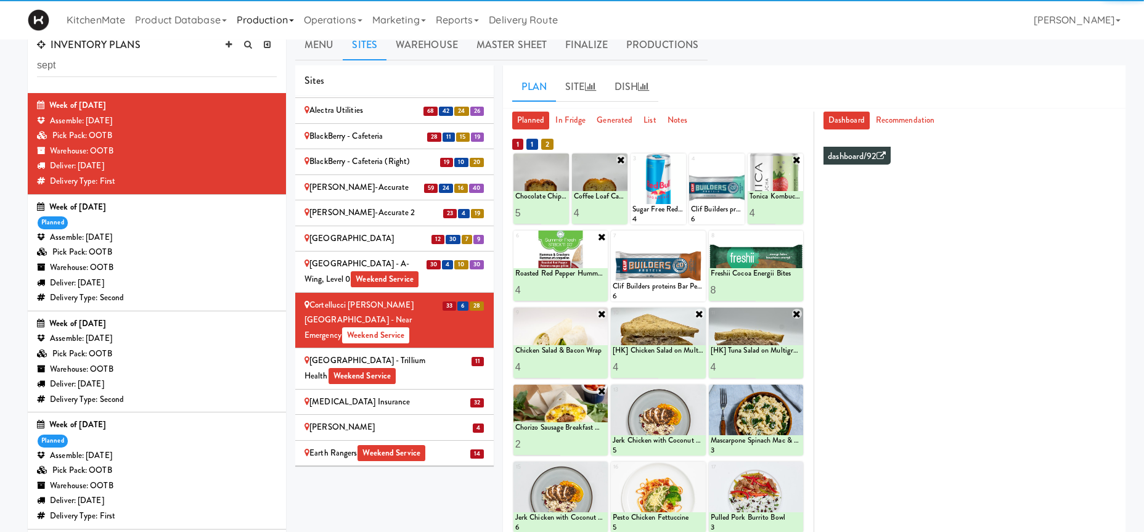
click at [404, 353] on div "Credit Valley Hospital - Trillium Health Weekend Service" at bounding box center [394, 368] width 180 height 30
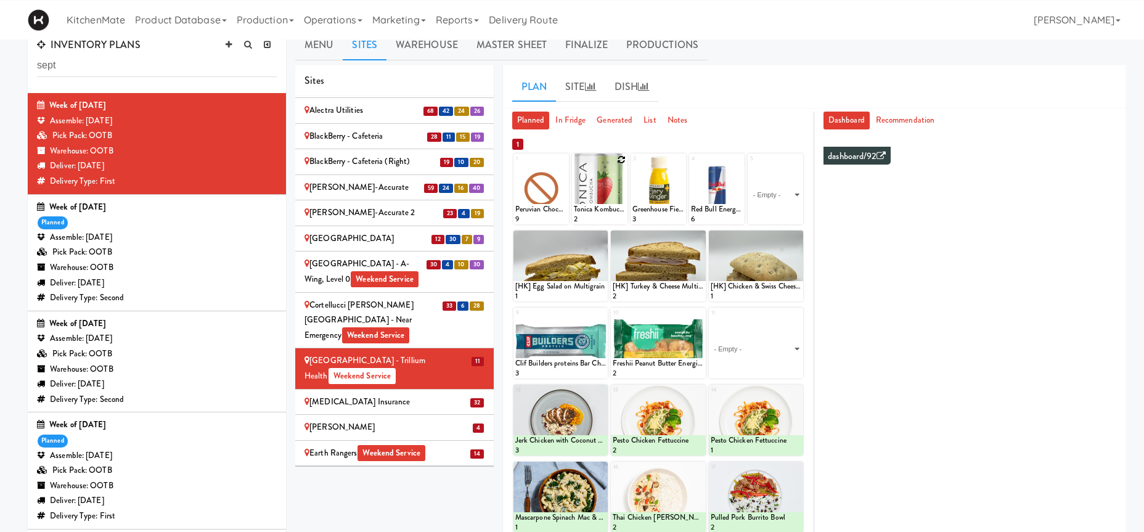
click at [624, 160] on icon at bounding box center [621, 159] width 9 height 9
click at [574, 165] on select "- Empty - Activia Probiotic Peach Mango Smoothie Coca Cola Diet Coke Frooti Fuz…" at bounding box center [600, 194] width 52 height 59
type input "4"
click at [608, 215] on button at bounding box center [613, 213] width 16 height 15
click at [749, 165] on select "- Empty - Activia Probiotic Peach Mango Smoothie Coca Cola Diet Coke Frooti Fuz…" at bounding box center [775, 194] width 52 height 59
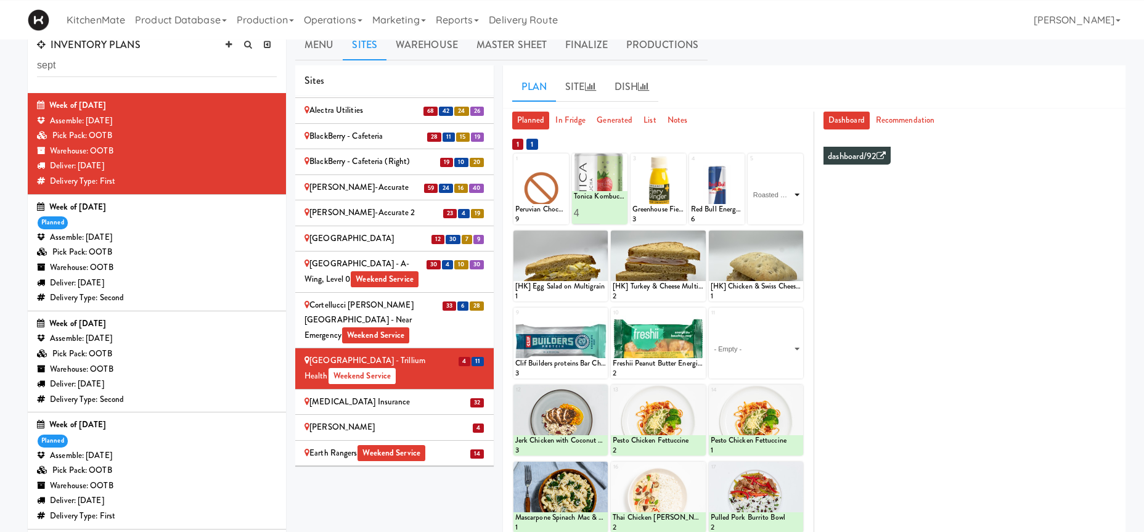
click option "Roasted Red Pepper Hummus with Crackers" at bounding box center [0, 0] width 0 height 0
type input "4"
click at [785, 216] on icon at bounding box center [788, 213] width 6 height 7
click at [600, 237] on icon at bounding box center [601, 236] width 9 height 9
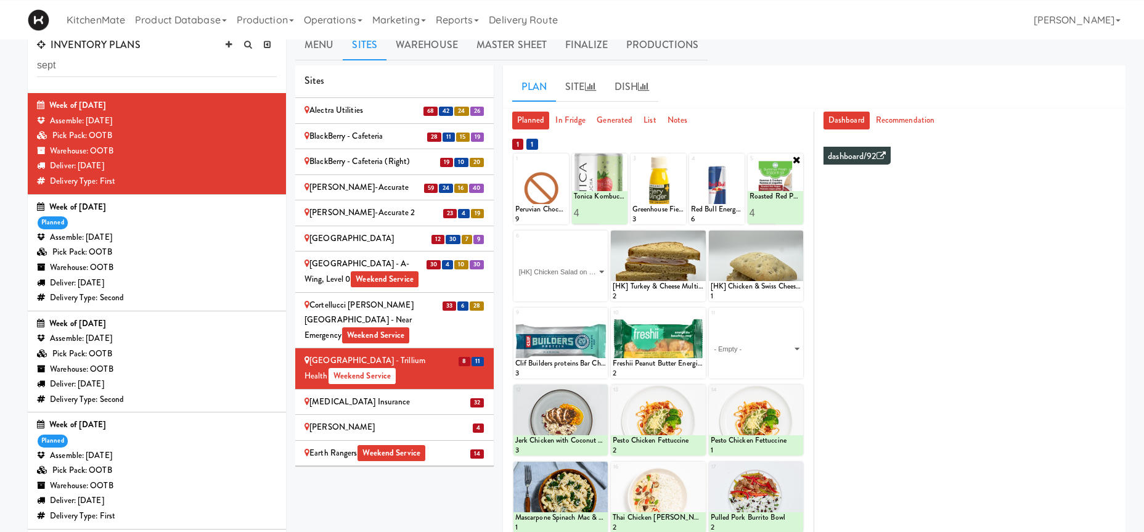
click option "[HK] Chicken Salad on Multigrain" at bounding box center [0, 0] width 0 height 0
type input "2"
click at [554, 286] on input "2" at bounding box center [538, 290] width 46 height 23
click at [587, 295] on button at bounding box center [583, 290] width 16 height 15
click at [799, 238] on icon at bounding box center [797, 236] width 9 height 9
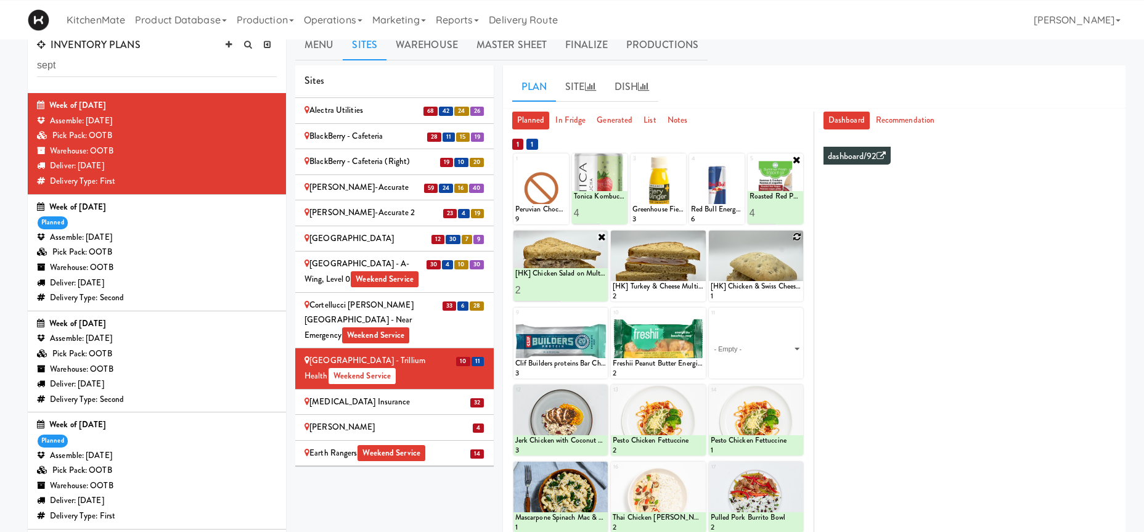
click at [799, 238] on div "8 [HK] Chicken & Swiss Cheese On Focaccia 1" at bounding box center [756, 265] width 94 height 71
click at [711, 242] on select "- Empty - Activia Probiotic Peach Mango Smoothie Coca Cola Diet Coke Frooti Fuz…" at bounding box center [756, 271] width 91 height 59
click option "[HK] Chicken & Swiss Cheese On Focaccia" at bounding box center [0, 0] width 0 height 0
click at [743, 288] on input "1" at bounding box center [734, 290] width 46 height 23
type input "2"
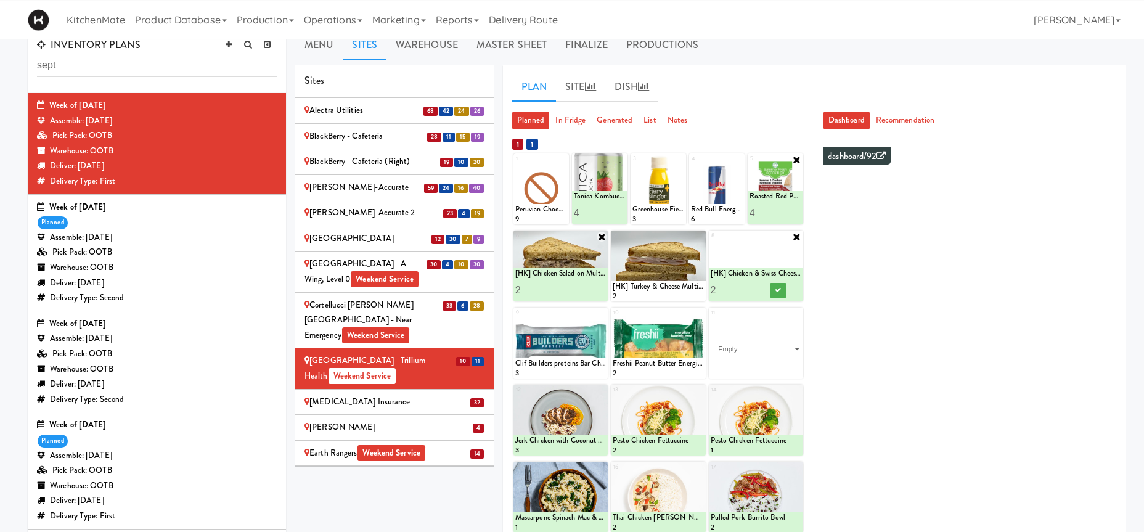
click at [751, 289] on input "2" at bounding box center [734, 290] width 46 height 23
click at [786, 295] on button at bounding box center [778, 290] width 16 height 15
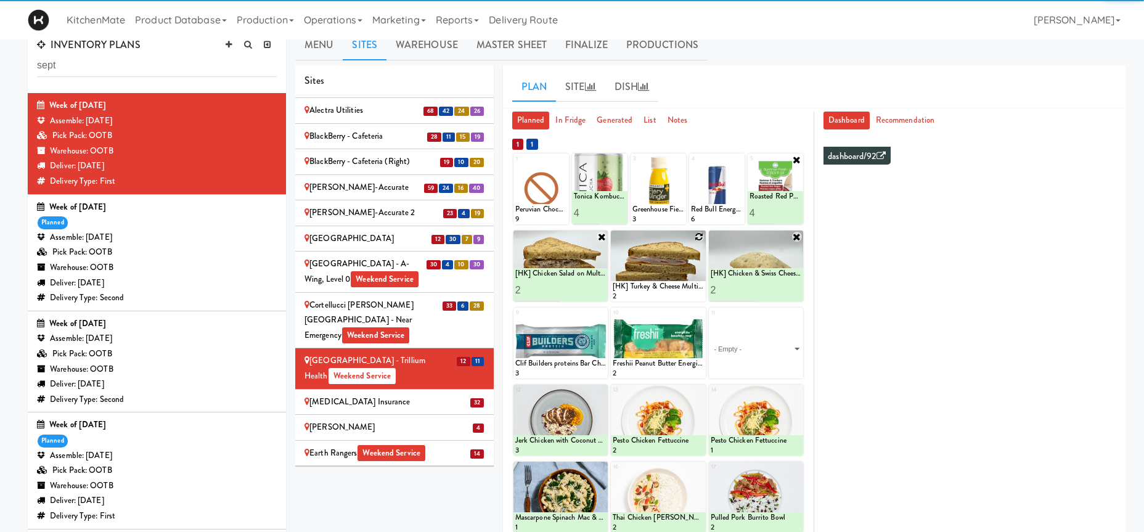
click at [701, 235] on icon at bounding box center [699, 236] width 9 height 9
click at [684, 277] on select "- Empty - Activia Probiotic Peach Mango Smoothie Coca Cola Diet Coke Frooti Fuz…" at bounding box center [658, 271] width 91 height 59
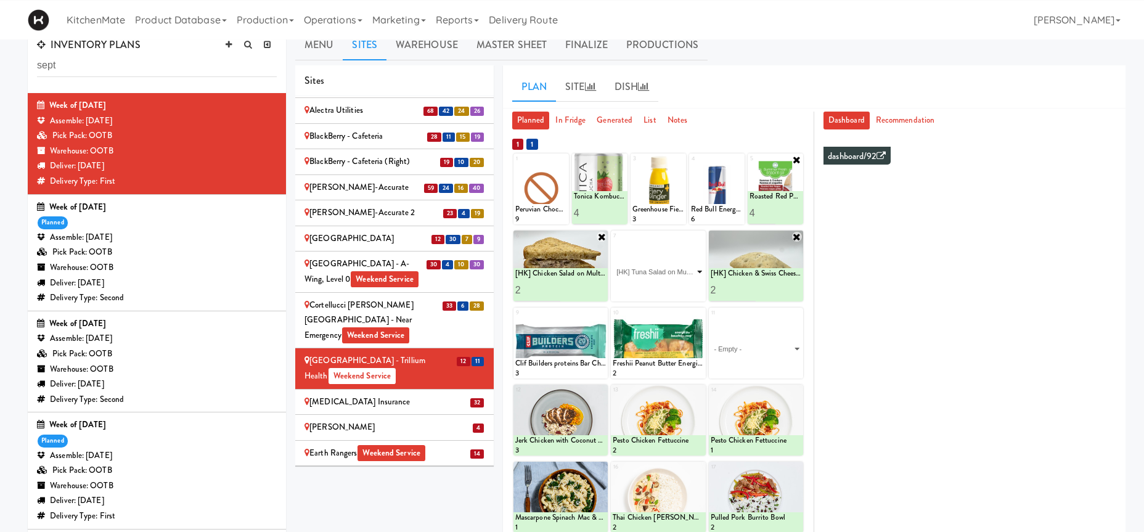
click option "[HK] Tuna Salad on Multigrain" at bounding box center [0, 0] width 0 height 0
click at [653, 291] on input "0" at bounding box center [636, 290] width 46 height 23
click at [652, 286] on input "1" at bounding box center [636, 290] width 46 height 23
click at [652, 286] on input "2" at bounding box center [636, 290] width 46 height 23
type input "3"
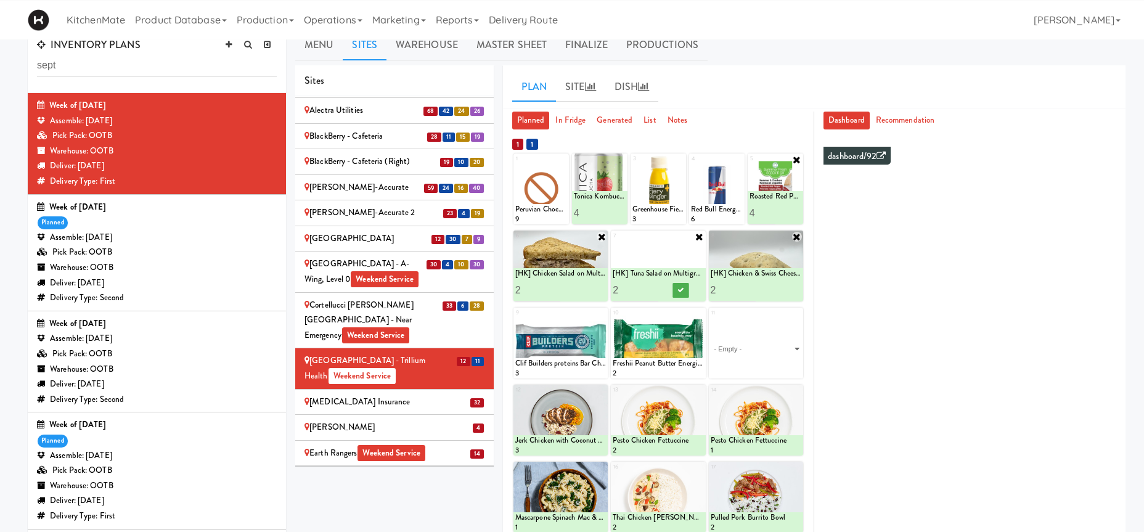
click at [652, 286] on input "3" at bounding box center [636, 290] width 46 height 23
click at [677, 288] on button at bounding box center [680, 290] width 16 height 15
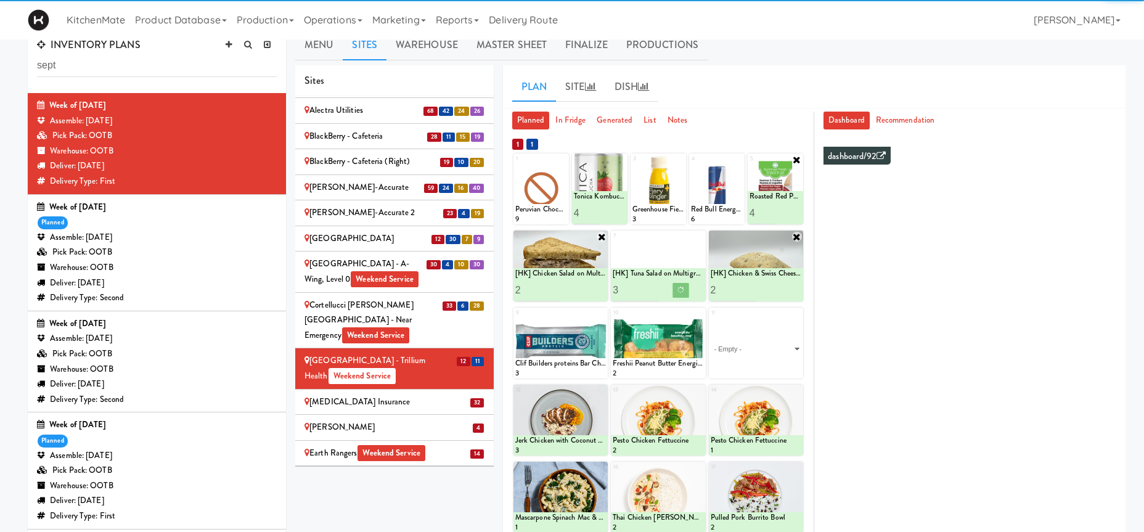
type input "3"
click at [747, 285] on input "3" at bounding box center [734, 290] width 46 height 23
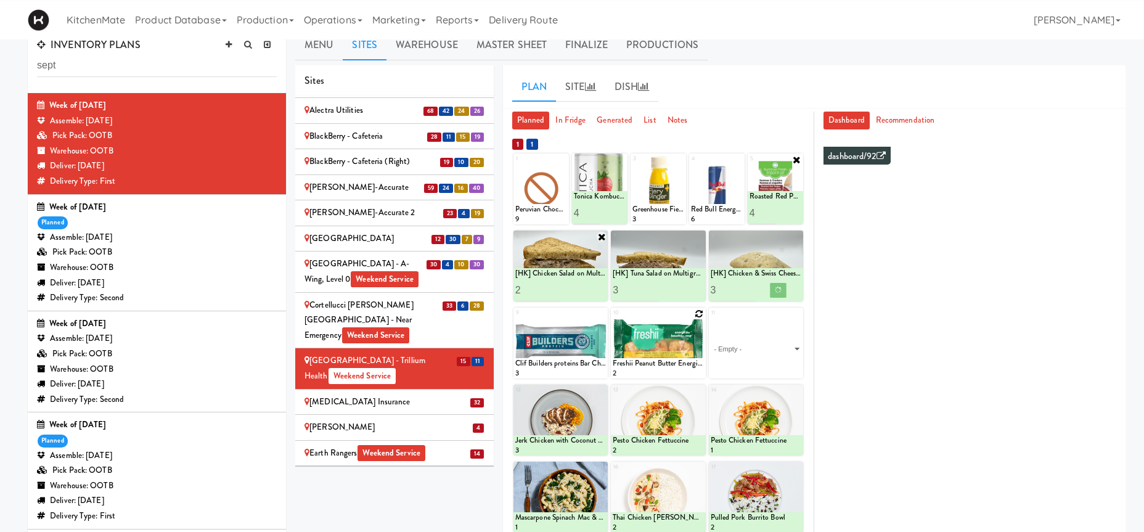
scroll to position [203, 0]
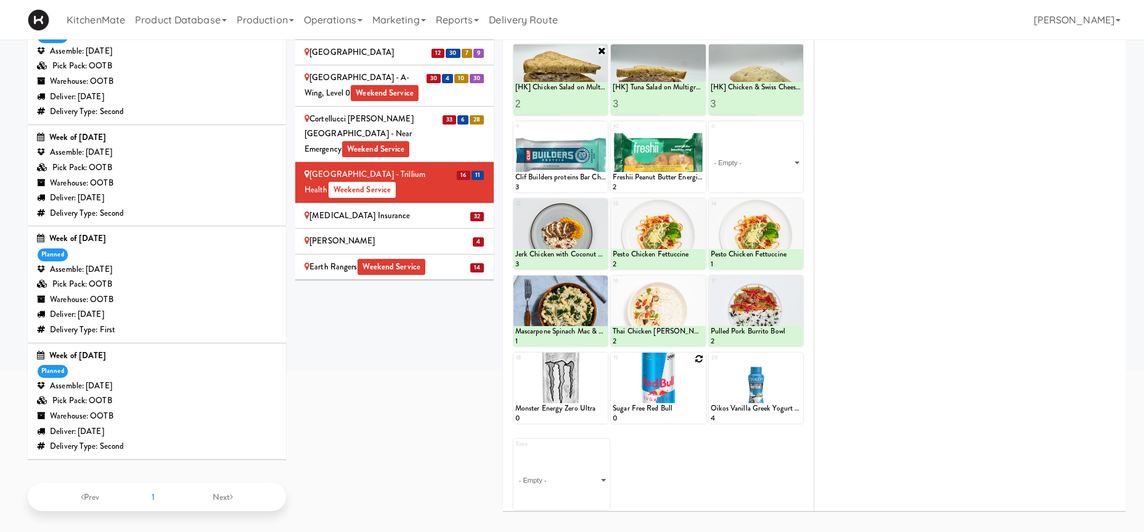
click at [699, 356] on icon at bounding box center [699, 358] width 9 height 9
click option "Sugar Free Red Bull" at bounding box center [0, 0] width 0 height 0
type input "6"
click at [681, 410] on icon at bounding box center [680, 412] width 6 height 7
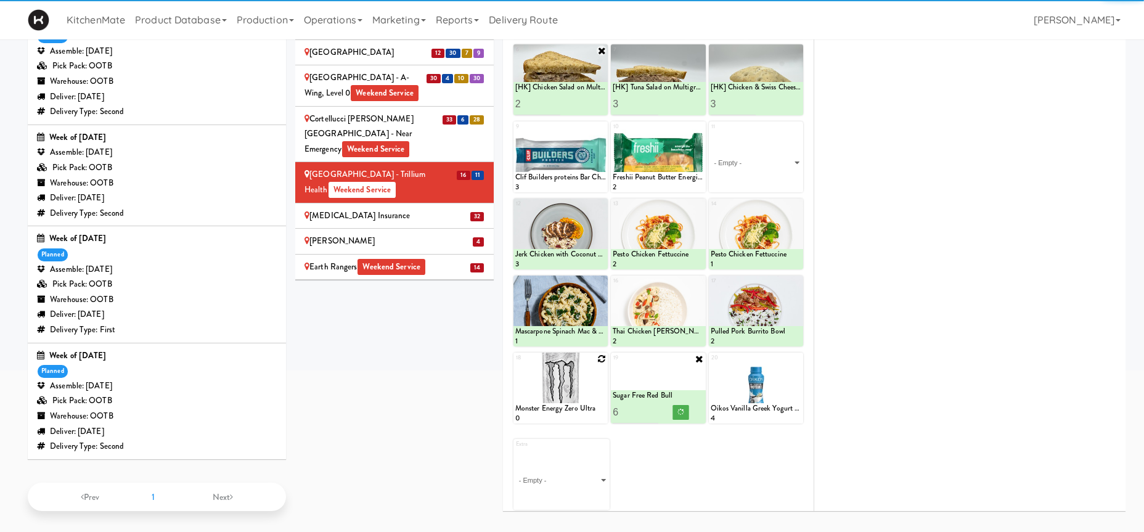
click at [601, 356] on icon at bounding box center [601, 358] width 9 height 9
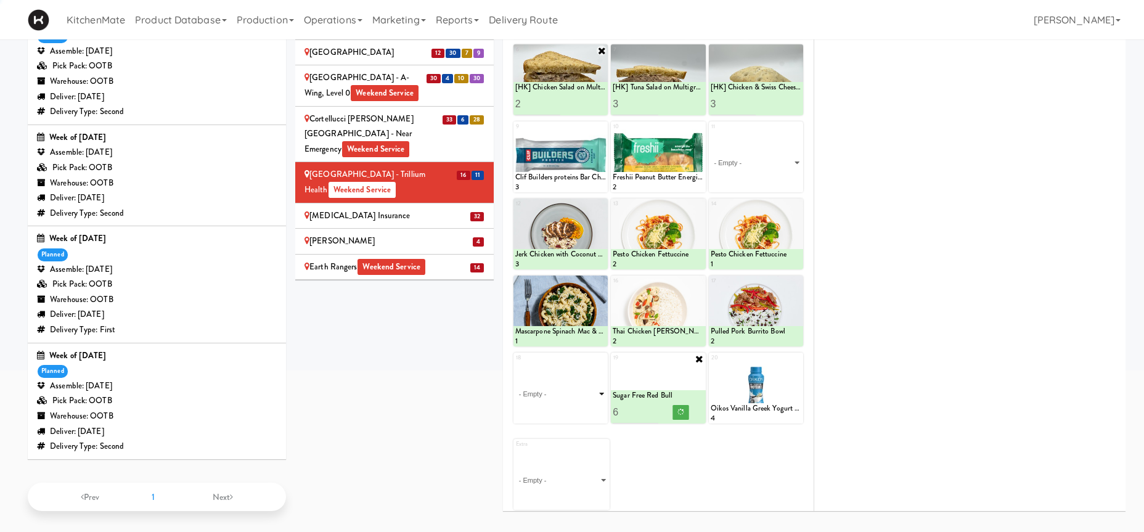
click at [592, 391] on select "- Empty - Activia Probiotic Peach Mango Smoothie Coca Cola Diet Coke Frooti Fuz…" at bounding box center [560, 393] width 91 height 59
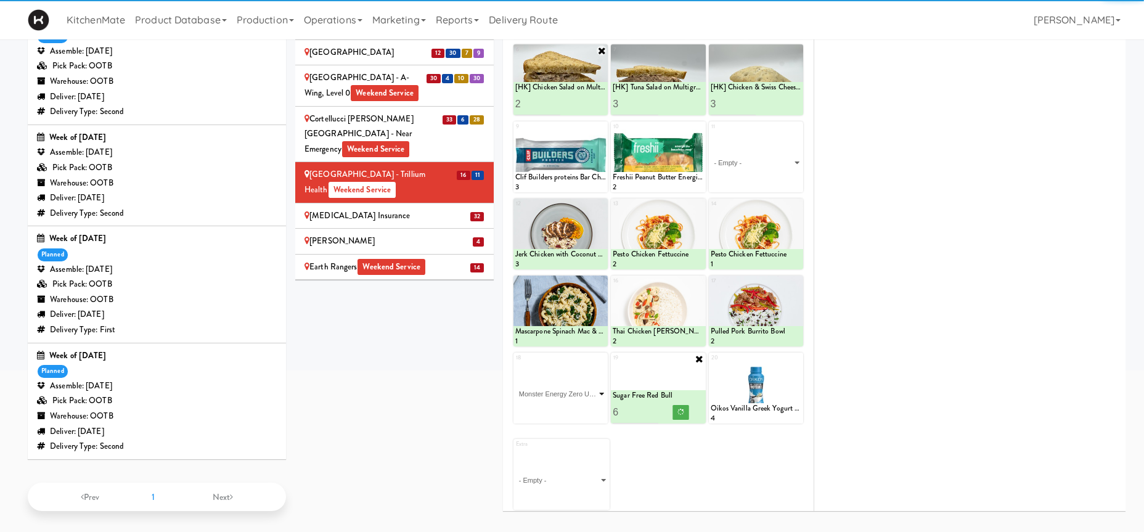
click option "Monster Energy Zero Ultra" at bounding box center [0, 0] width 0 height 0
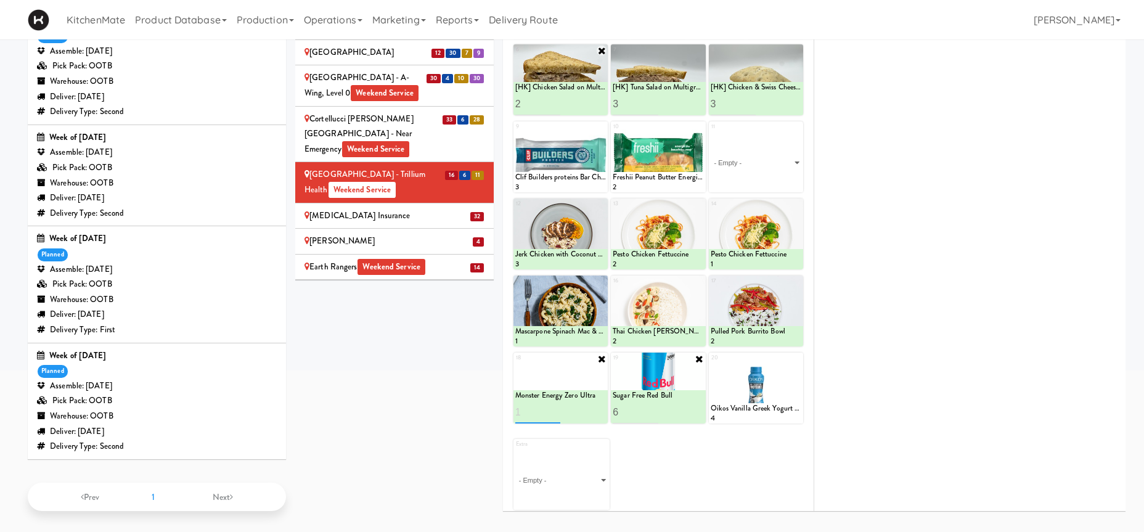
type input "1"
type input "6"
click at [584, 412] on icon at bounding box center [583, 412] width 6 height 7
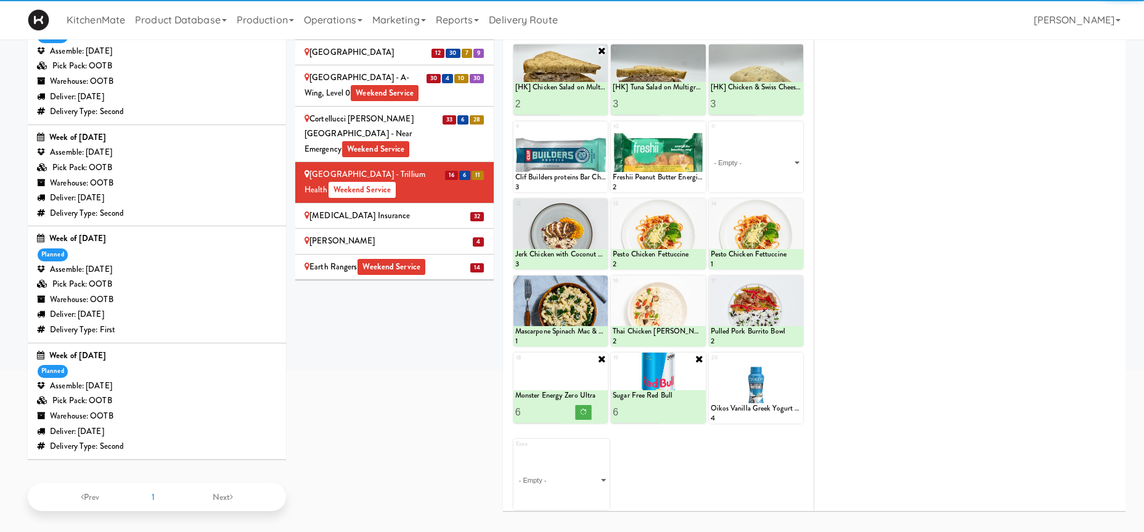
scroll to position [40, 0]
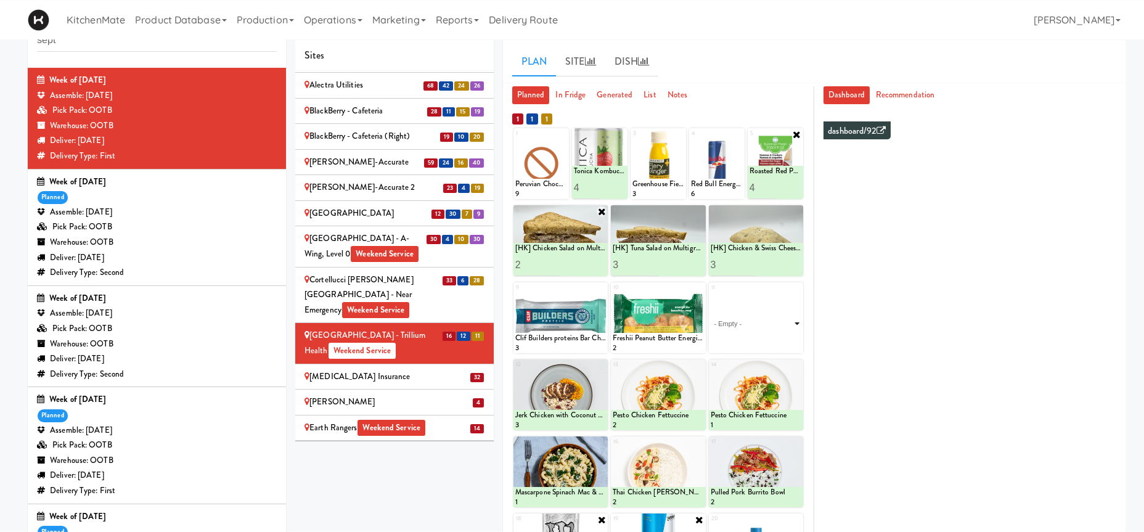
click at [711, 294] on select "- Empty - Activia Probiotic Peach Mango Smoothie Coca Cola Diet Coke Frooti Fuz…" at bounding box center [756, 323] width 91 height 59
click at [774, 325] on select "- Empty - Activia Probiotic Peach Mango Smoothie Coca Cola Diet Coke Frooti Fuz…" at bounding box center [756, 323] width 91 height 59
click at [711, 294] on select "- Empty - Activia Probiotic Peach Mango Smoothie Coca Cola Diet Coke Frooti Fuz…" at bounding box center [756, 323] width 91 height 59
click at [756, 329] on select "- Empty - Activia Probiotic Peach Mango Smoothie Coca Cola Diet Coke Frooti Fuz…" at bounding box center [756, 323] width 91 height 59
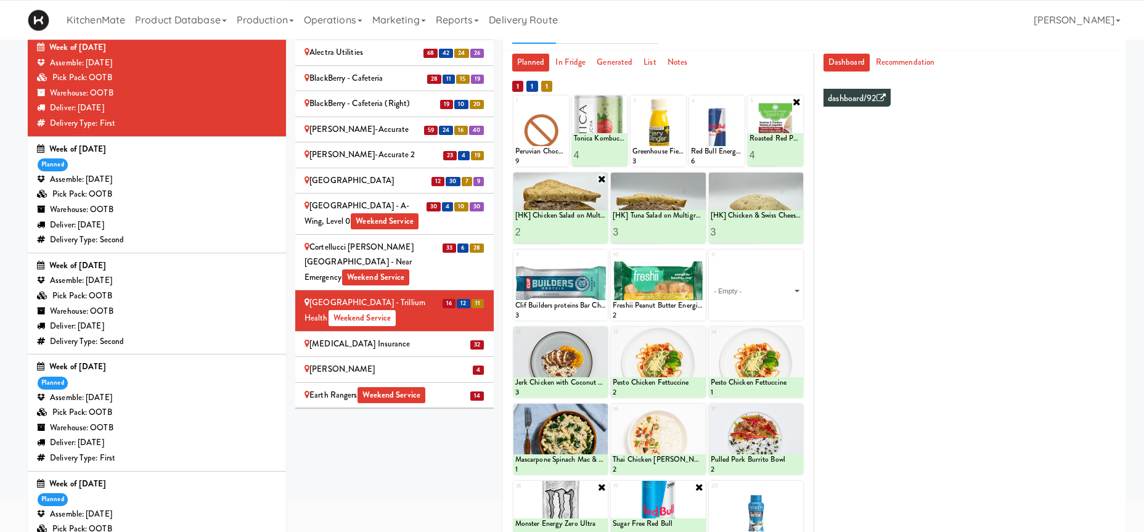
scroll to position [72, 0]
click at [711, 262] on select "- Empty - Activia Probiotic Peach Mango Smoothie Coca Cola Diet Coke Frooti Fuz…" at bounding box center [756, 291] width 91 height 59
click option "Classic Hummus With Crackers" at bounding box center [0, 0] width 0 height 0
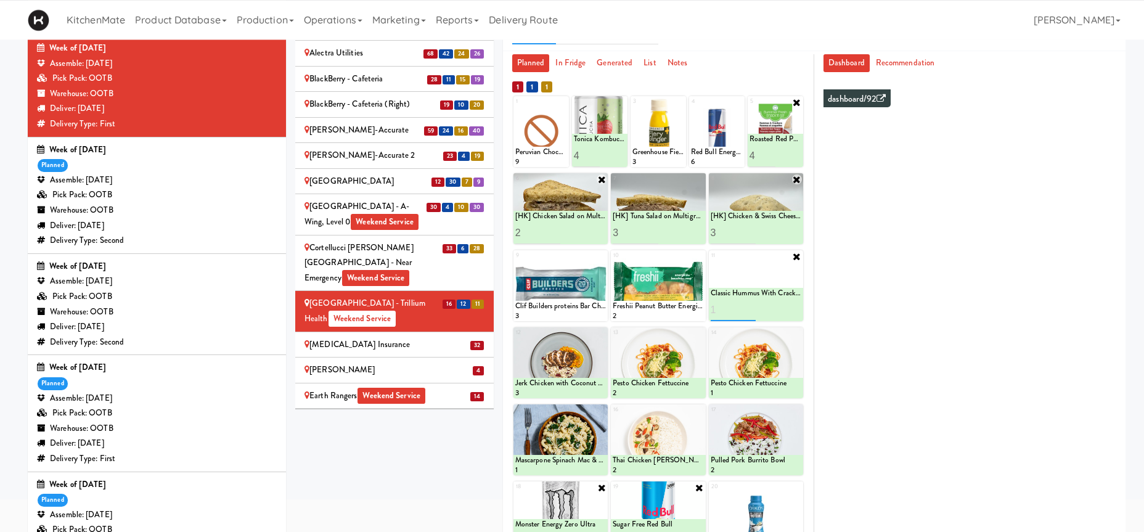
type input "1"
click at [801, 256] on icon at bounding box center [797, 256] width 10 height 10
click at [777, 276] on div "Loading..." at bounding box center [756, 285] width 94 height 71
click at [775, 285] on div "Loading..." at bounding box center [756, 285] width 94 height 71
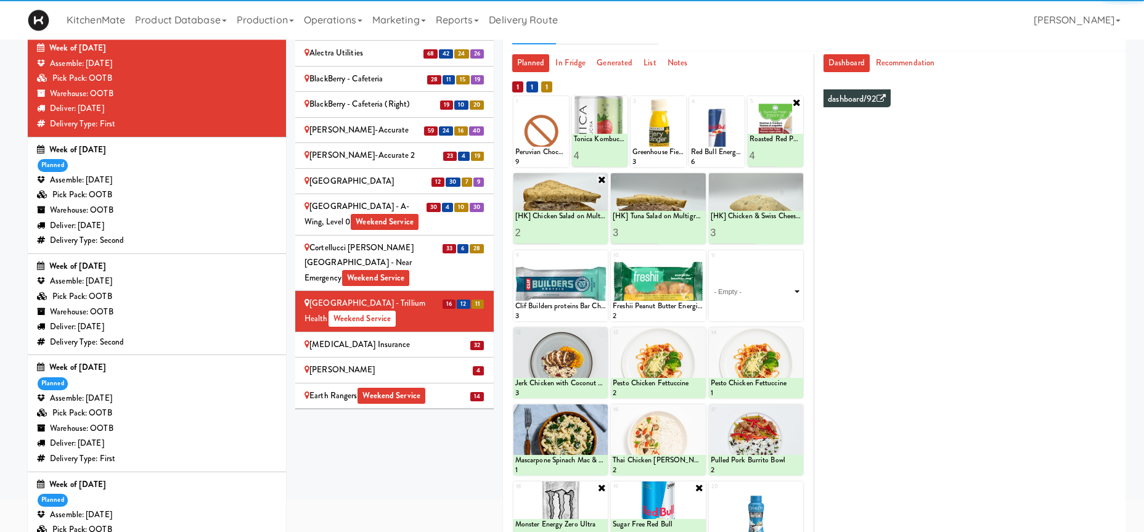
click at [797, 293] on select "- Empty - Activia Probiotic Peach Mango Smoothie Coca Cola Diet Coke Frooti Fuz…" at bounding box center [756, 291] width 91 height 59
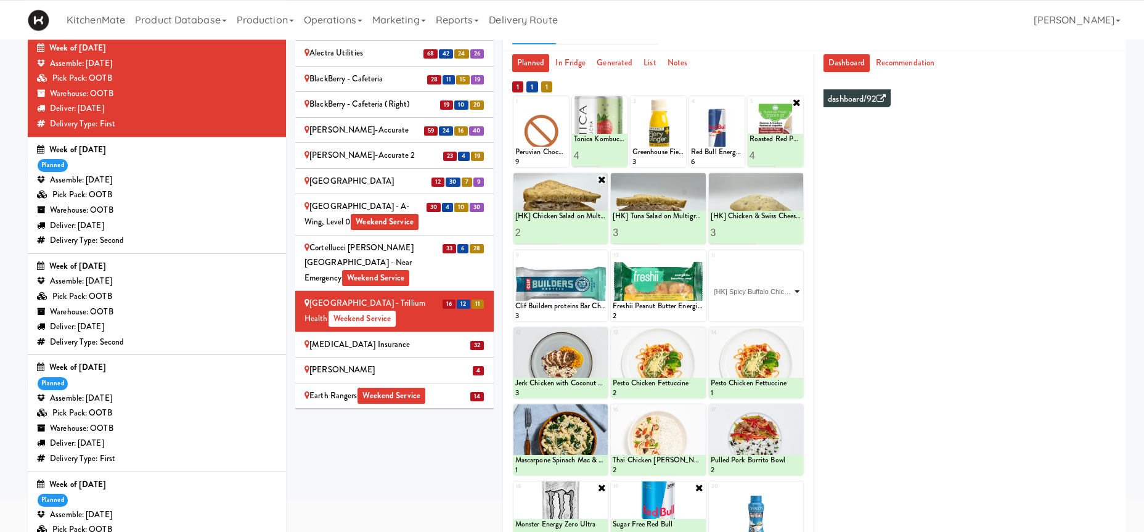
click option "[HK] Spicy Buffalo Chicken Wrap" at bounding box center [0, 0] width 0 height 0
type input "2"
click at [775, 305] on button at bounding box center [778, 310] width 16 height 15
click at [703, 263] on div at bounding box center [658, 285] width 94 height 71
click at [699, 256] on icon at bounding box center [699, 256] width 9 height 9
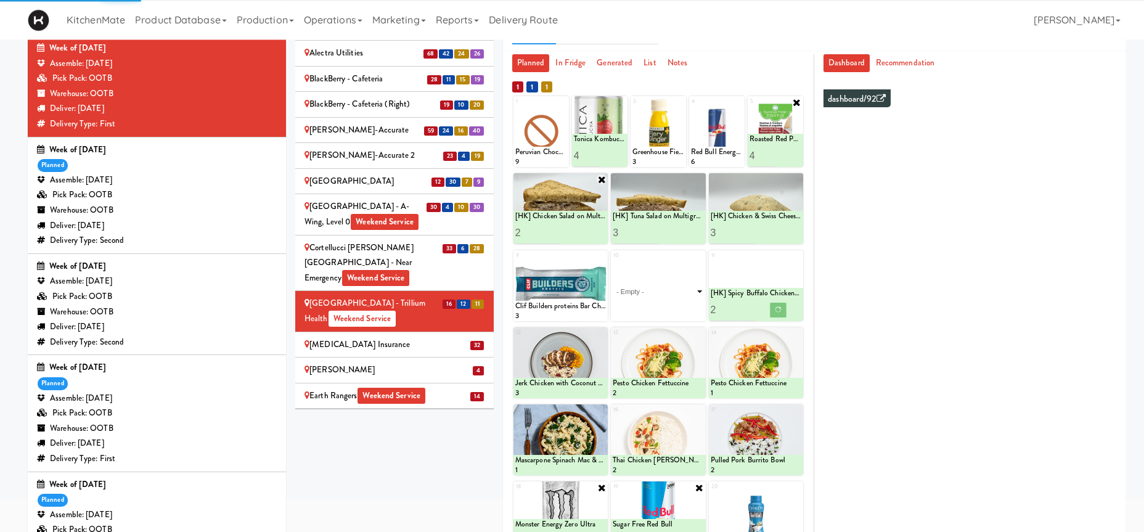
click at [683, 279] on select "- Empty - Activia Probiotic Peach Mango Smoothie Coca Cola Diet Coke Frooti Fuz…" at bounding box center [658, 291] width 91 height 59
click option "Freshii Cocoa Energii Bites" at bounding box center [0, 0] width 0 height 0
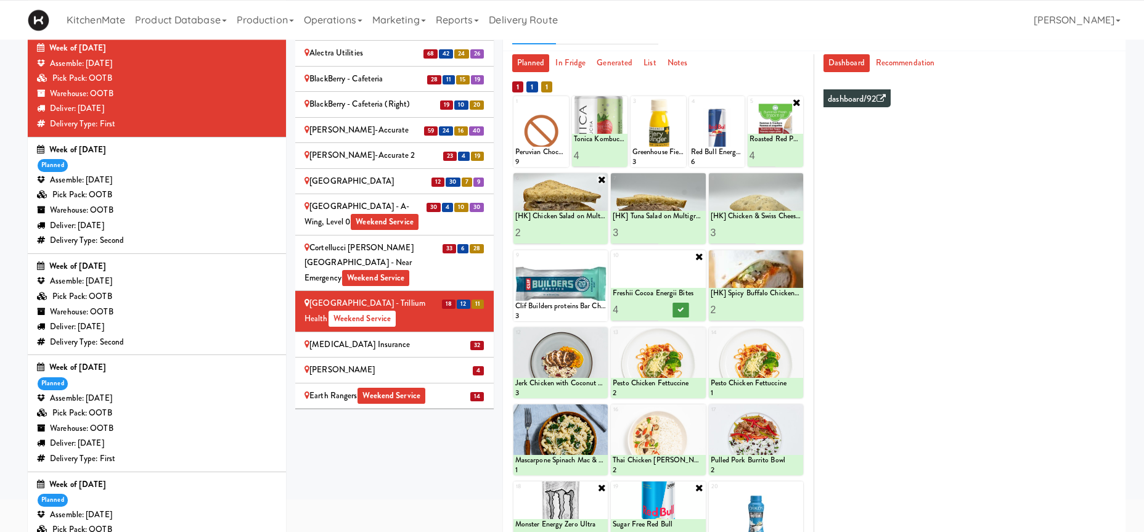
type input "4"
click at [682, 309] on icon at bounding box center [680, 309] width 6 height 7
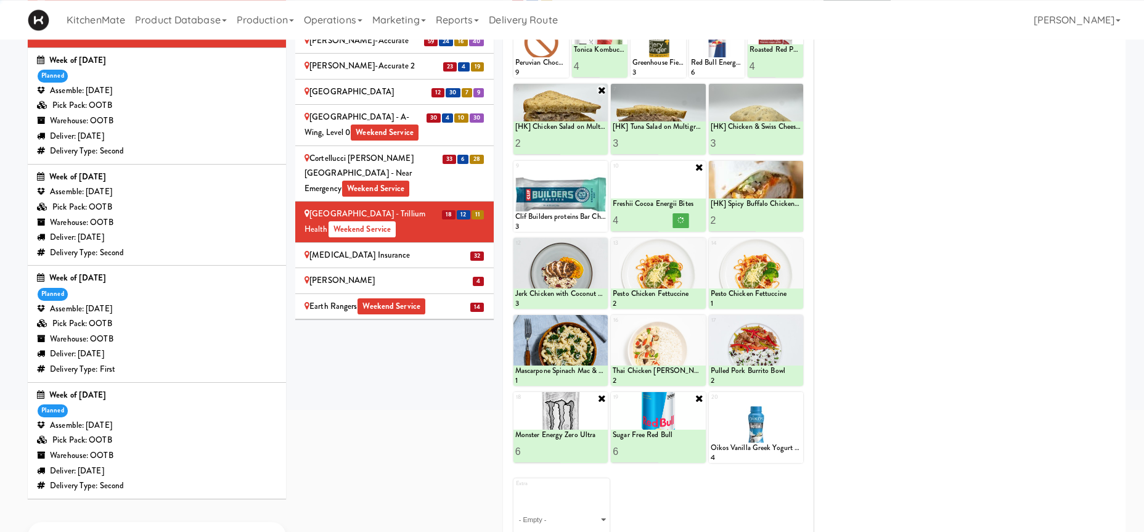
click at [410, 248] on div "Definity Insurance" at bounding box center [394, 255] width 180 height 15
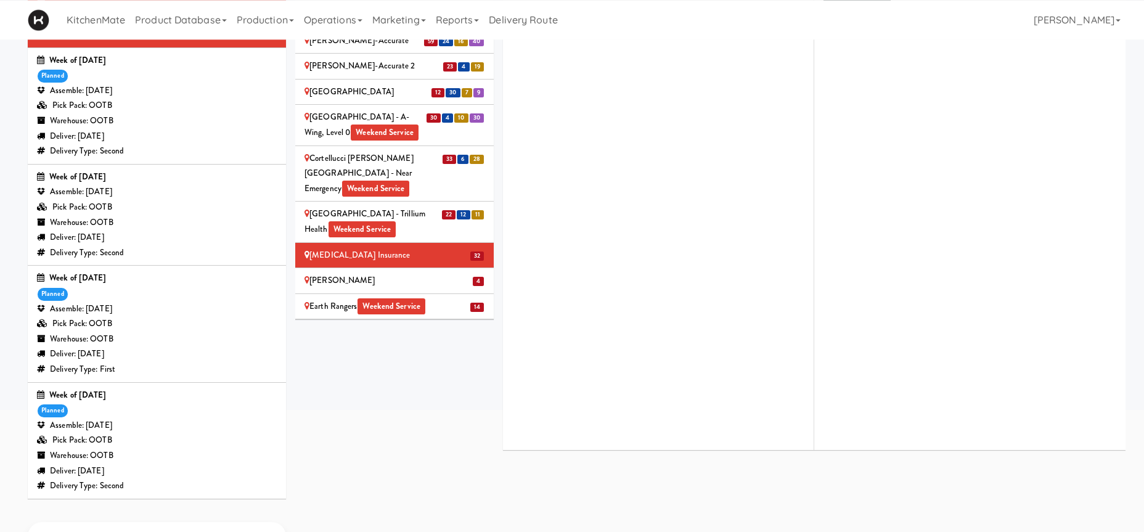
scroll to position [584, 0]
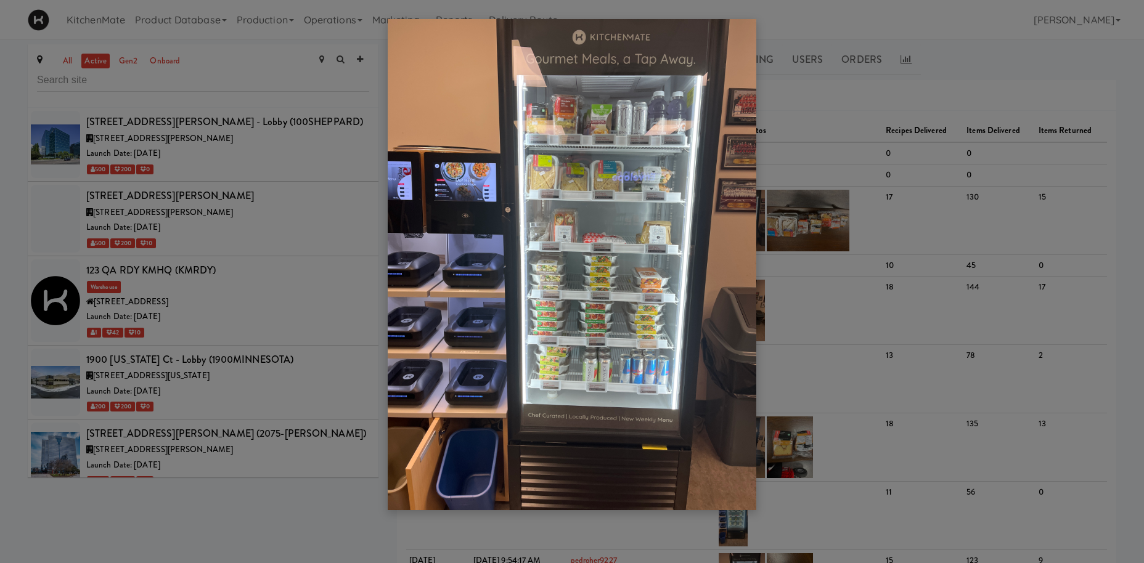
scroll to position [1429, 0]
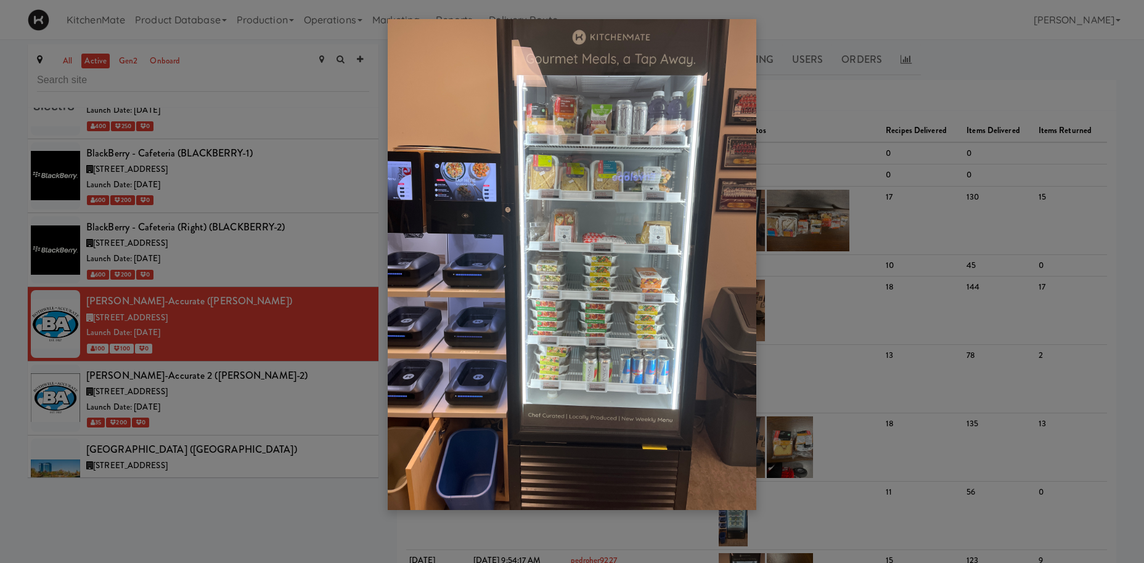
click at [142, 343] on div at bounding box center [572, 281] width 1144 height 563
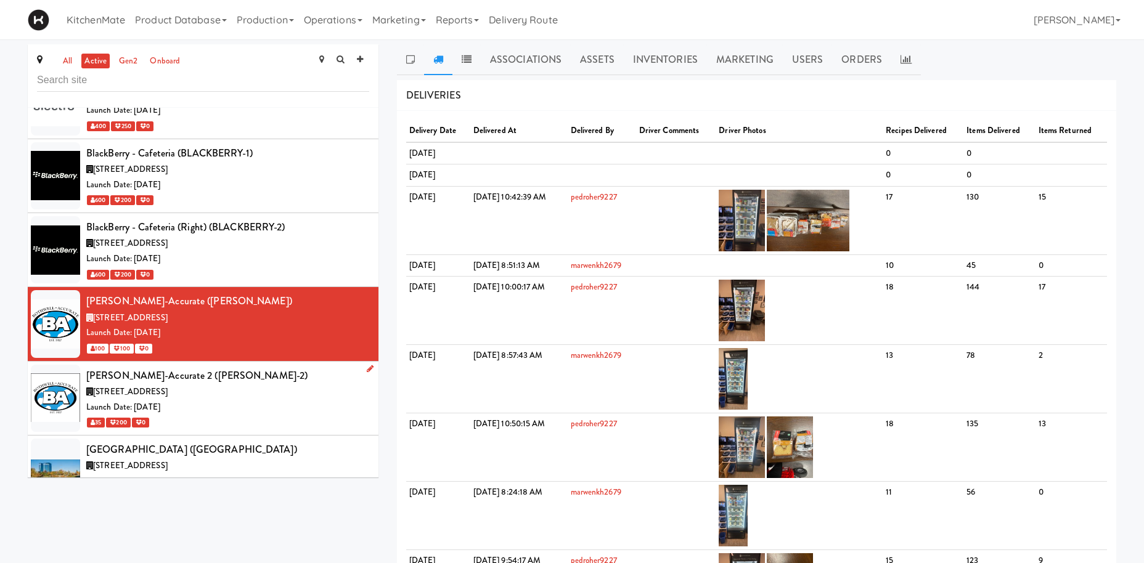
click at [169, 367] on div "[PERSON_NAME]-Accurate 2 ([PERSON_NAME]-2)" at bounding box center [227, 376] width 283 height 18
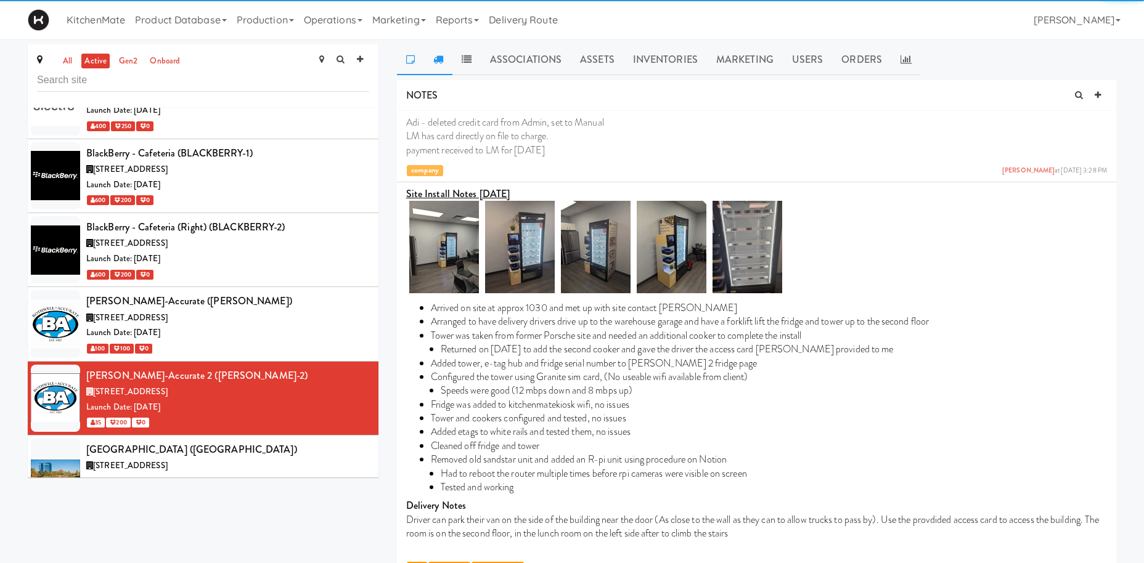
click at [441, 60] on icon at bounding box center [438, 59] width 10 height 10
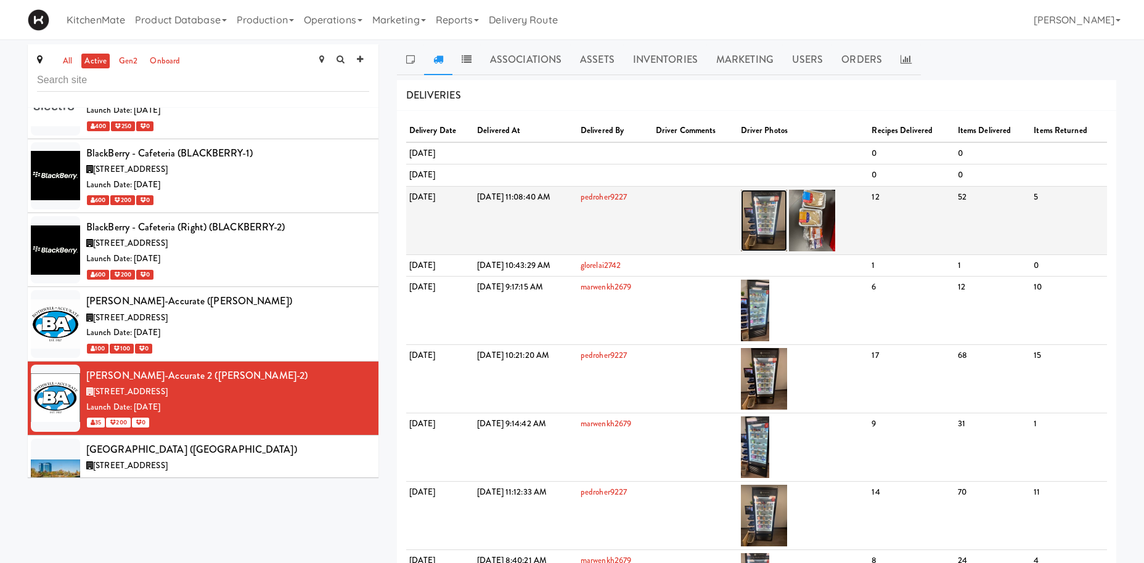
click at [787, 203] on img at bounding box center [764, 221] width 46 height 62
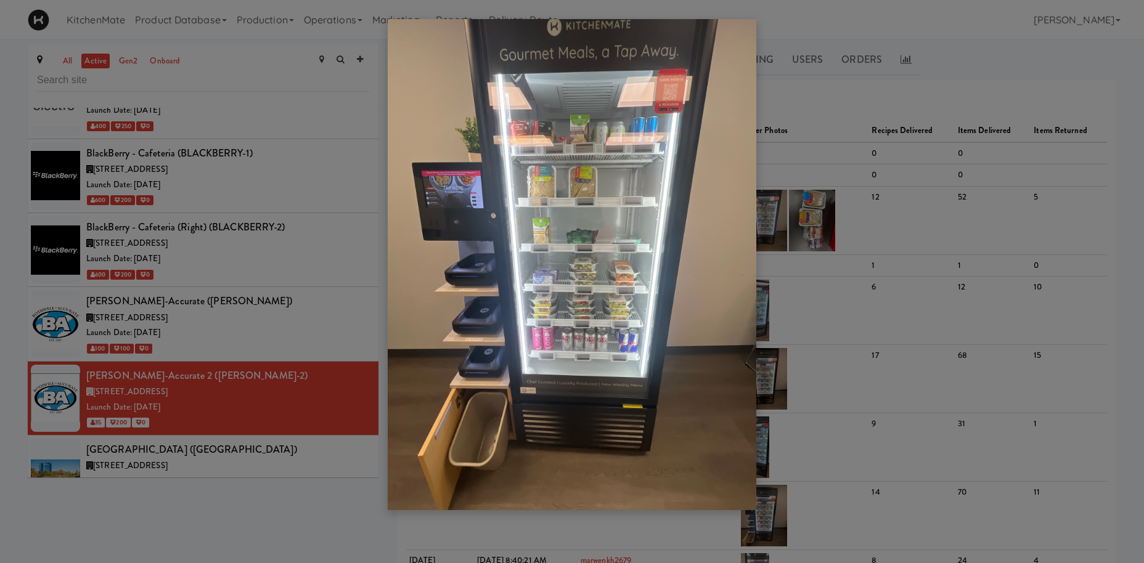
click at [221, 235] on div at bounding box center [572, 281] width 1144 height 563
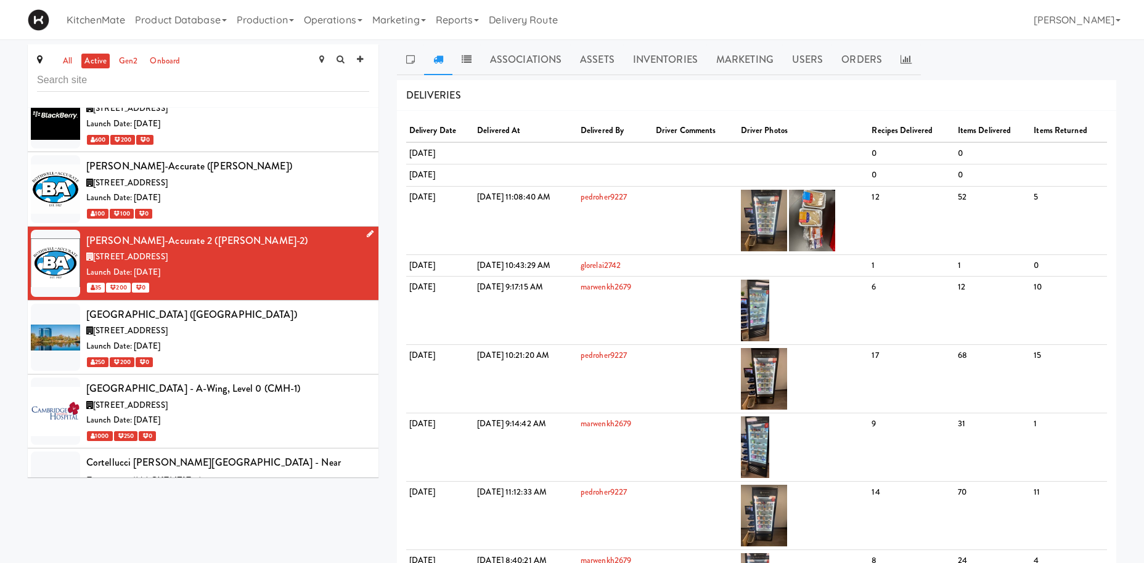
scroll to position [1569, 0]
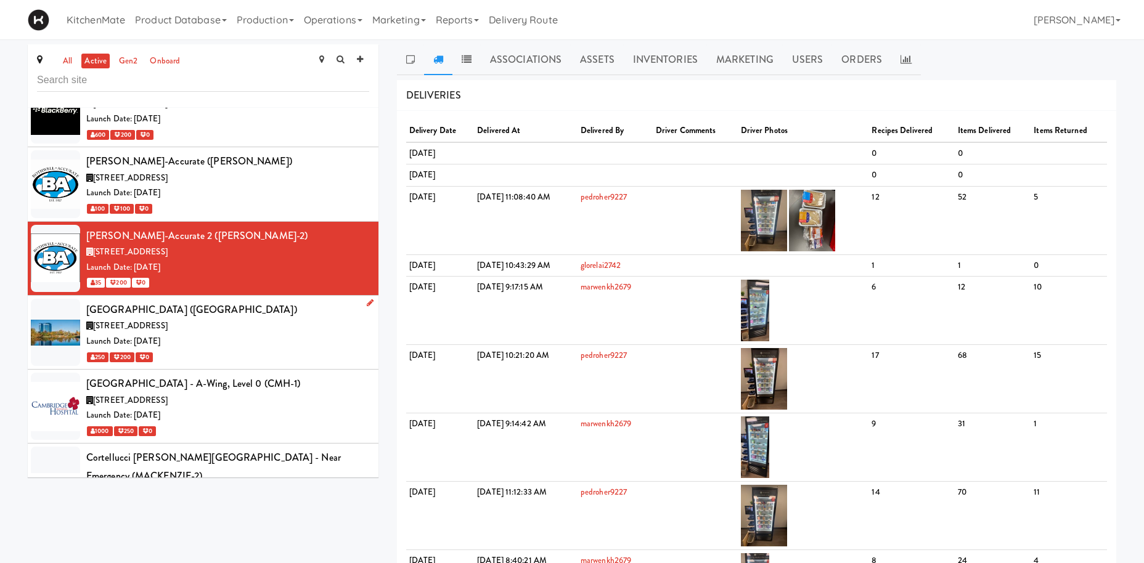
click at [235, 301] on div "[GEOGRAPHIC_DATA] ([GEOGRAPHIC_DATA])" at bounding box center [227, 310] width 283 height 18
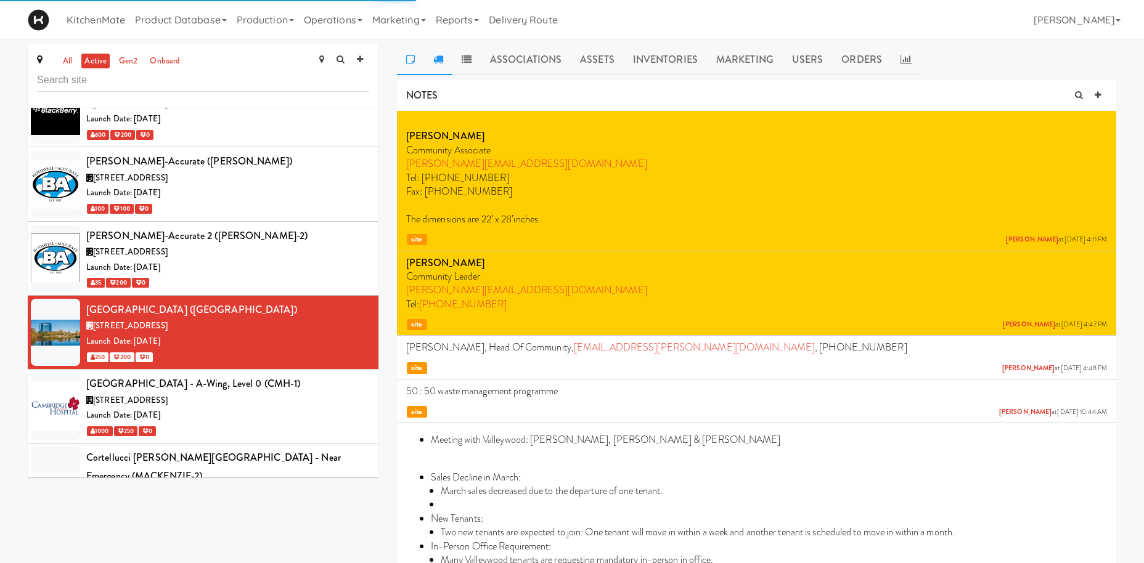
click at [436, 53] on link at bounding box center [438, 59] width 28 height 31
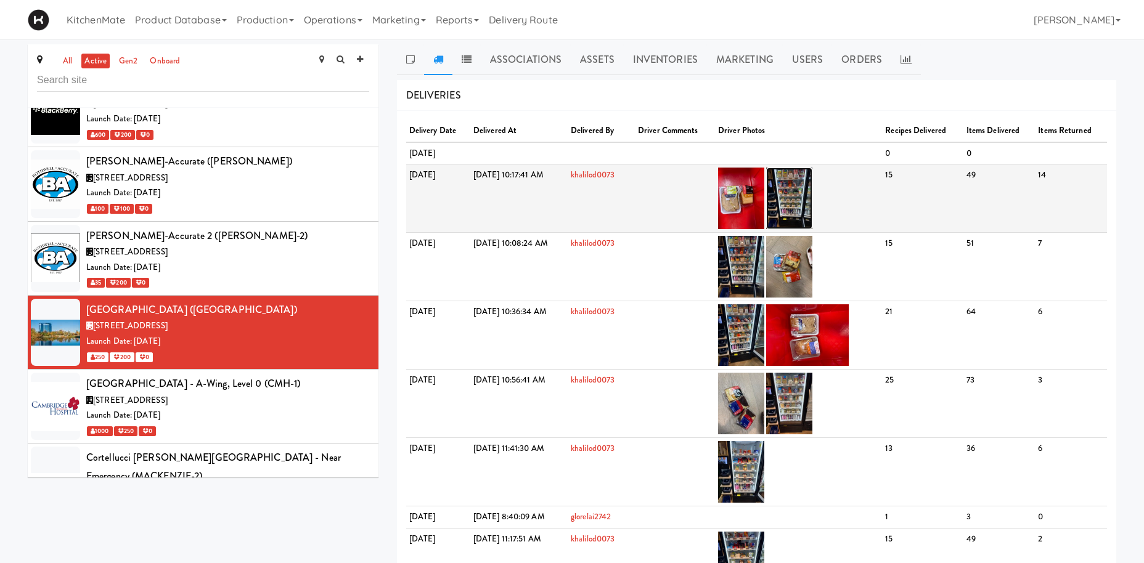
click at [812, 178] on img at bounding box center [789, 199] width 46 height 62
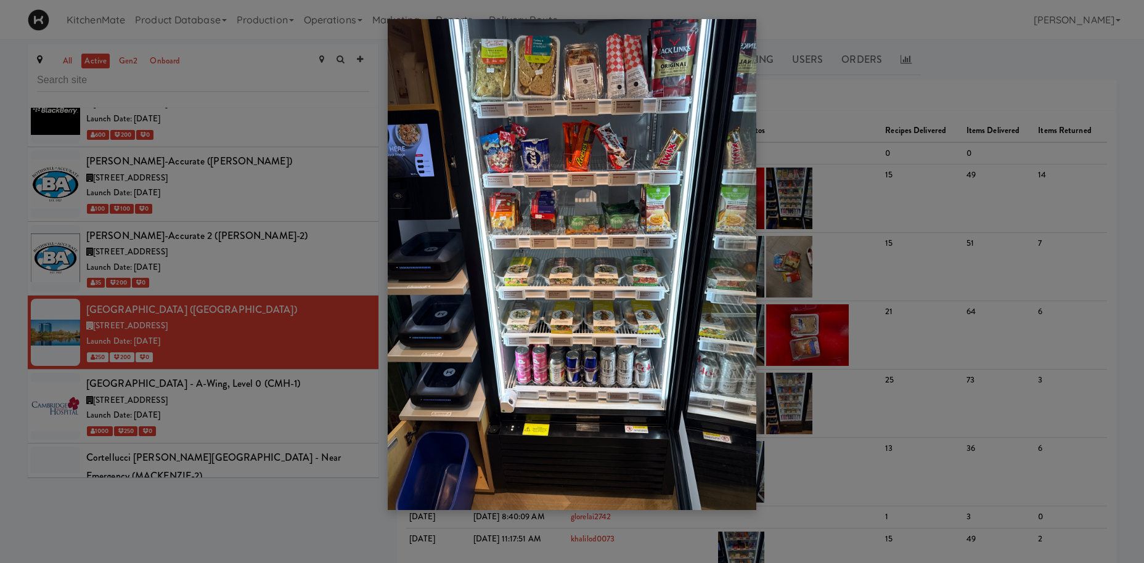
click at [223, 205] on div at bounding box center [572, 281] width 1144 height 563
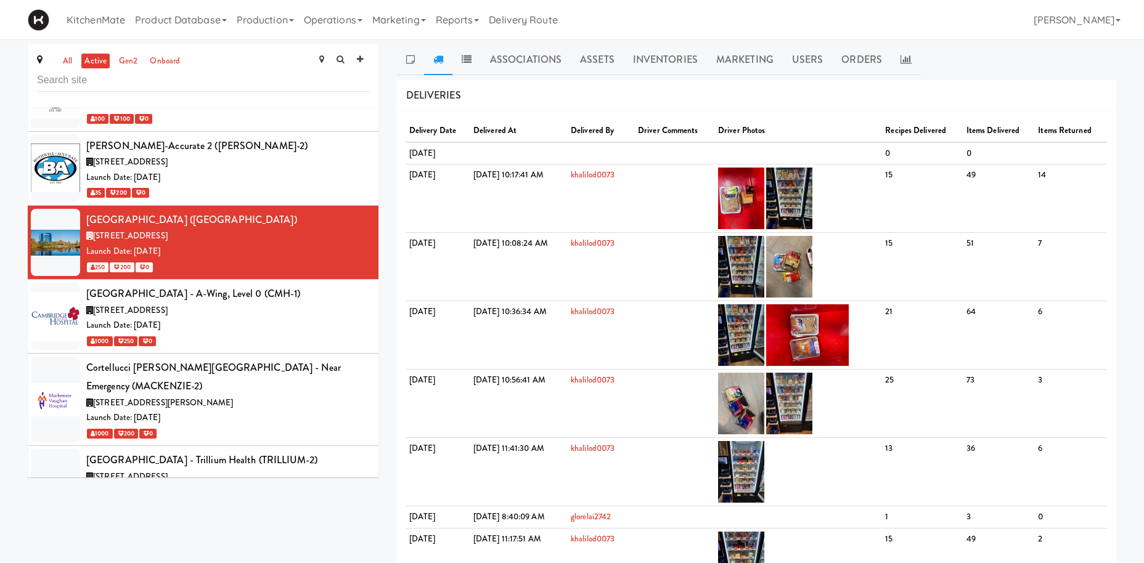
scroll to position [1664, 0]
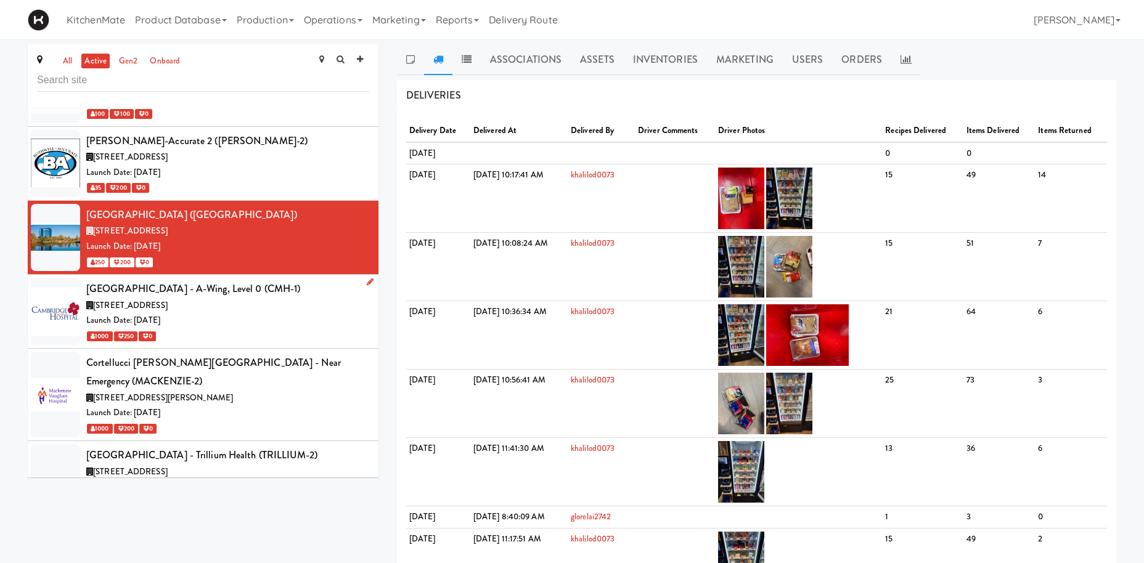
click at [266, 298] on div "[STREET_ADDRESS]" at bounding box center [227, 305] width 283 height 15
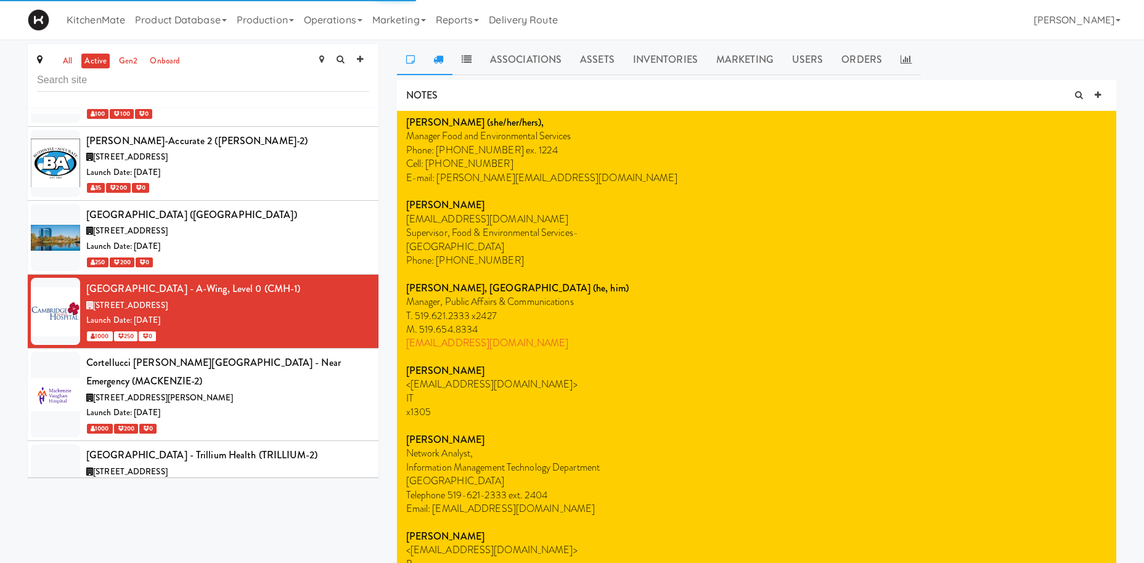
click at [434, 62] on icon at bounding box center [438, 59] width 10 height 10
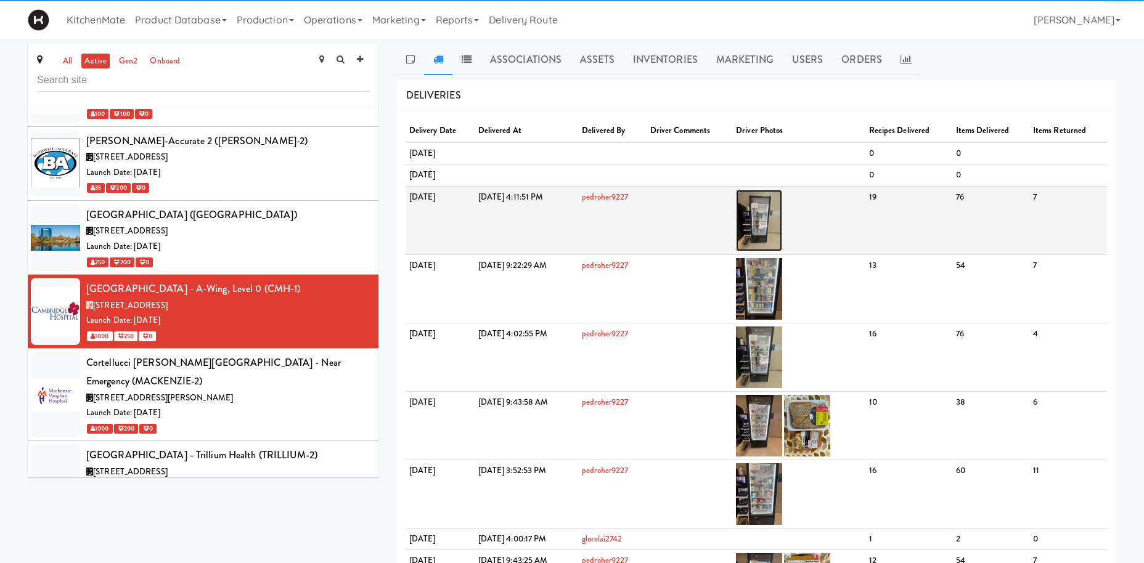
click at [782, 200] on img at bounding box center [759, 221] width 46 height 62
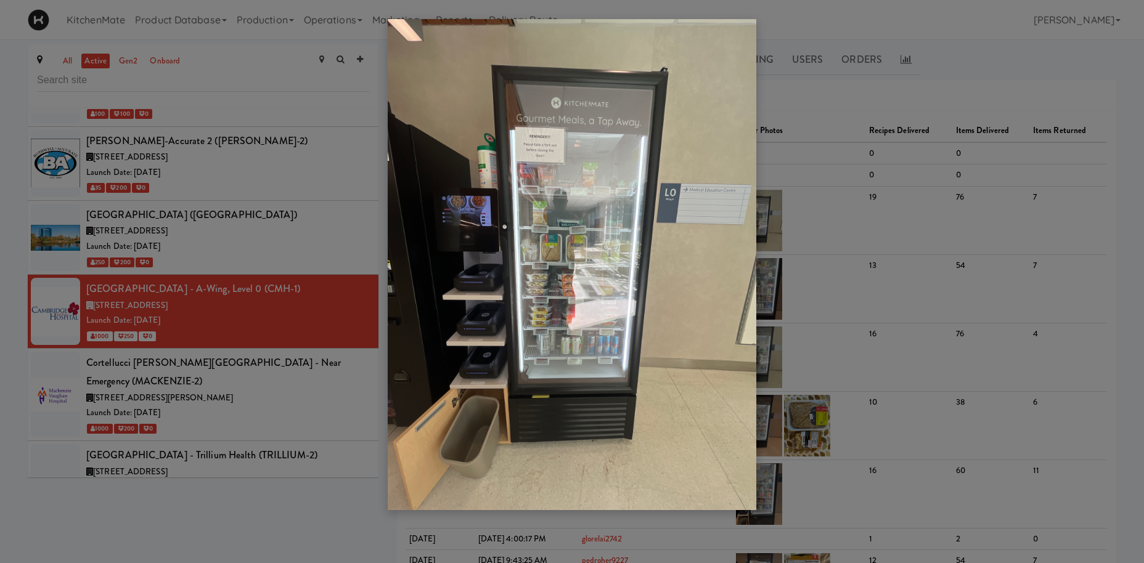
click at [254, 227] on div at bounding box center [572, 281] width 1144 height 563
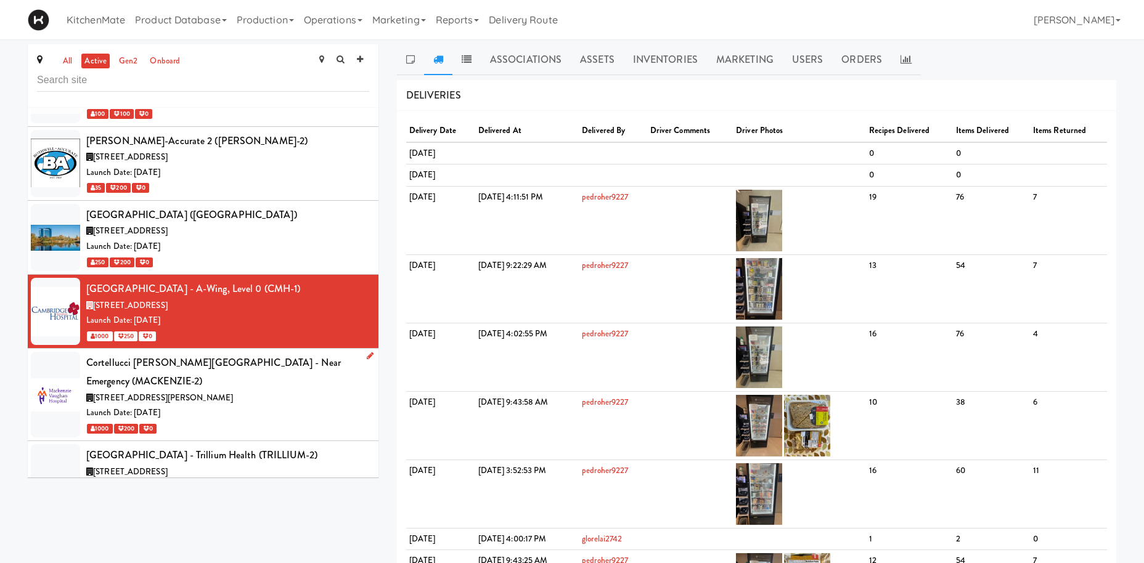
click at [226, 406] on div "Launch Date: [DATE]" at bounding box center [227, 413] width 283 height 15
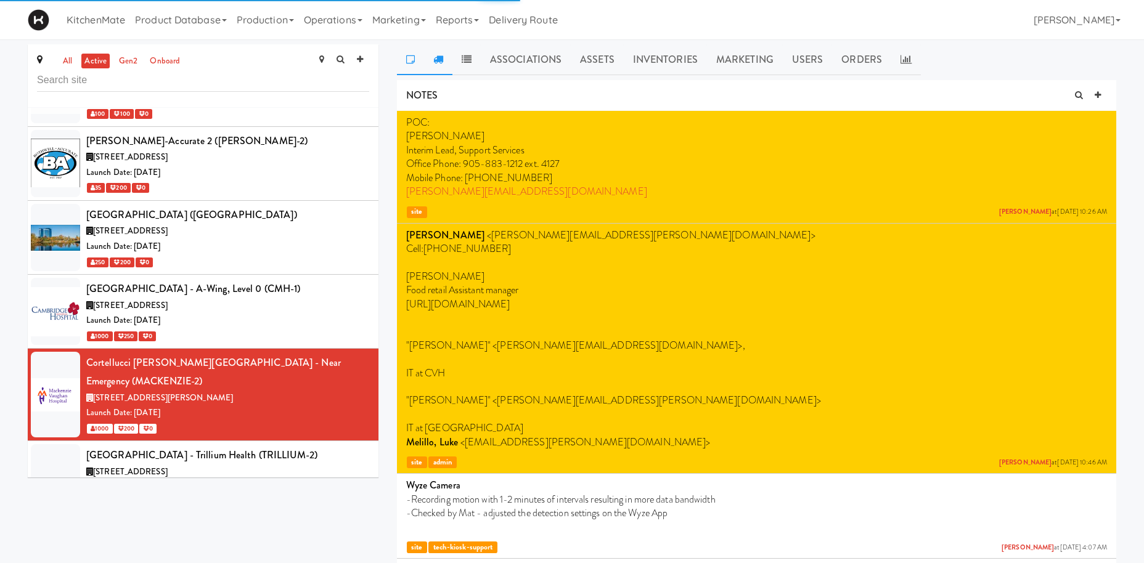
click at [442, 61] on icon at bounding box center [438, 59] width 10 height 10
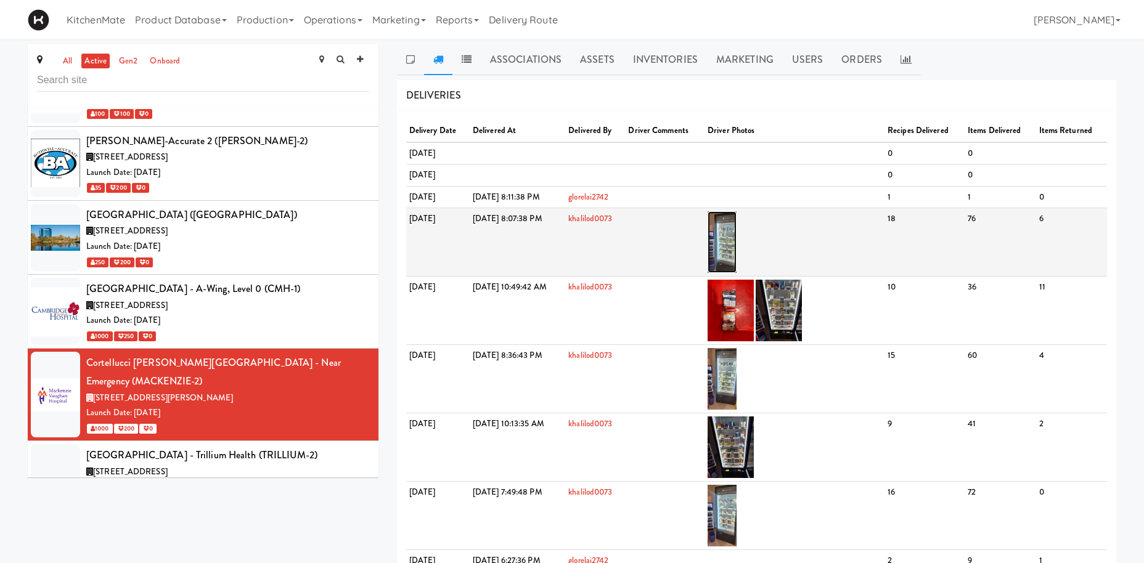
click at [736, 242] on img at bounding box center [721, 242] width 29 height 62
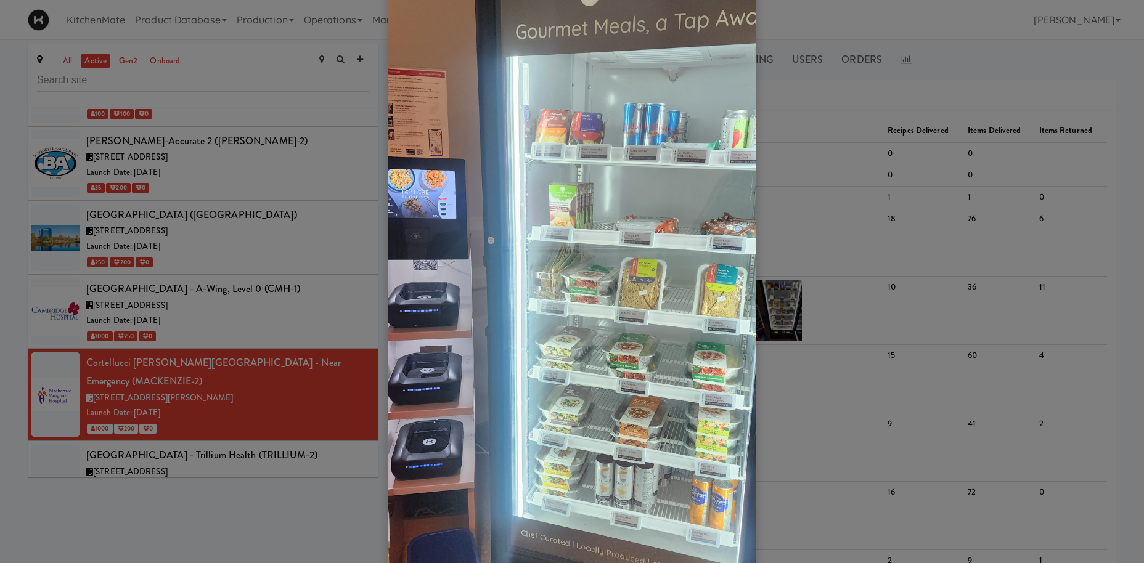
scroll to position [100, 0]
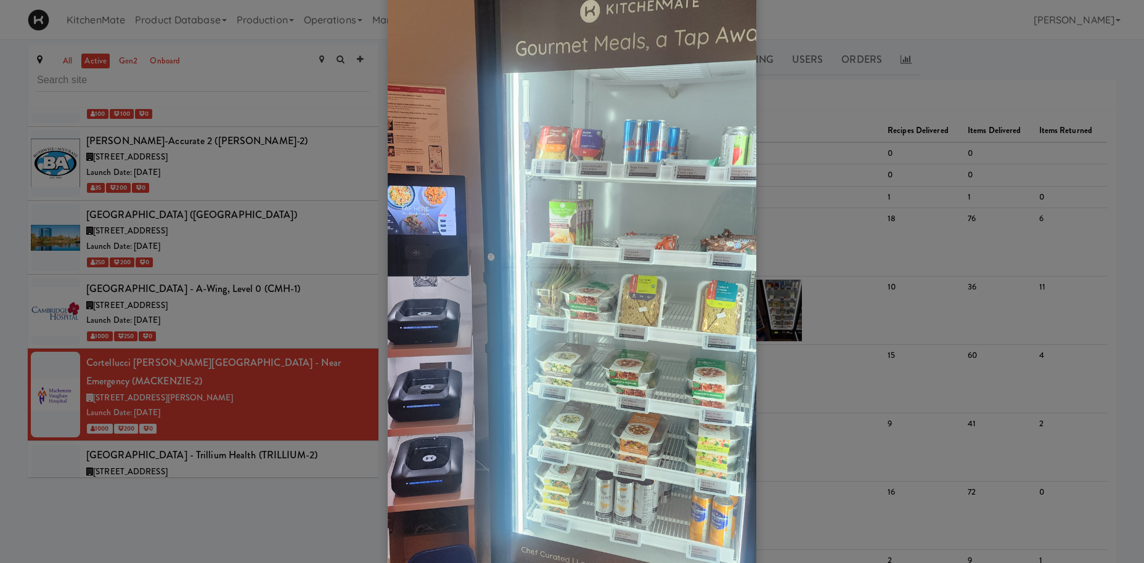
click at [176, 309] on div at bounding box center [572, 281] width 1144 height 563
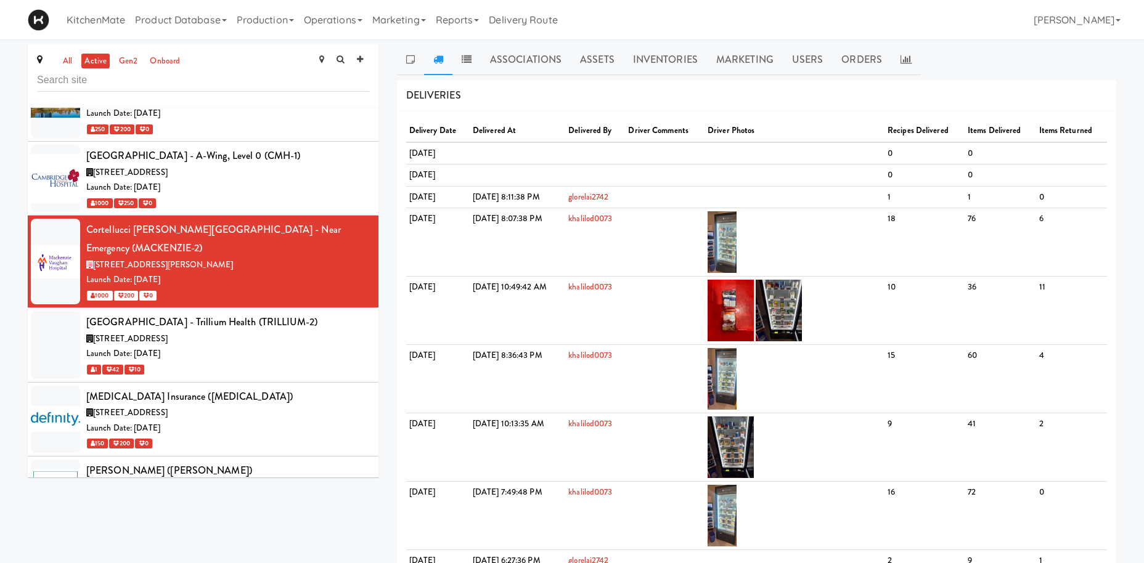
scroll to position [1804, 0]
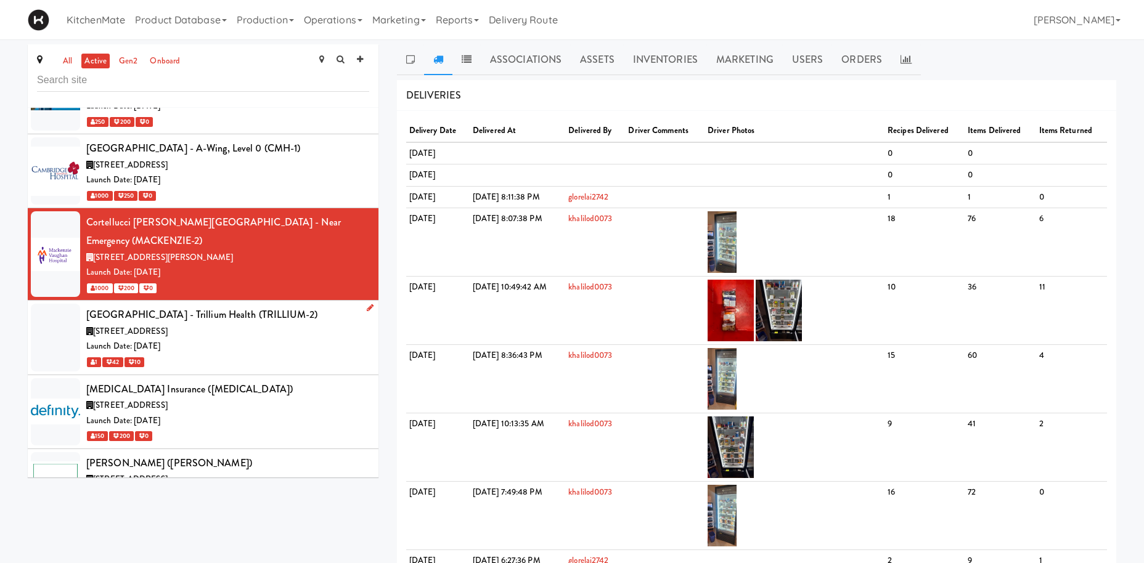
click at [168, 325] on span "[STREET_ADDRESS]" at bounding box center [130, 331] width 75 height 12
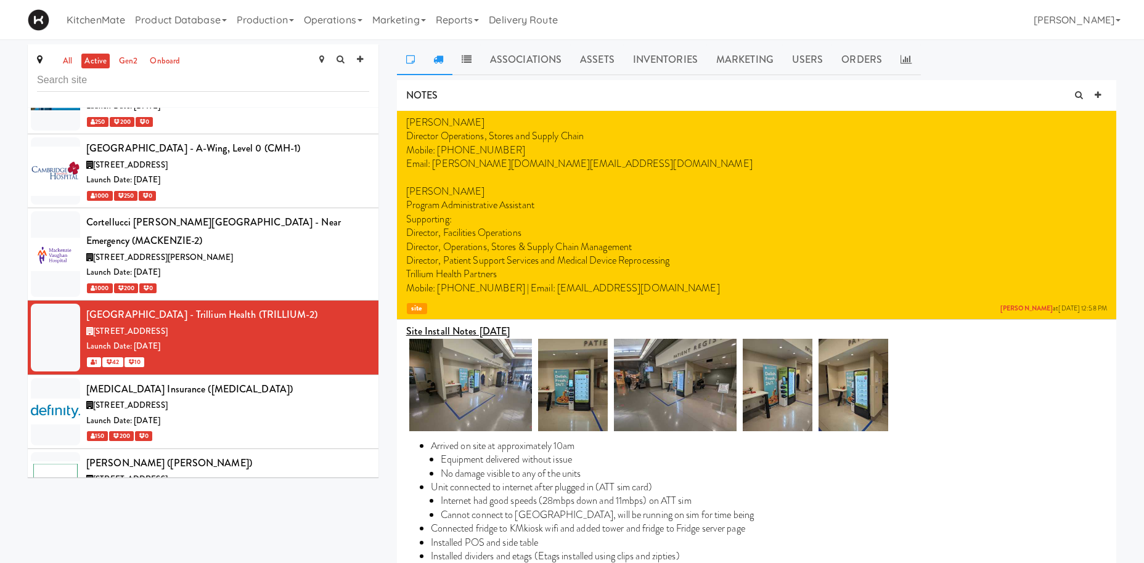
click at [441, 62] on icon at bounding box center [438, 59] width 10 height 10
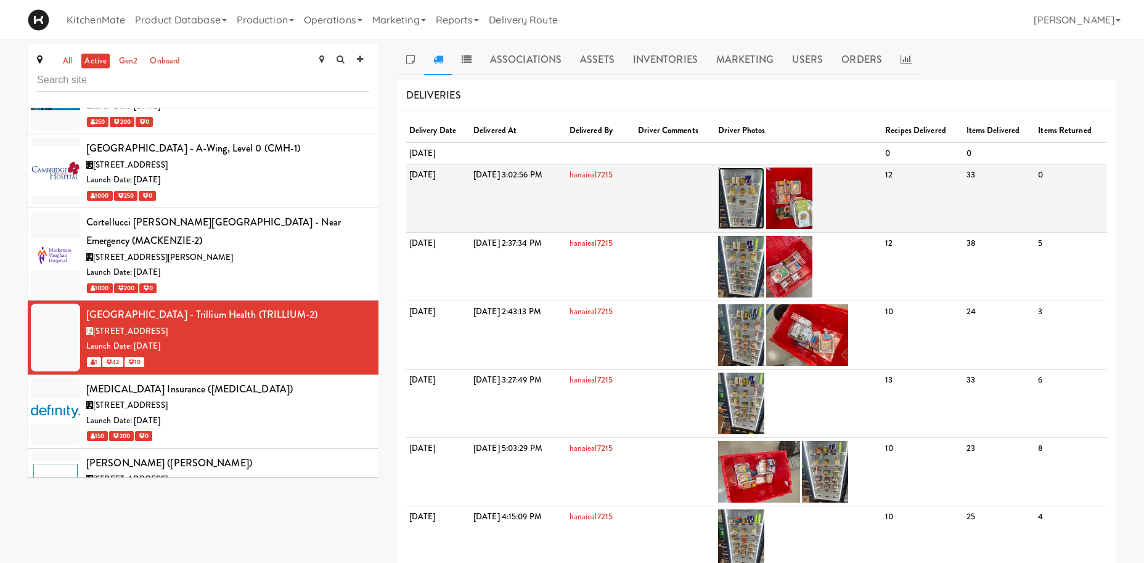
click at [764, 193] on img at bounding box center [741, 199] width 46 height 62
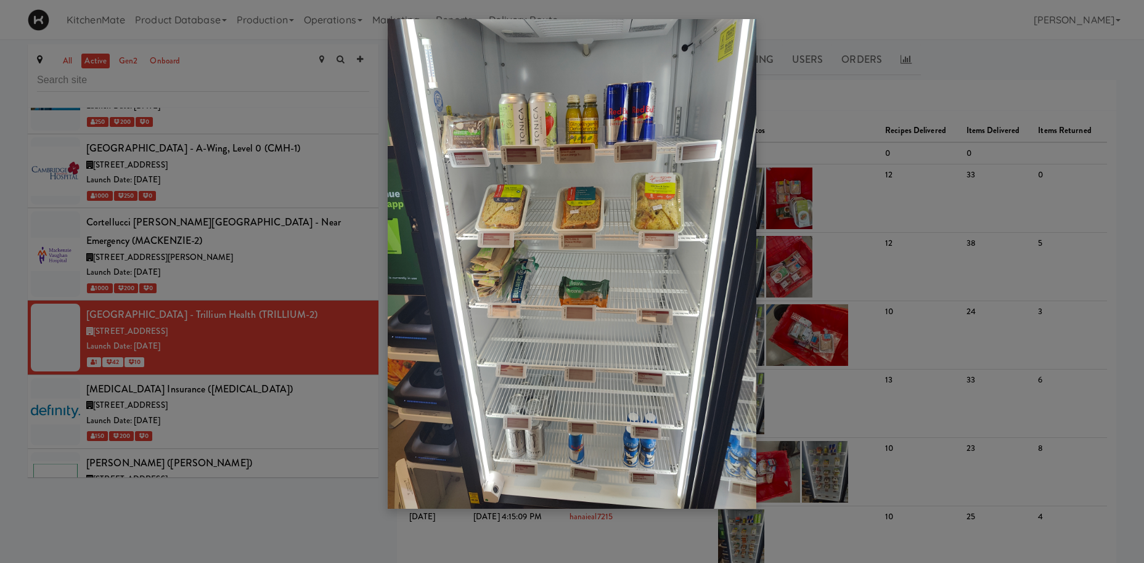
click at [895, 235] on div at bounding box center [572, 281] width 1144 height 563
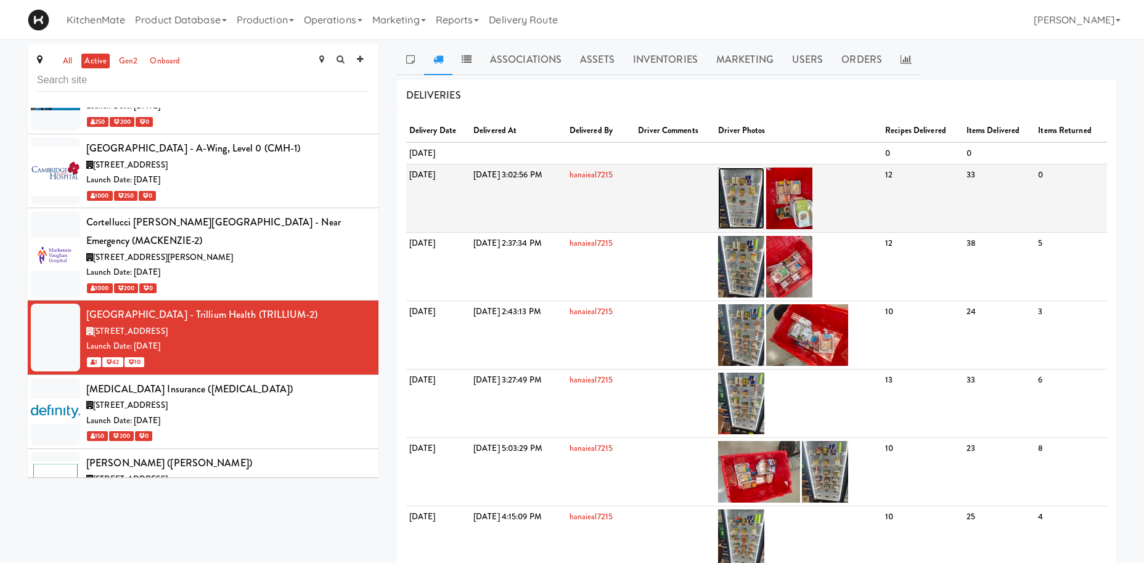
click at [764, 193] on img at bounding box center [741, 199] width 46 height 62
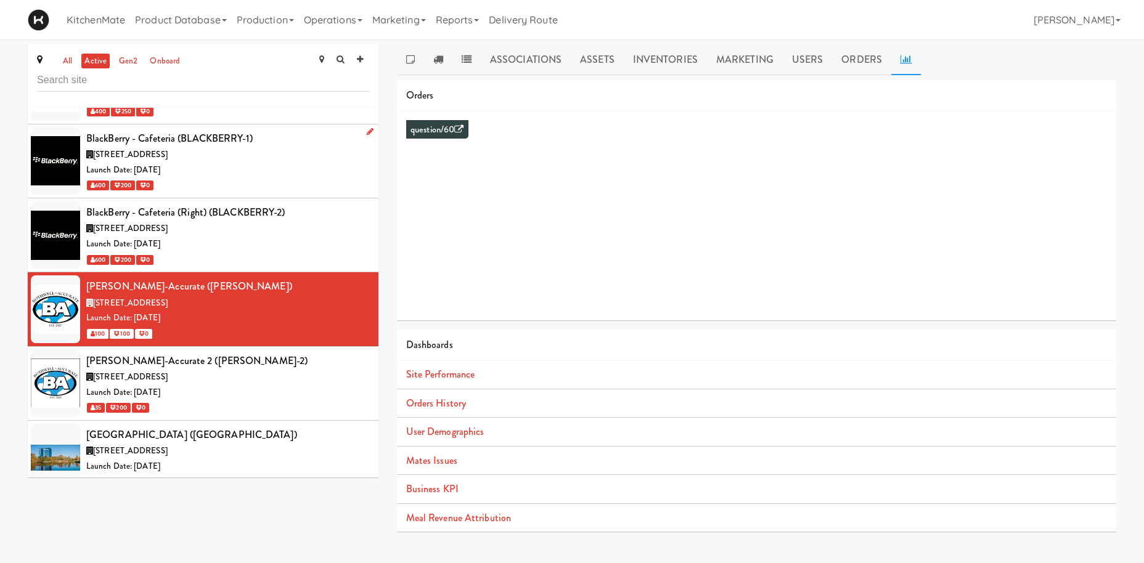
scroll to position [1448, 0]
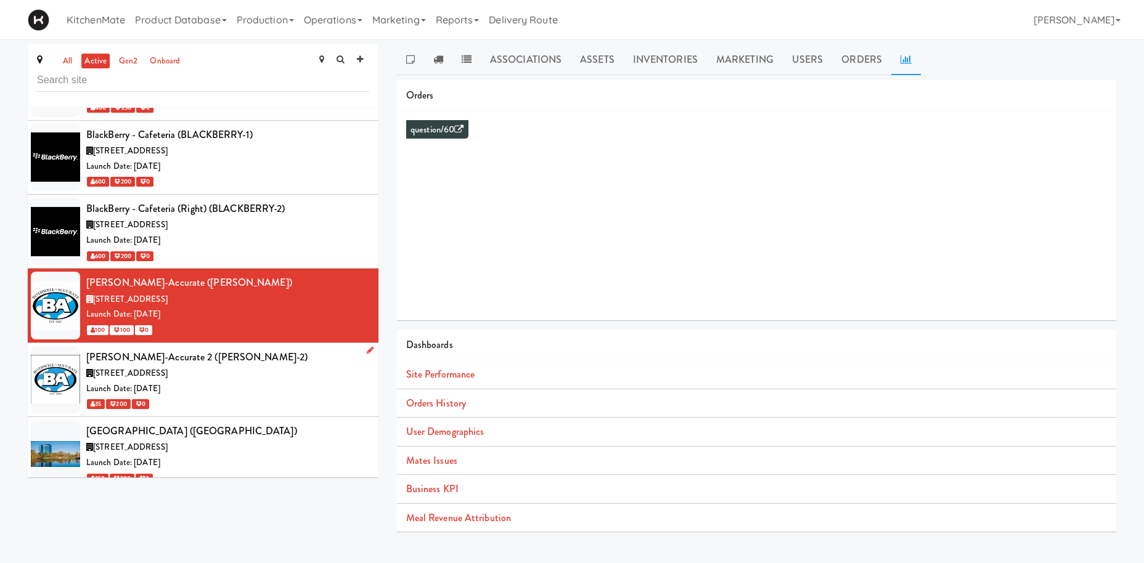
click at [168, 367] on span "[STREET_ADDRESS]" at bounding box center [130, 373] width 75 height 12
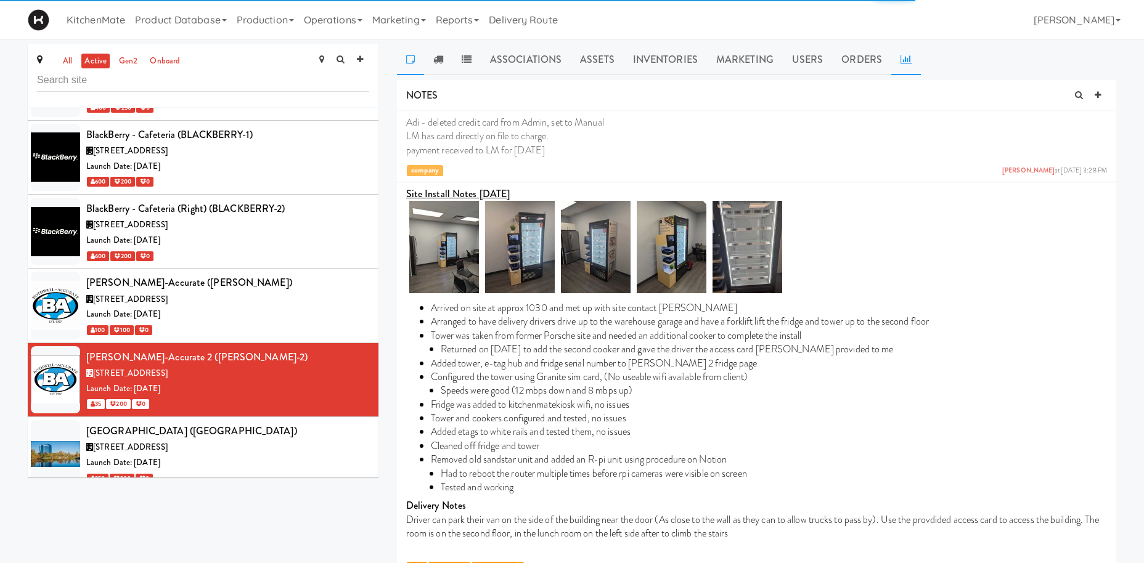
click at [896, 62] on link at bounding box center [906, 59] width 30 height 31
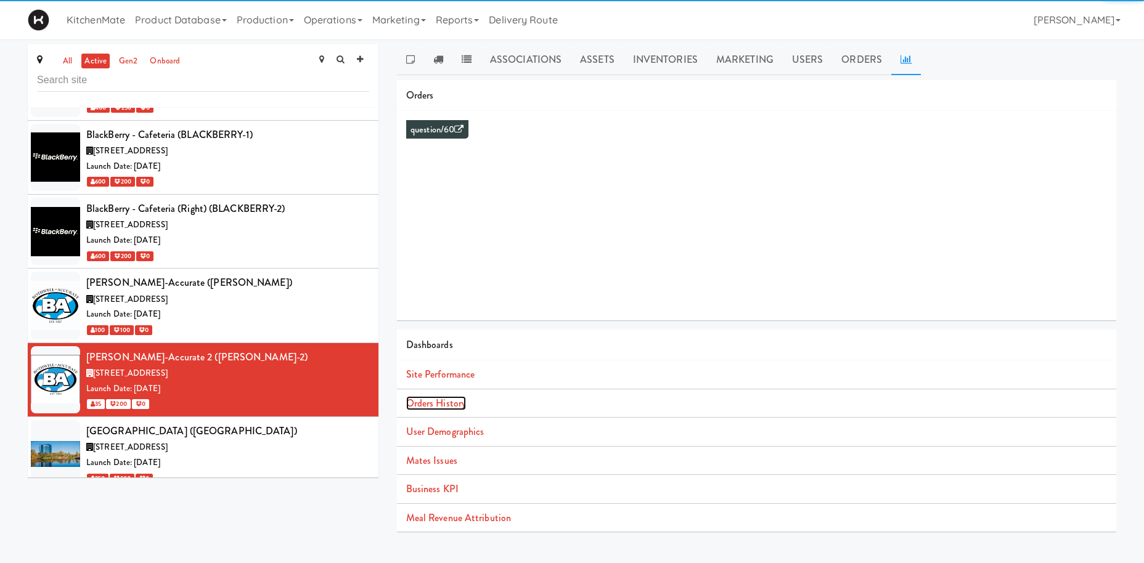
click at [438, 400] on link "Orders History" at bounding box center [436, 403] width 60 height 14
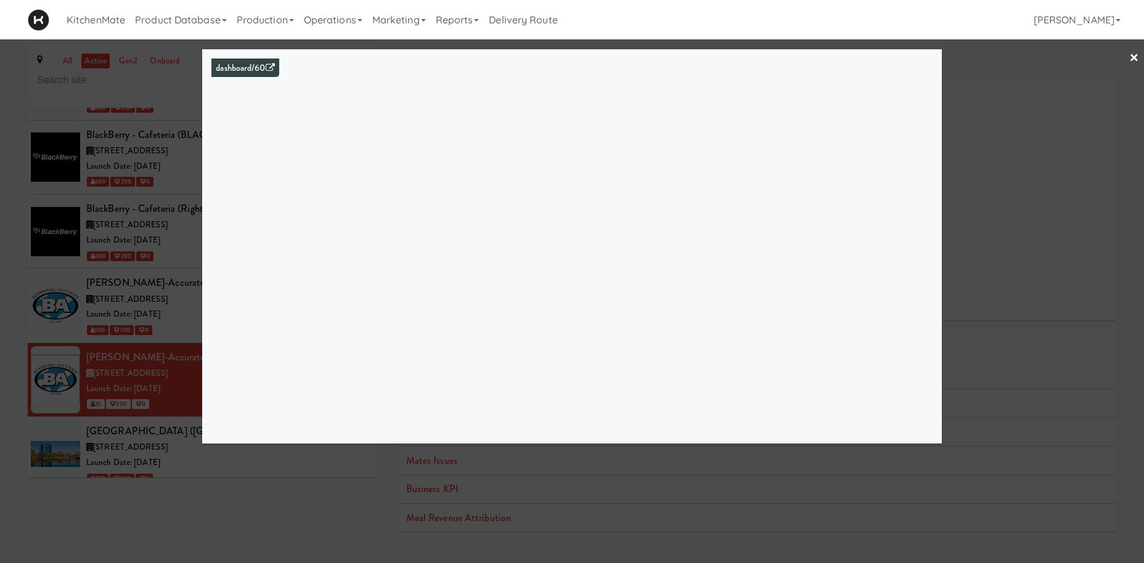
click at [150, 276] on div at bounding box center [572, 281] width 1144 height 563
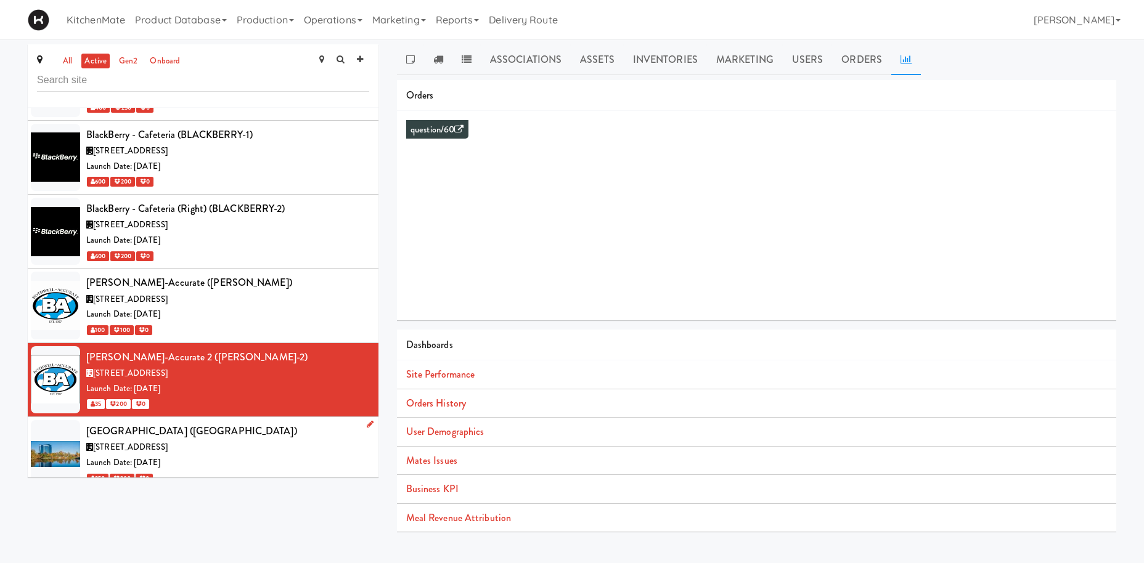
click at [175, 455] on div "Launch Date: [DATE]" at bounding box center [227, 462] width 283 height 15
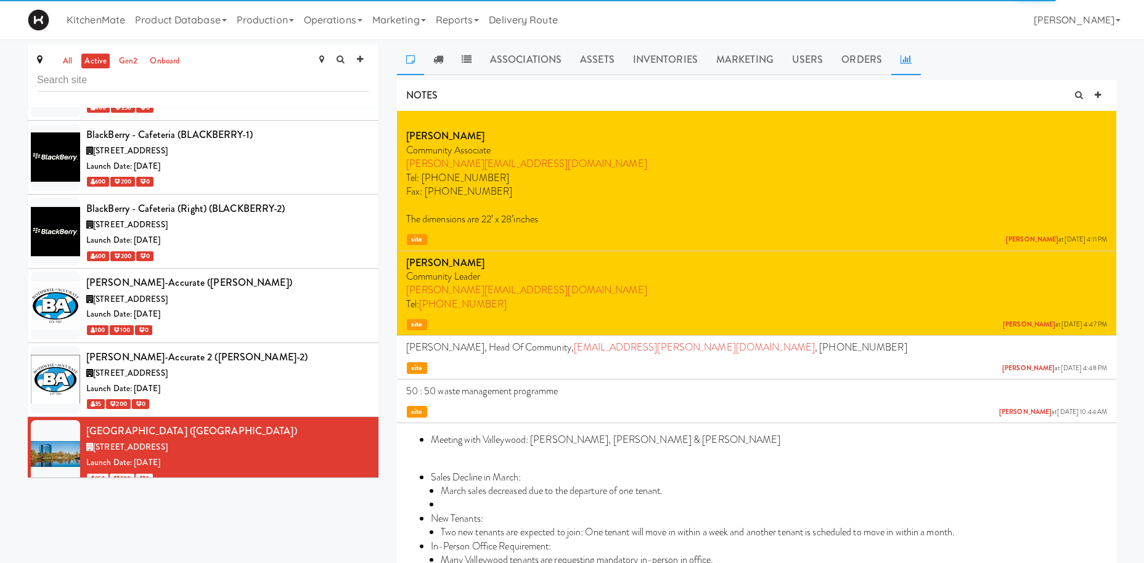
click at [901, 67] on link at bounding box center [906, 59] width 30 height 31
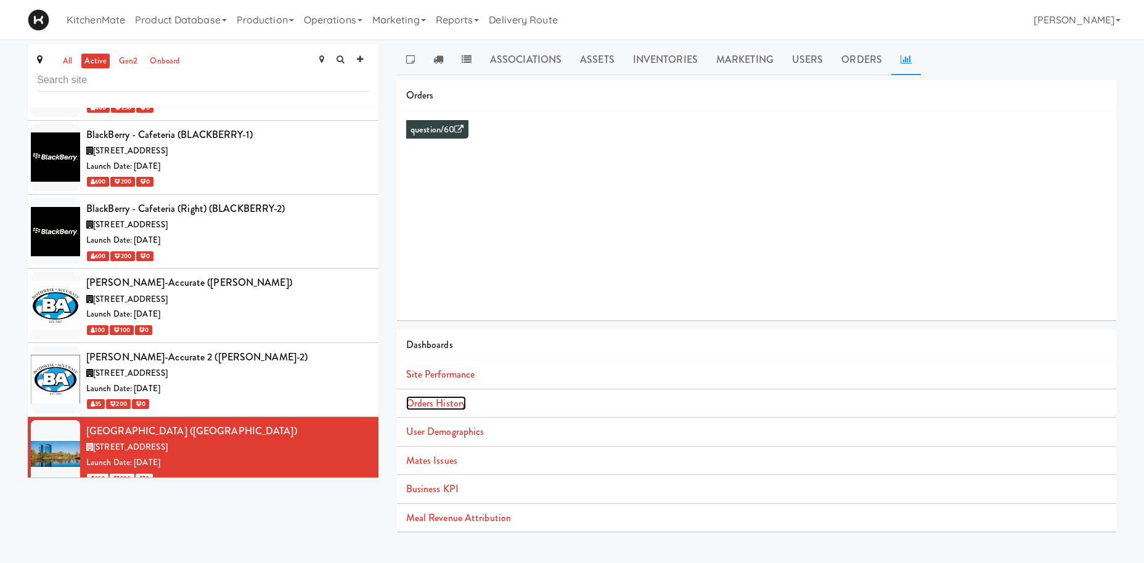
click at [454, 404] on link "Orders History" at bounding box center [436, 403] width 60 height 14
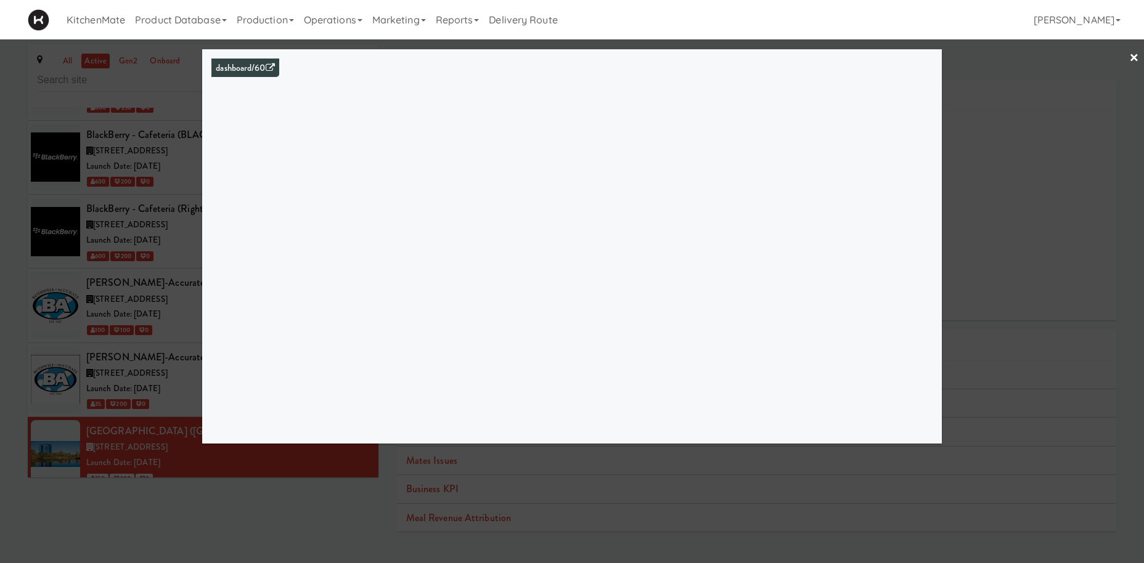
click at [110, 253] on div at bounding box center [572, 281] width 1144 height 563
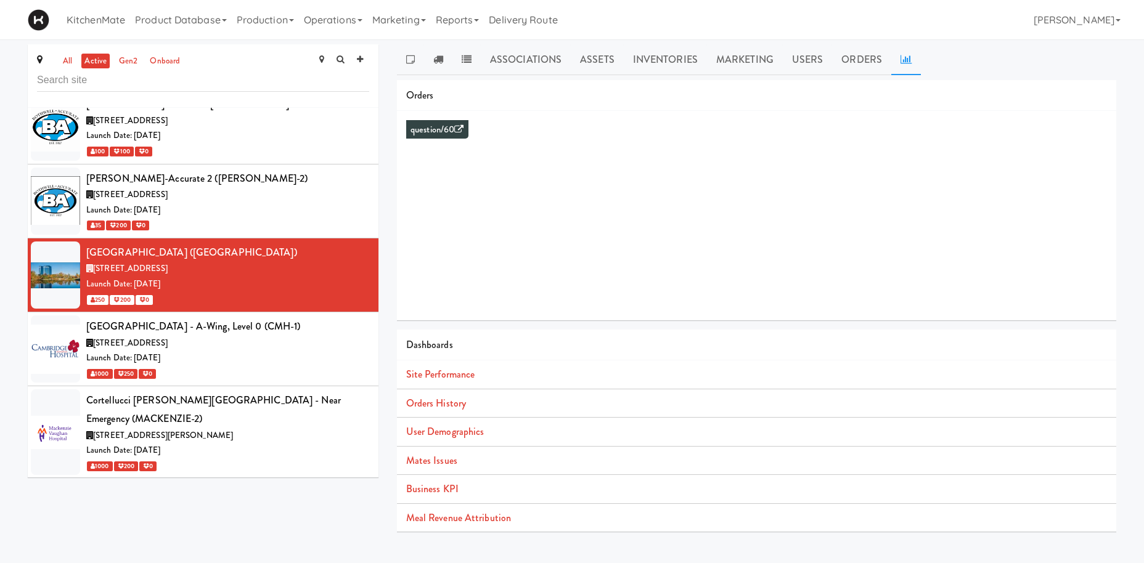
scroll to position [1649, 0]
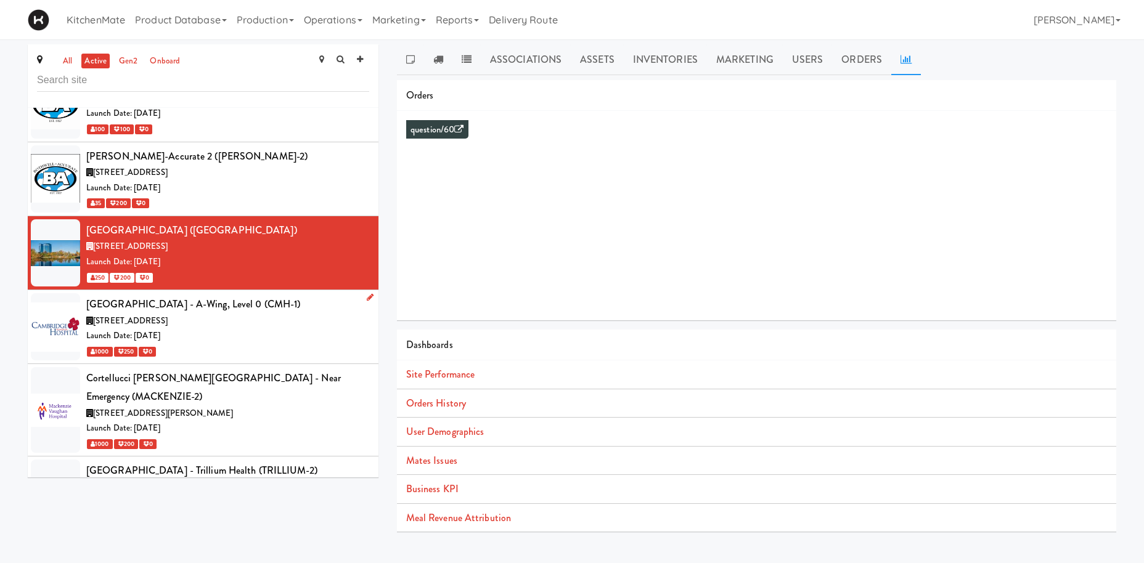
click at [154, 295] on div "[GEOGRAPHIC_DATA] - A-Wing, Level 0 (CMH-1)" at bounding box center [227, 304] width 283 height 18
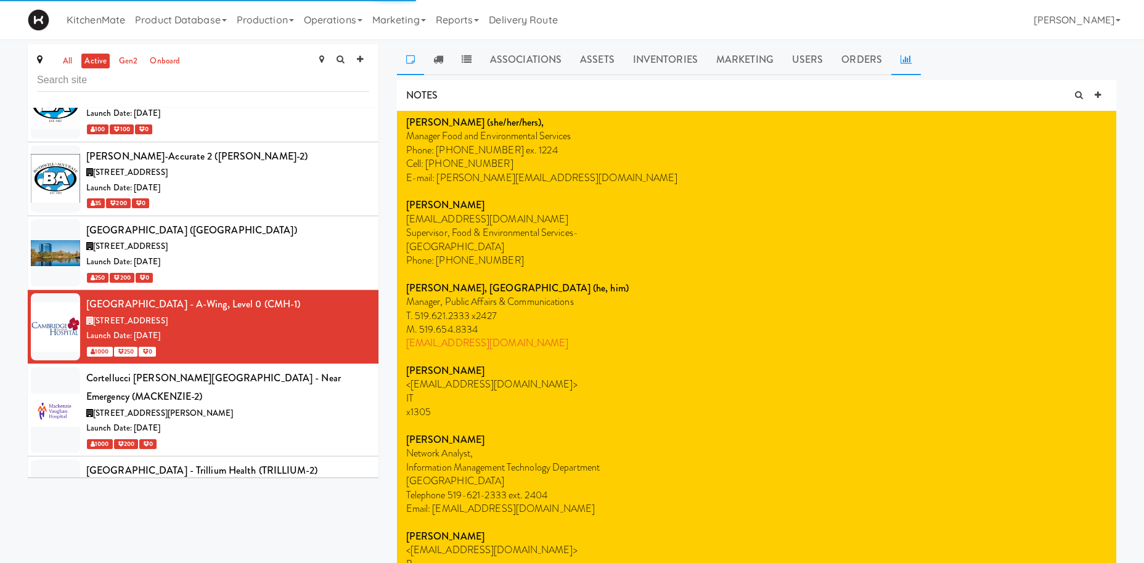
click at [904, 57] on icon at bounding box center [905, 59] width 11 height 10
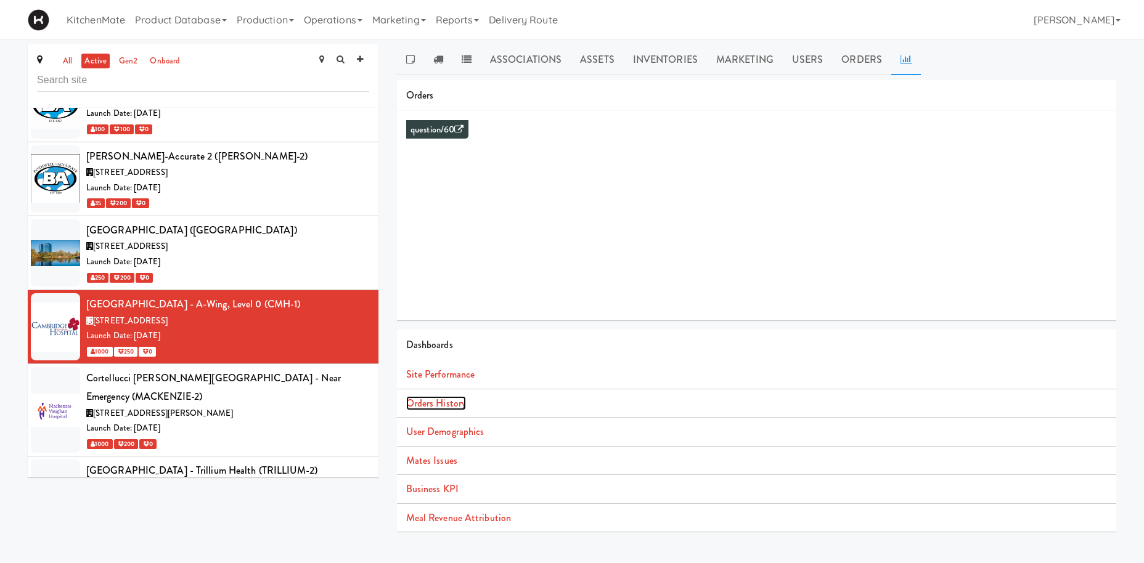
click at [454, 402] on link "Orders History" at bounding box center [436, 403] width 60 height 14
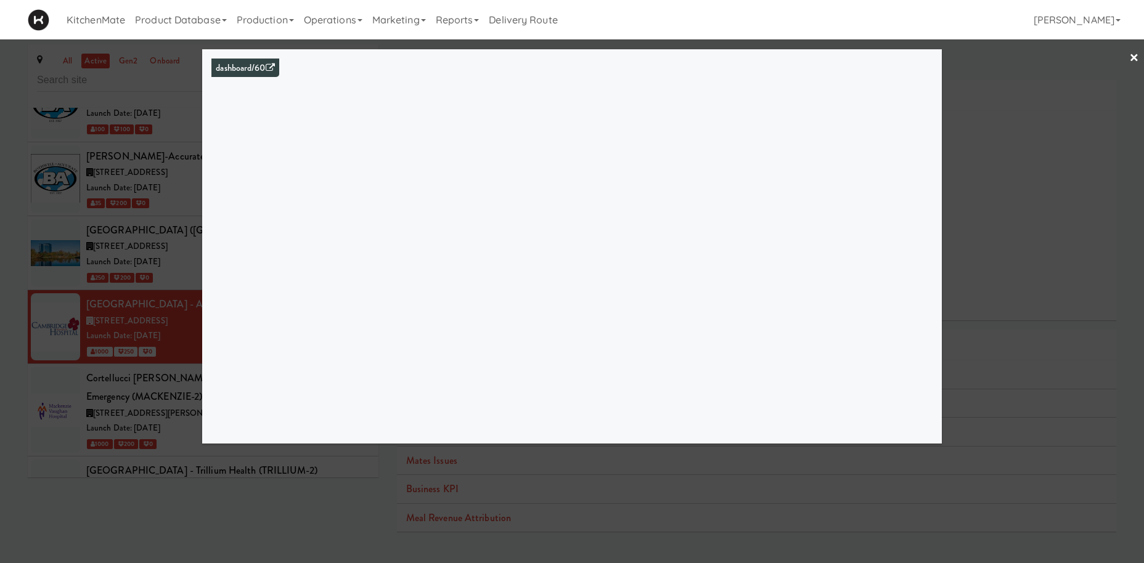
click at [153, 307] on div at bounding box center [572, 281] width 1144 height 563
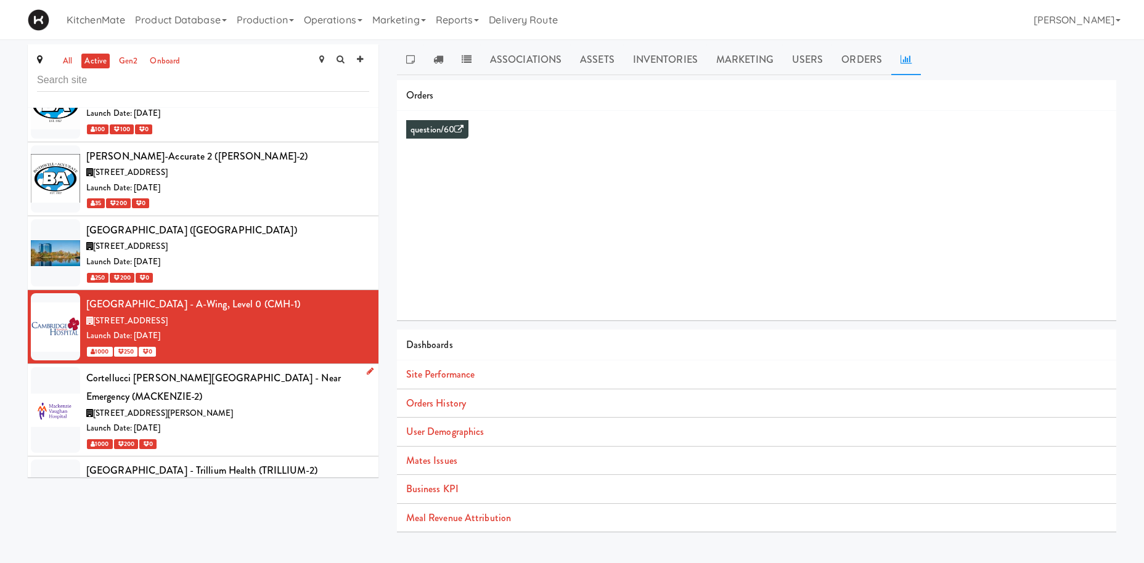
click at [162, 369] on div "Cortellucci [PERSON_NAME][GEOGRAPHIC_DATA] - near Emergency (MACKENZIE-2)" at bounding box center [227, 387] width 283 height 36
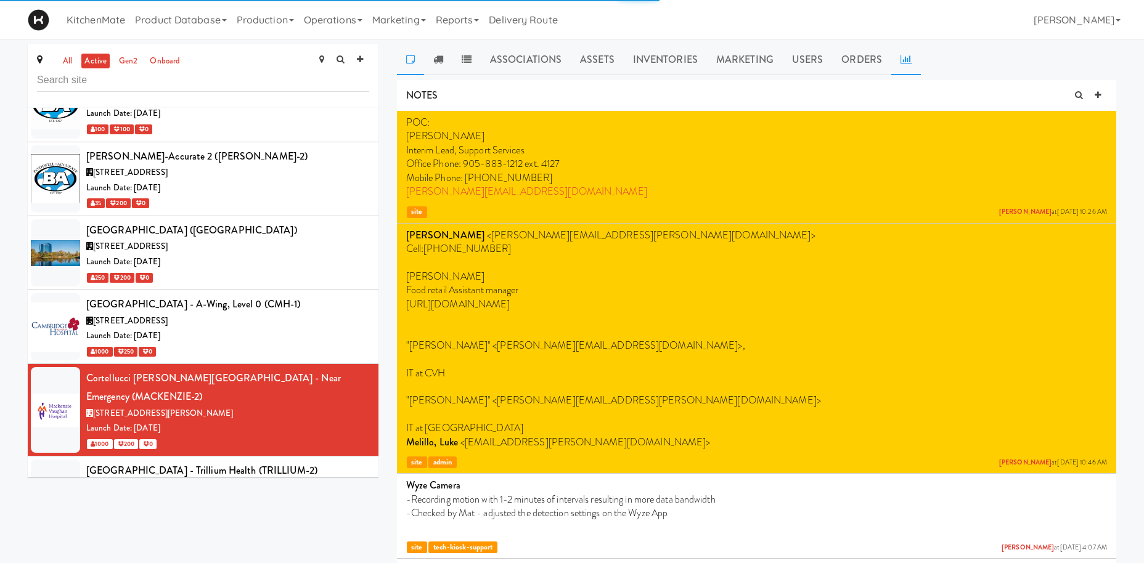
click at [900, 62] on icon at bounding box center [905, 59] width 11 height 10
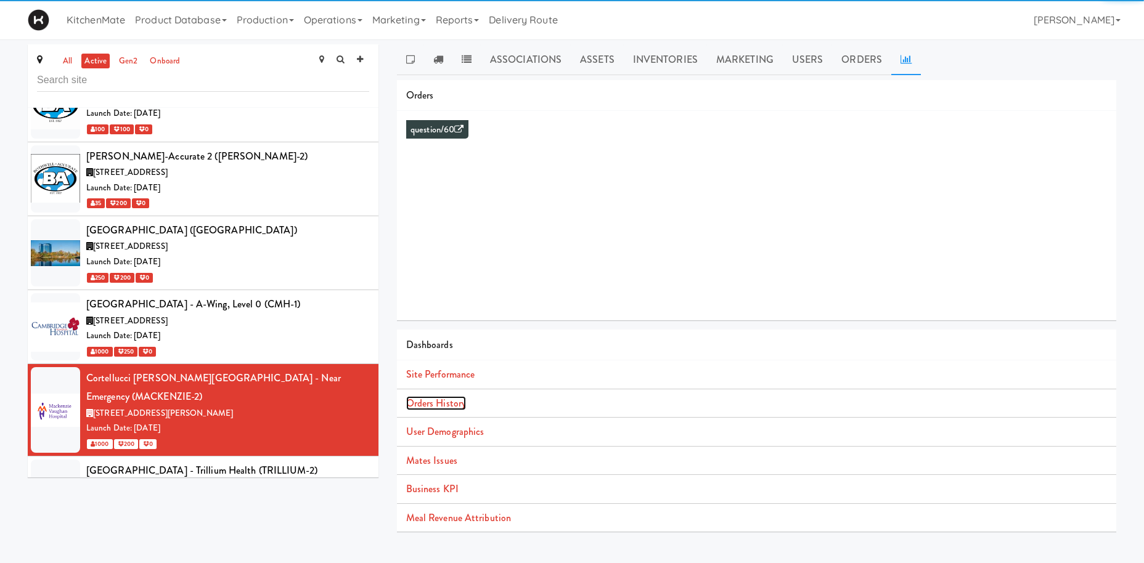
click at [441, 403] on link "Orders History" at bounding box center [436, 403] width 60 height 14
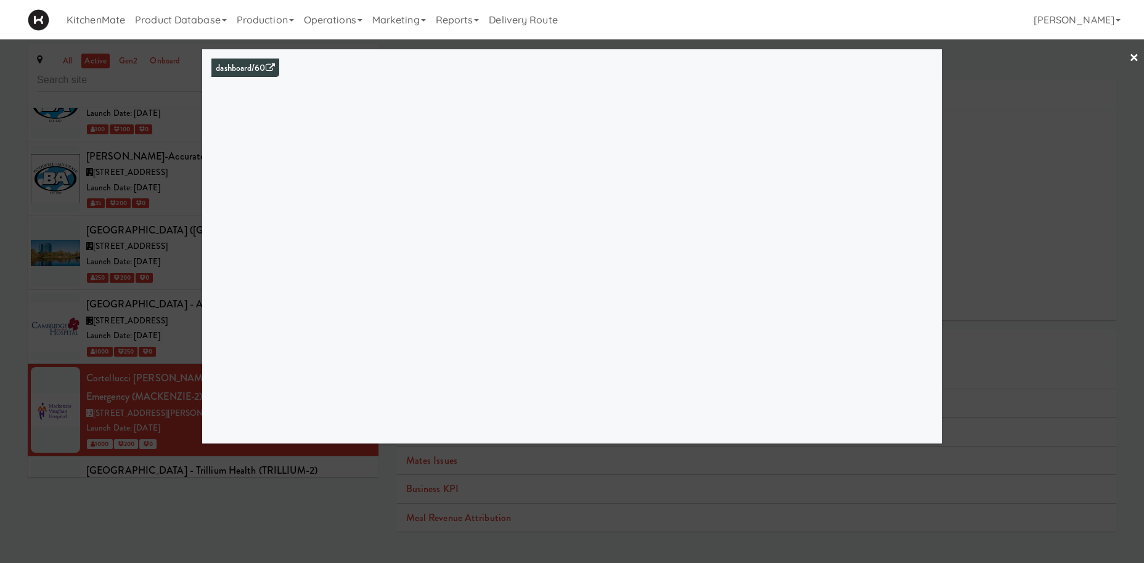
click at [120, 253] on div at bounding box center [572, 281] width 1144 height 563
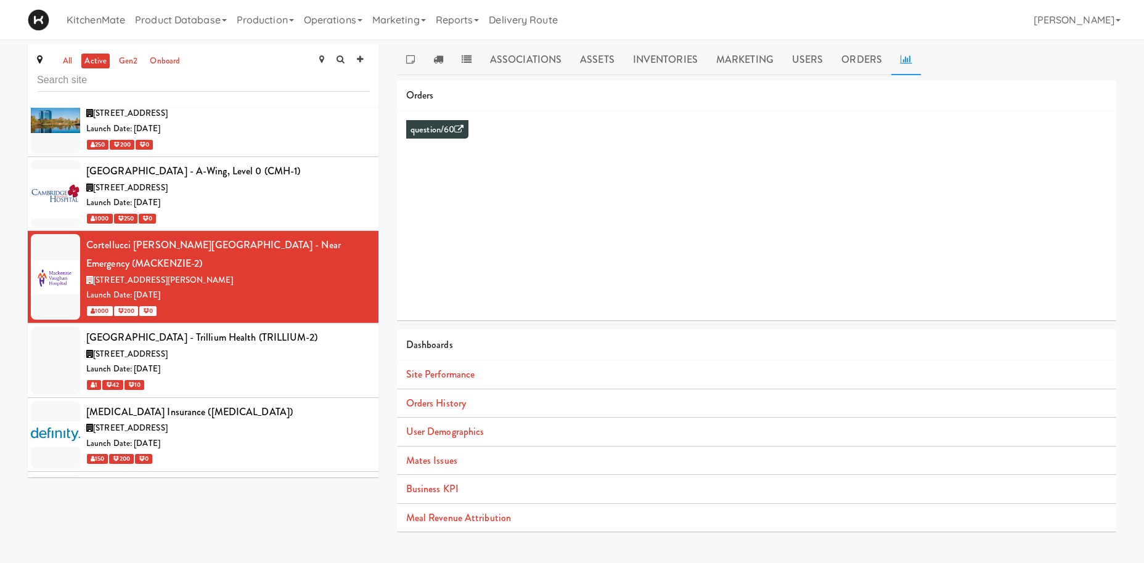
scroll to position [1787, 0]
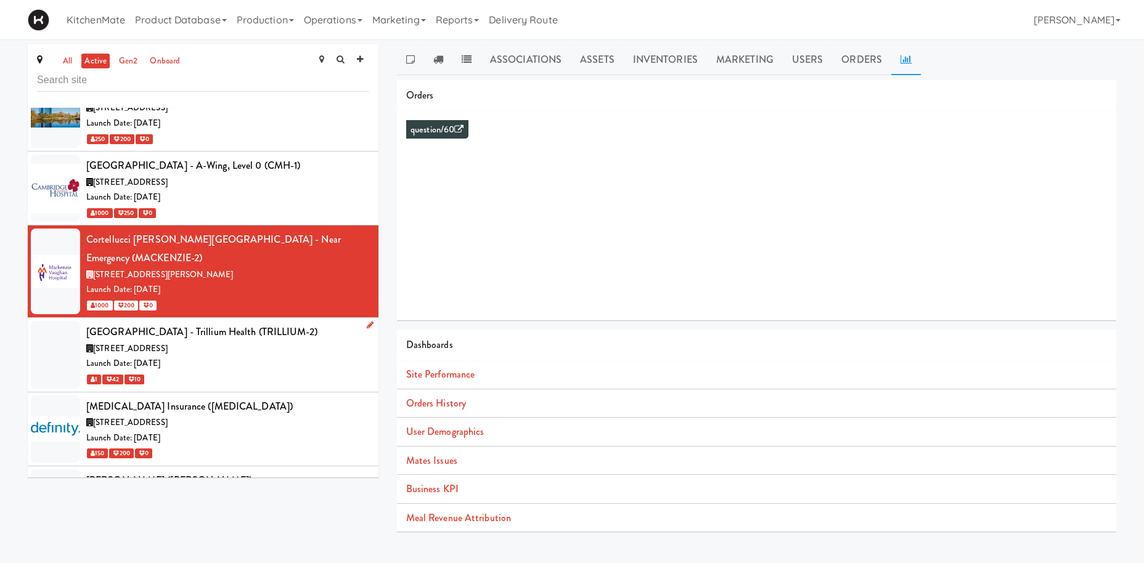
click at [232, 341] on div "[STREET_ADDRESS]" at bounding box center [227, 348] width 283 height 15
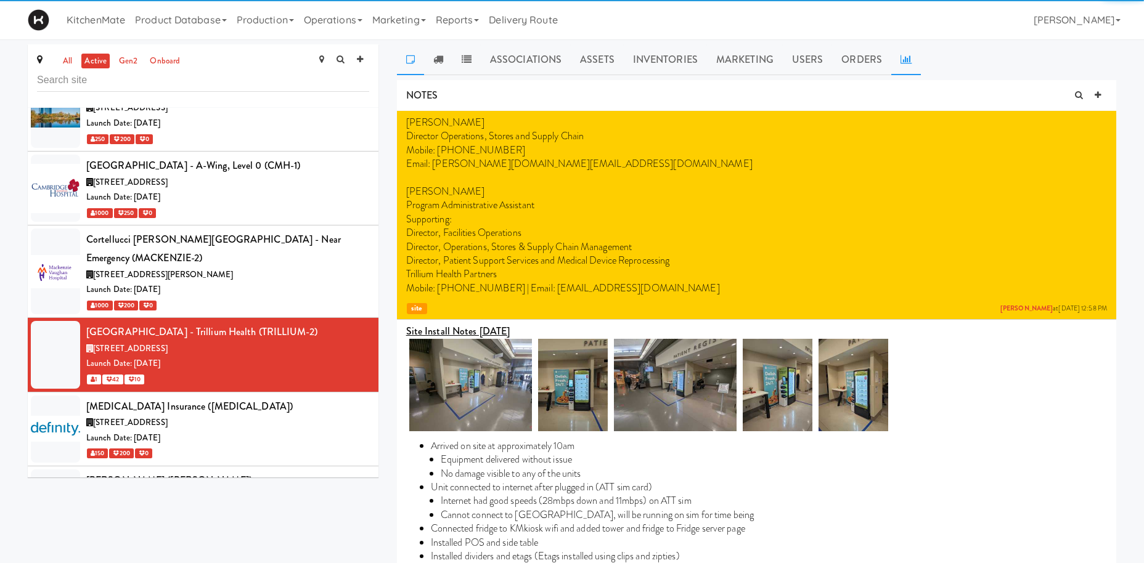
click at [902, 57] on icon at bounding box center [905, 59] width 11 height 10
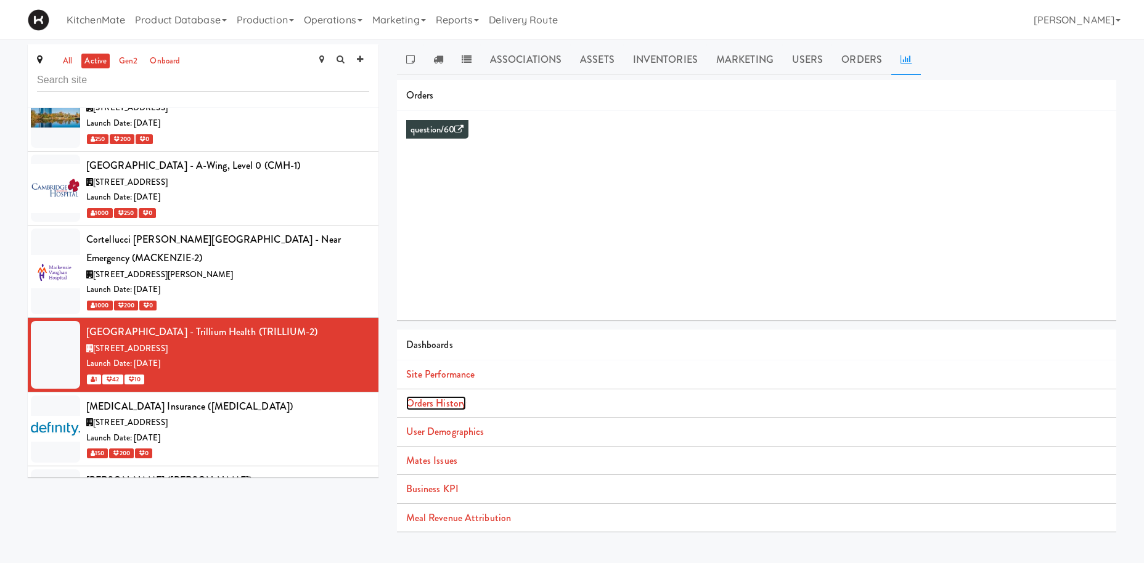
click at [455, 402] on link "Orders History" at bounding box center [436, 403] width 60 height 14
